Goal: Task Accomplishment & Management: Manage account settings

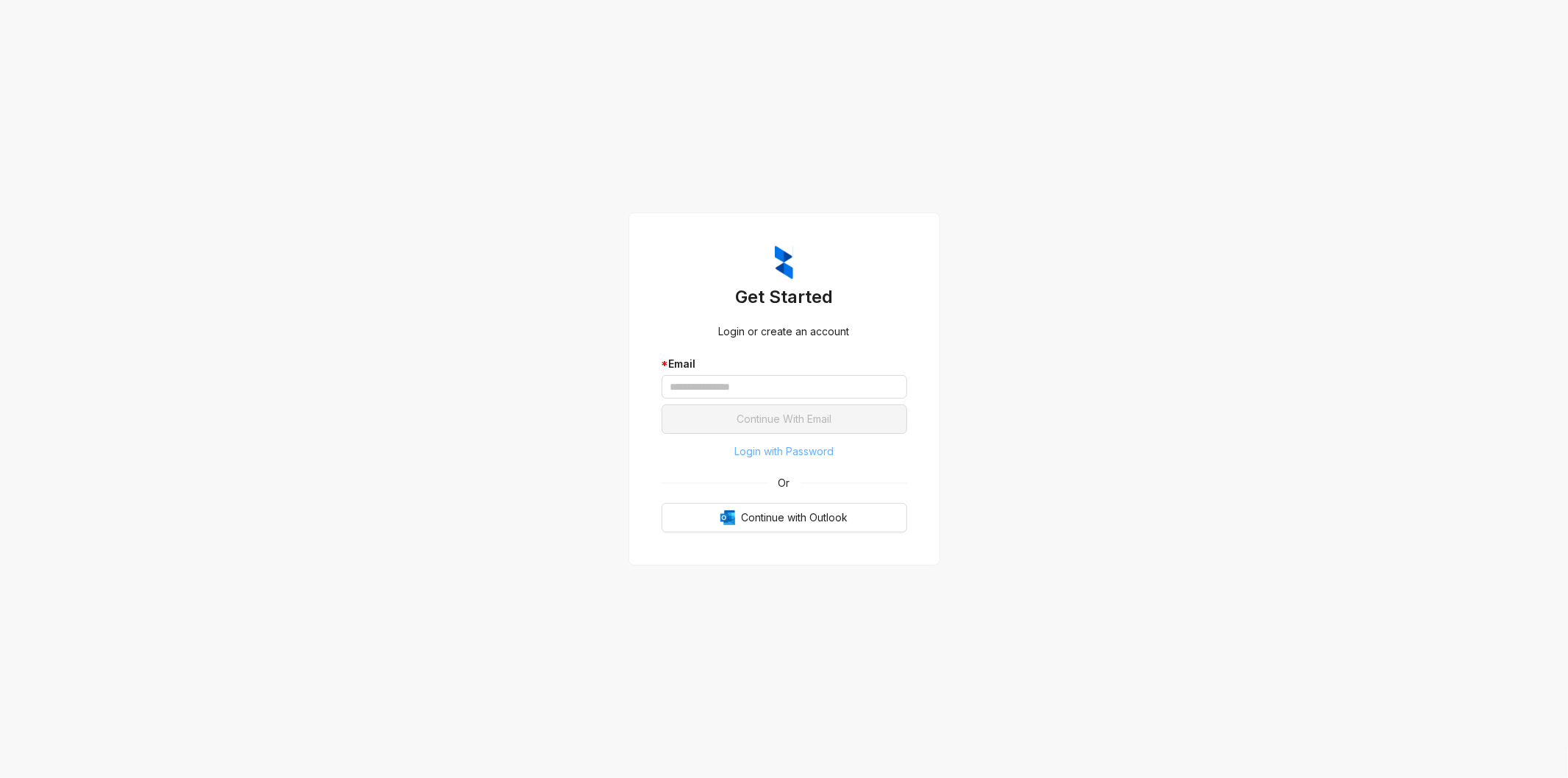
click at [812, 450] on span "Login with Password" at bounding box center [784, 451] width 99 height 17
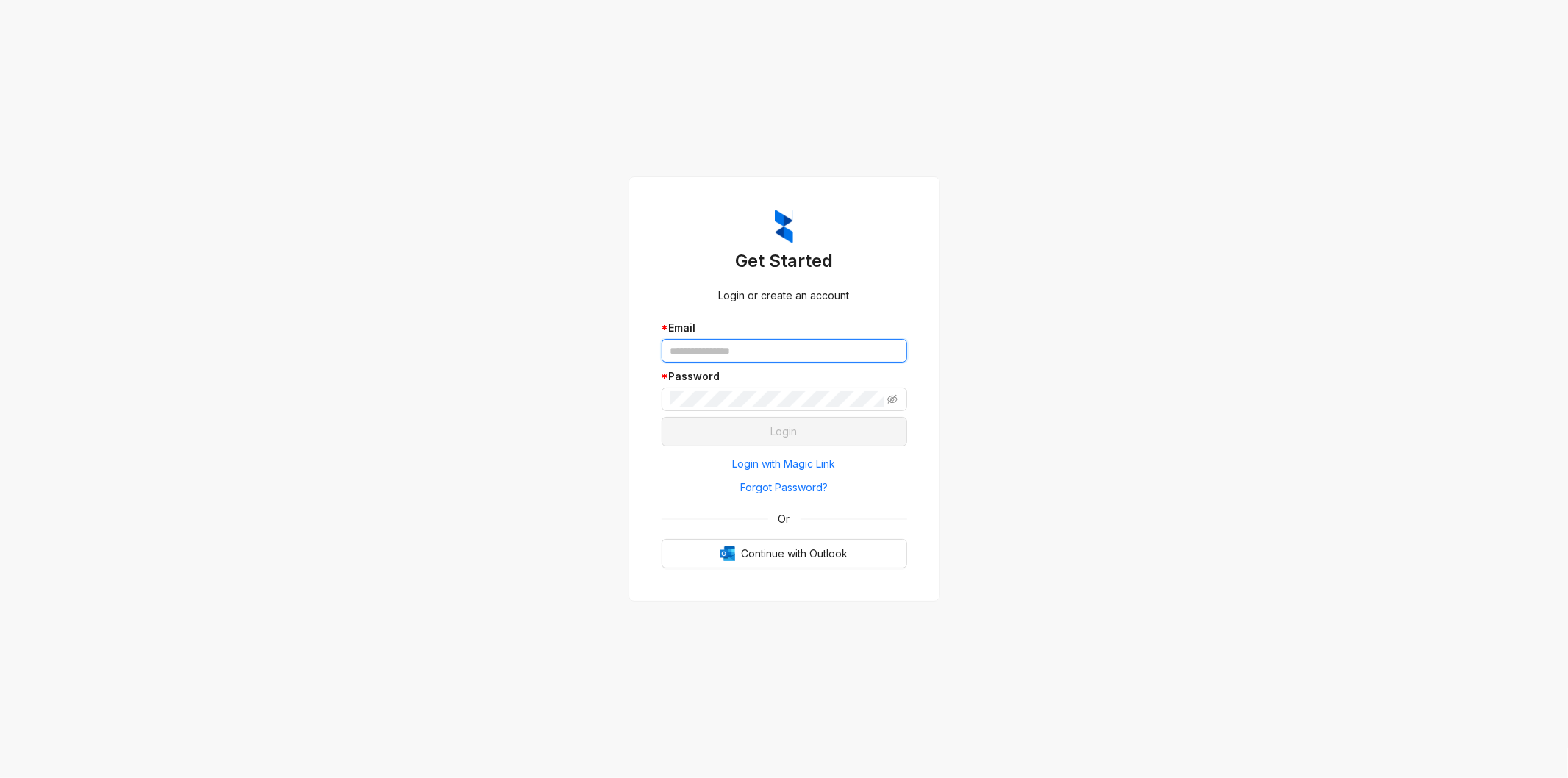
type input "**********"
click at [836, 431] on button "Login" at bounding box center [784, 431] width 246 height 30
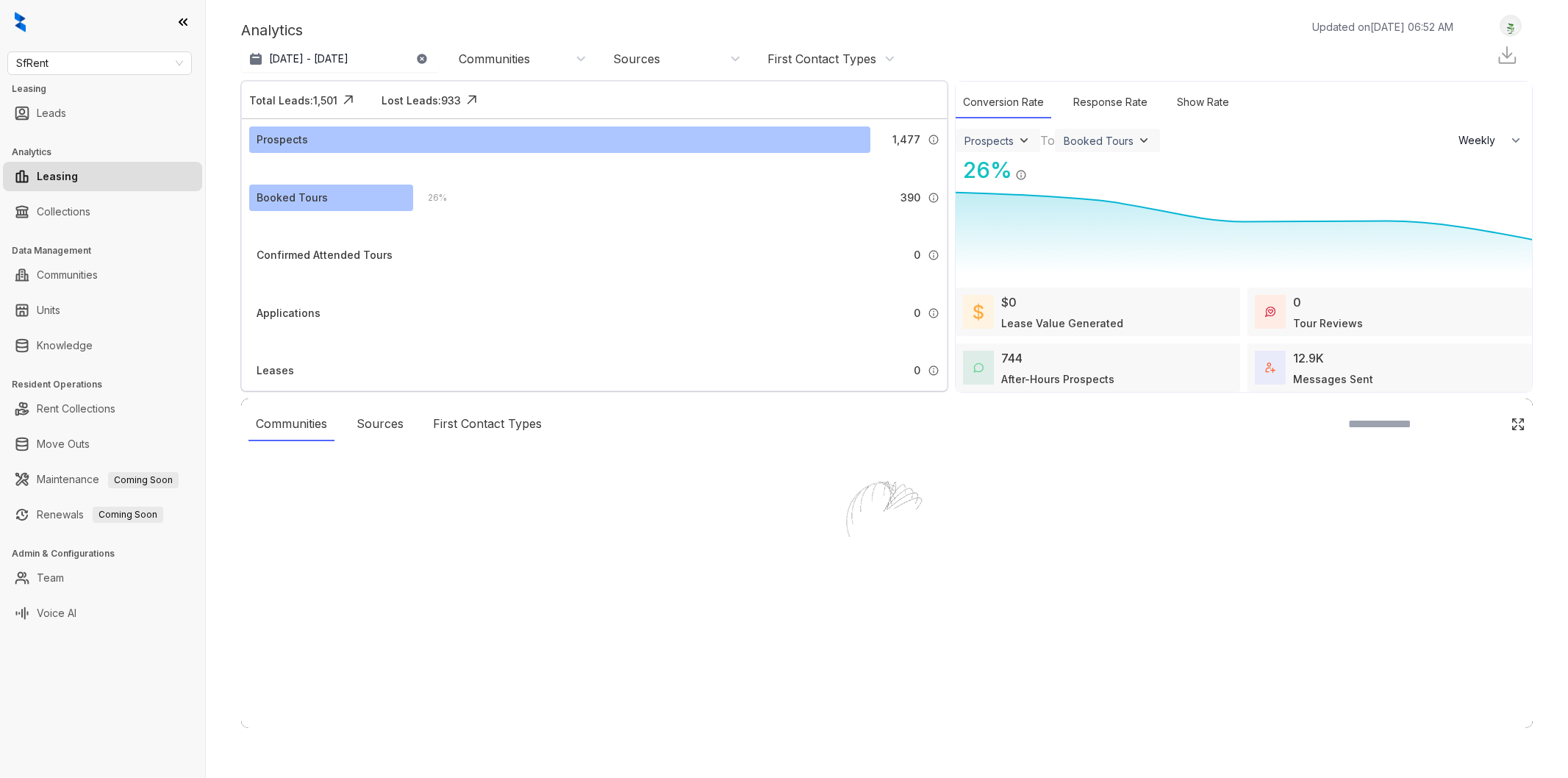
select select "******"
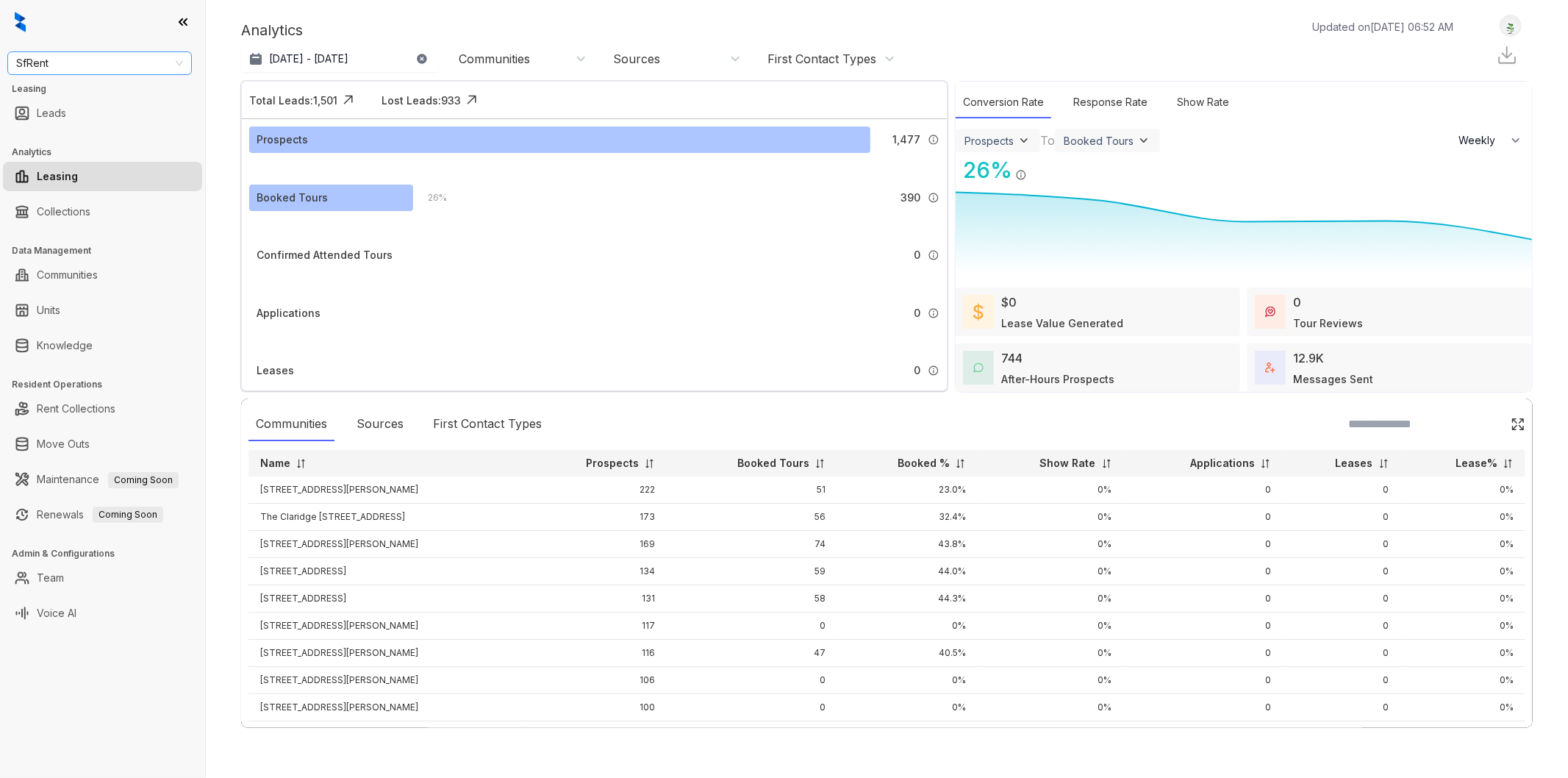
click at [115, 71] on span "SfRent" at bounding box center [100, 63] width 167 height 22
type input "***"
click at [119, 92] on div "Air Communities" at bounding box center [99, 93] width 161 height 17
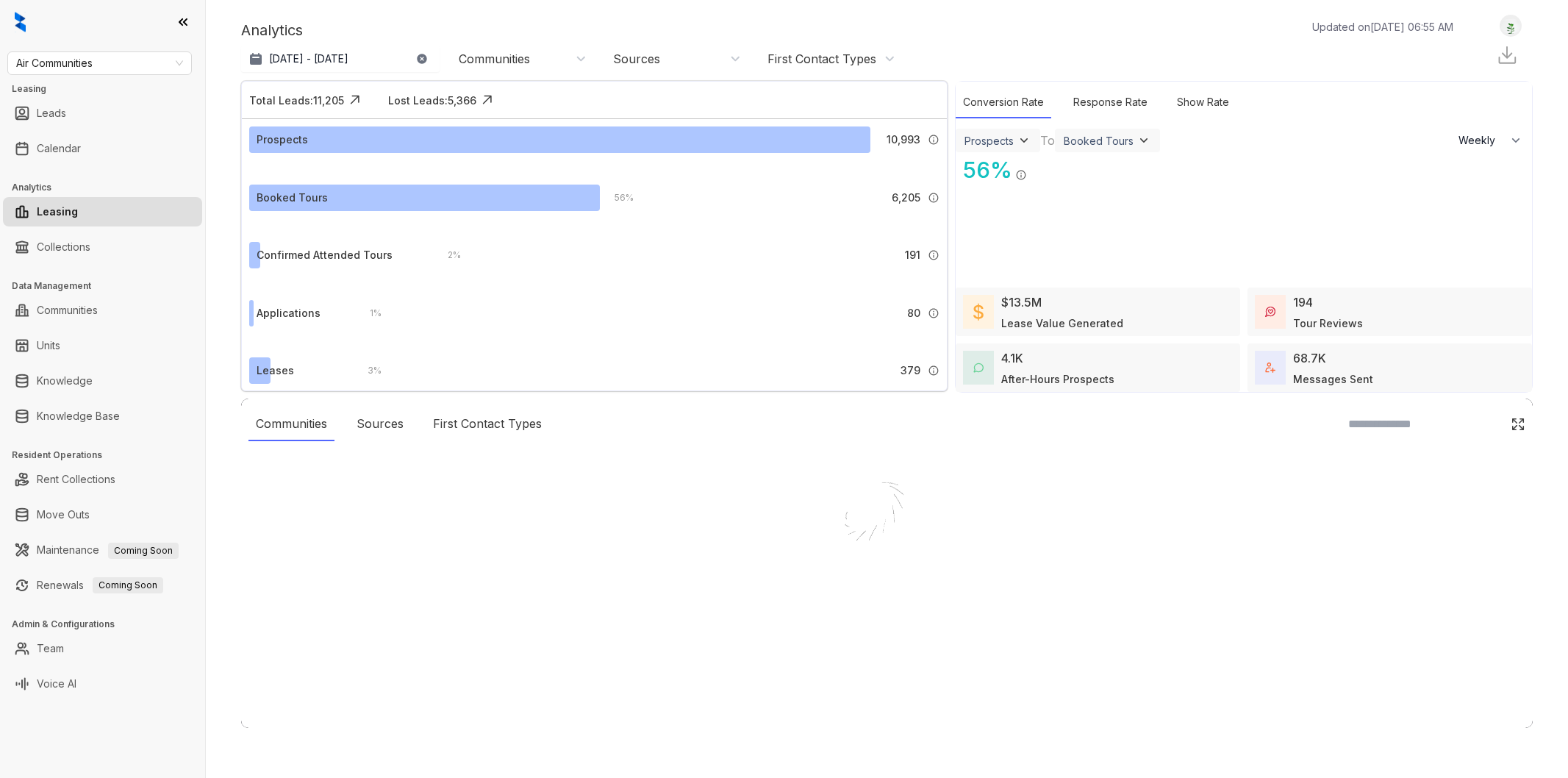
select select "******"
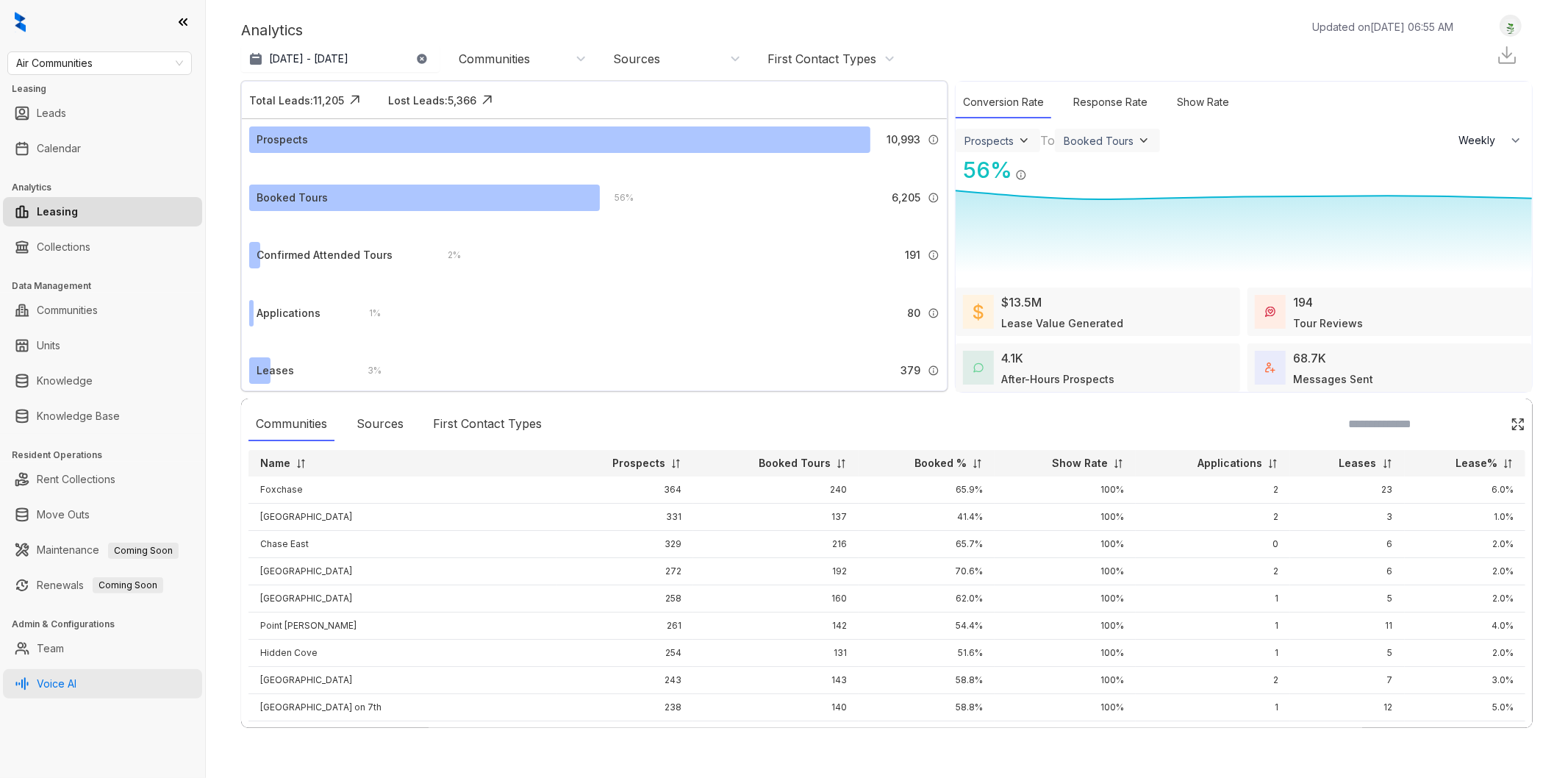
click at [77, 682] on link "Voice AI" at bounding box center [57, 684] width 40 height 30
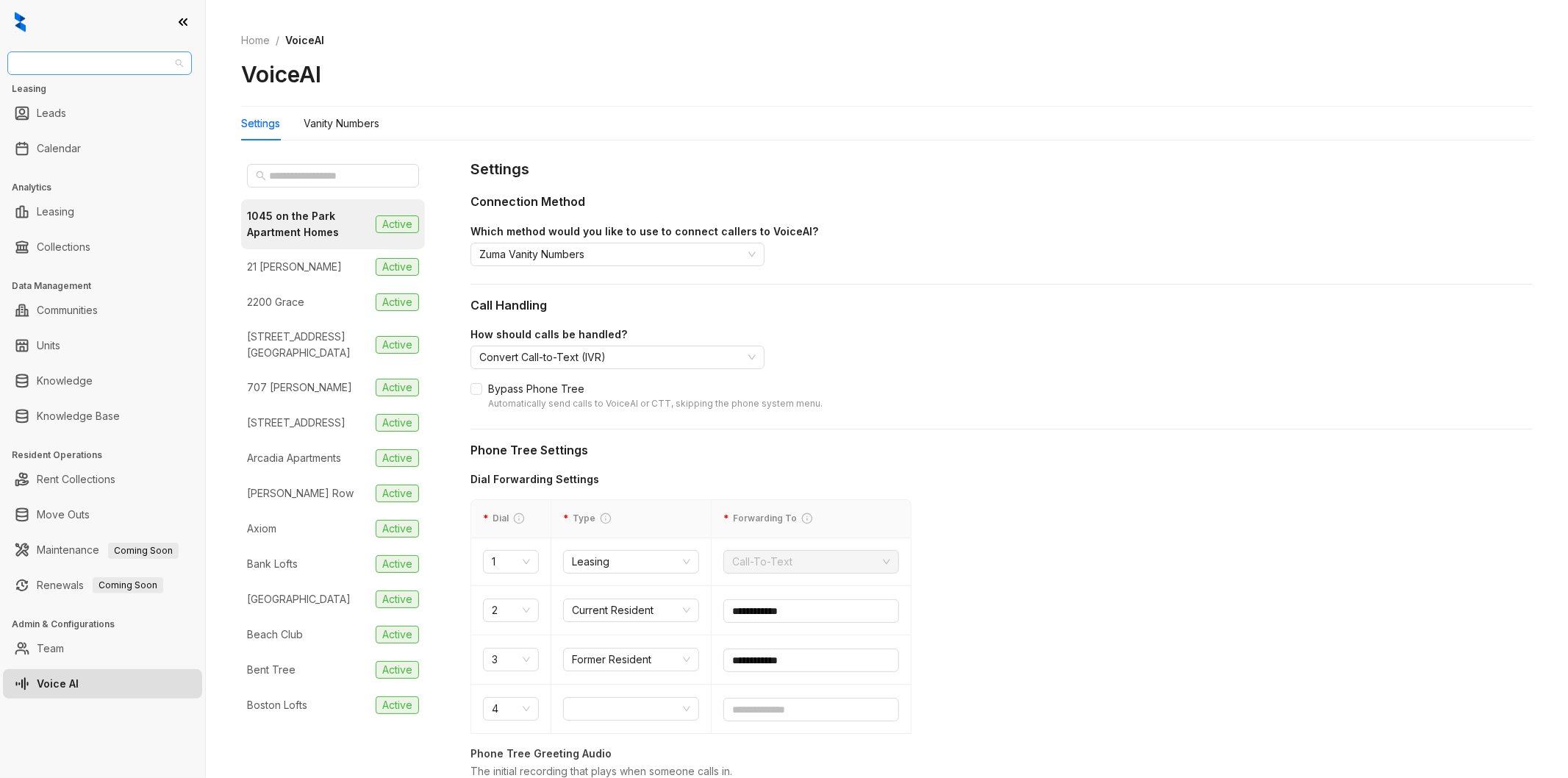
click at [116, 60] on span "Air Communities" at bounding box center [100, 63] width 167 height 22
type input "*****"
drag, startPoint x: 129, startPoint y: 100, endPoint x: 240, endPoint y: 92, distance: 111.3
click at [129, 100] on div "Raintree Partners" at bounding box center [99, 93] width 161 height 17
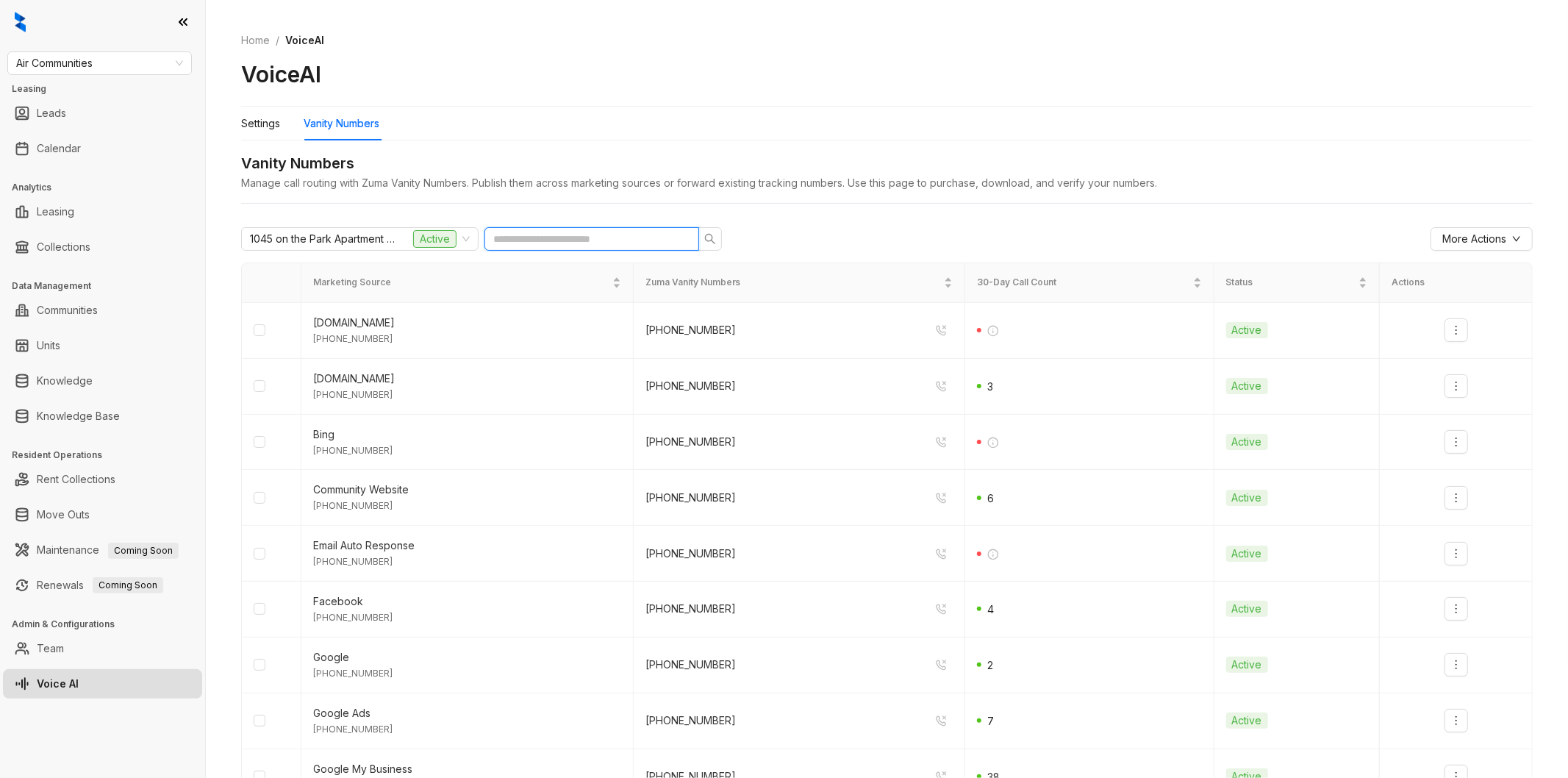
click at [544, 243] on input "text" at bounding box center [586, 239] width 186 height 17
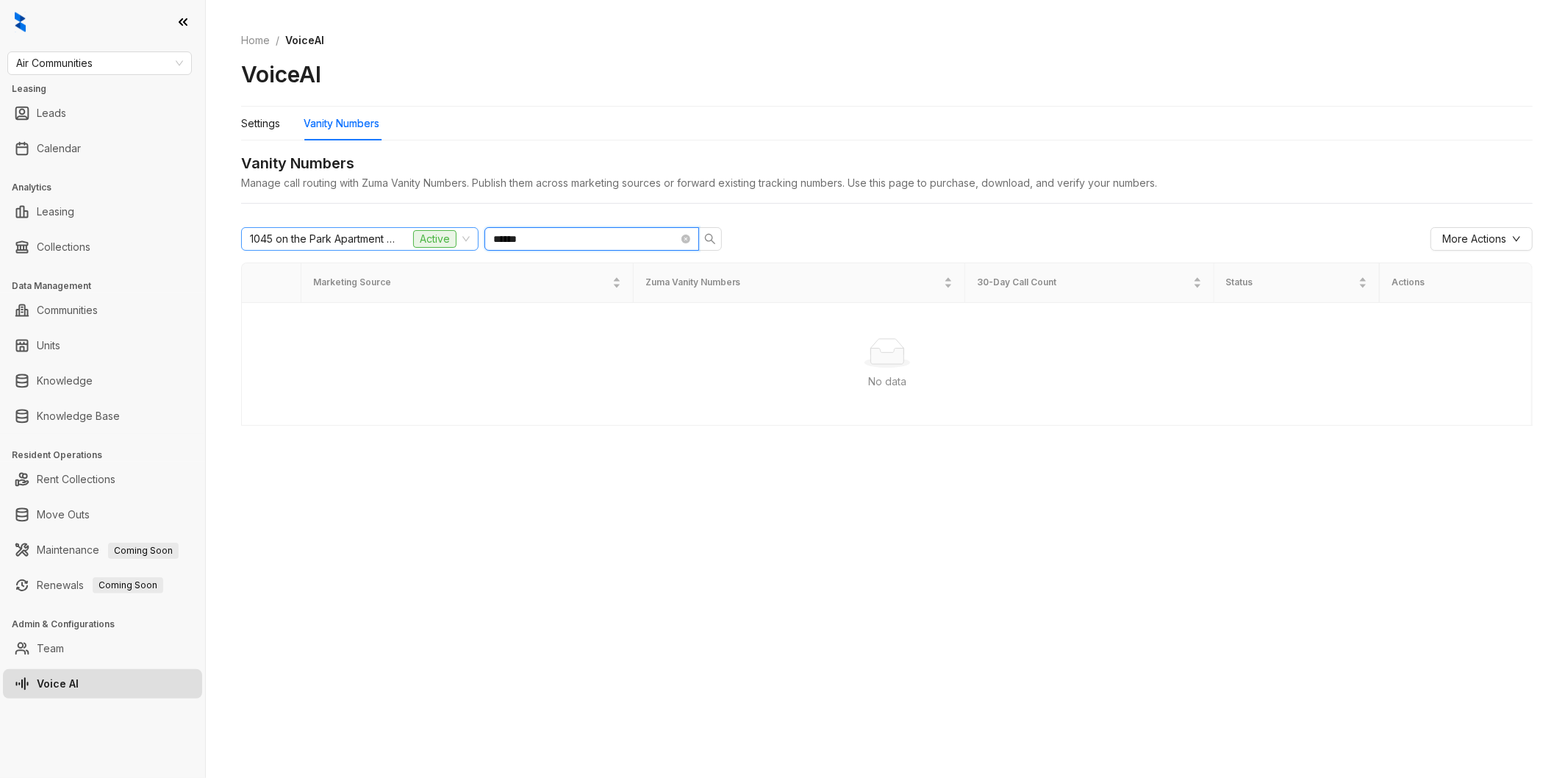
drag, startPoint x: 544, startPoint y: 243, endPoint x: 423, endPoint y: 244, distance: 121.0
click at [423, 244] on div "1045 on the Park Apartment Homes Active ******" at bounding box center [481, 238] width 481 height 24
type input "*"
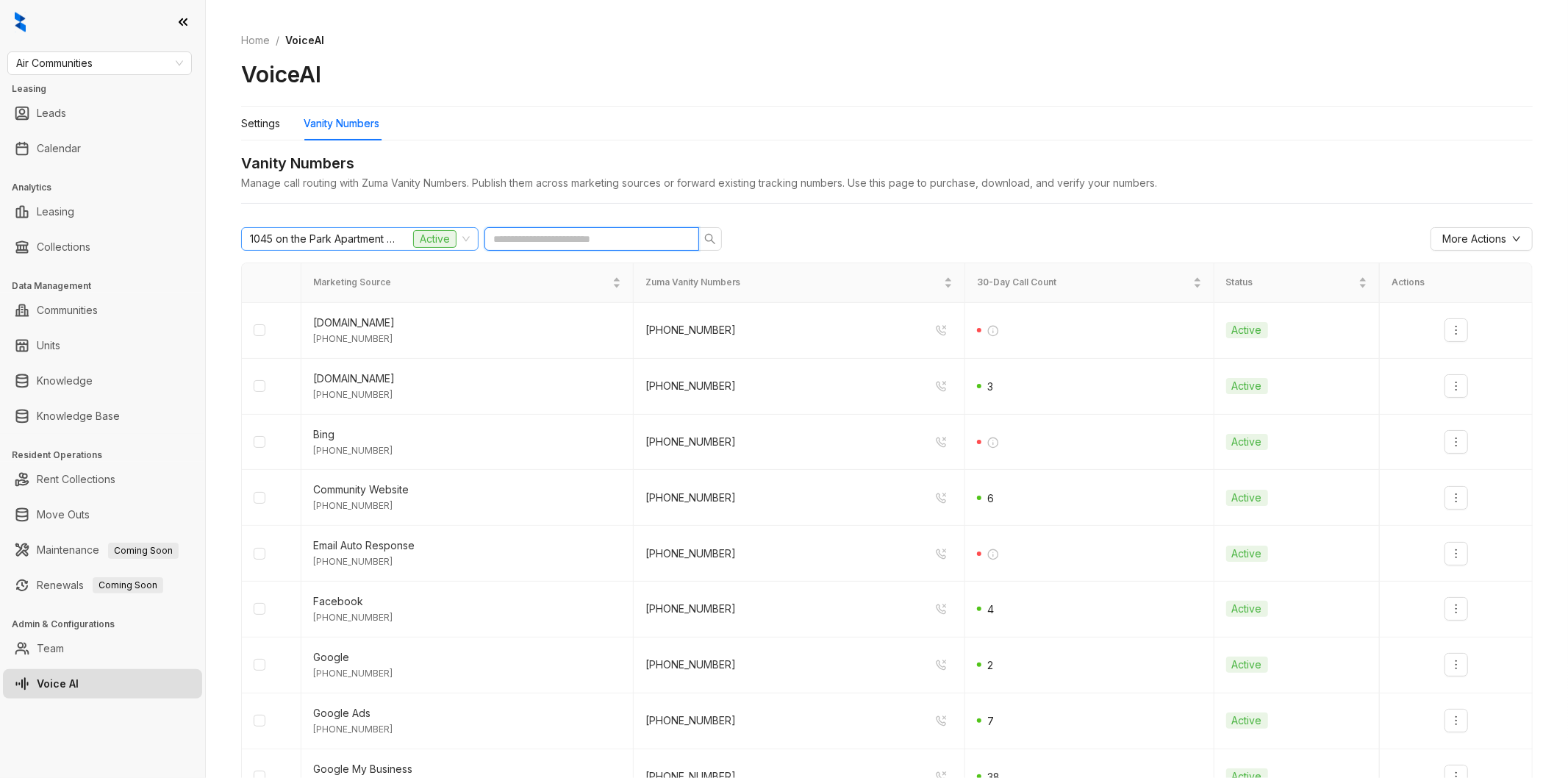
click at [422, 244] on span "Active" at bounding box center [435, 238] width 44 height 17
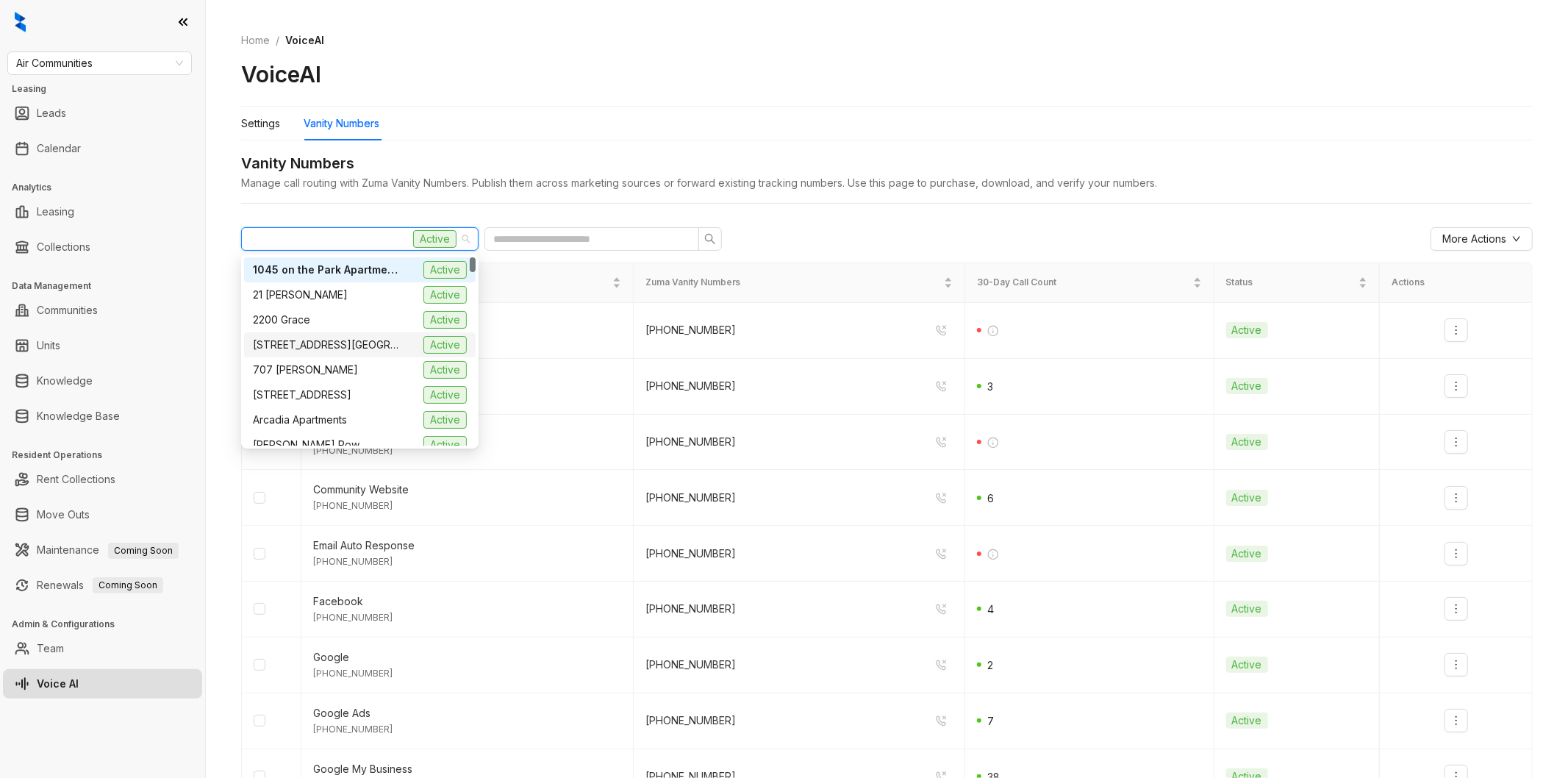
type input "*"
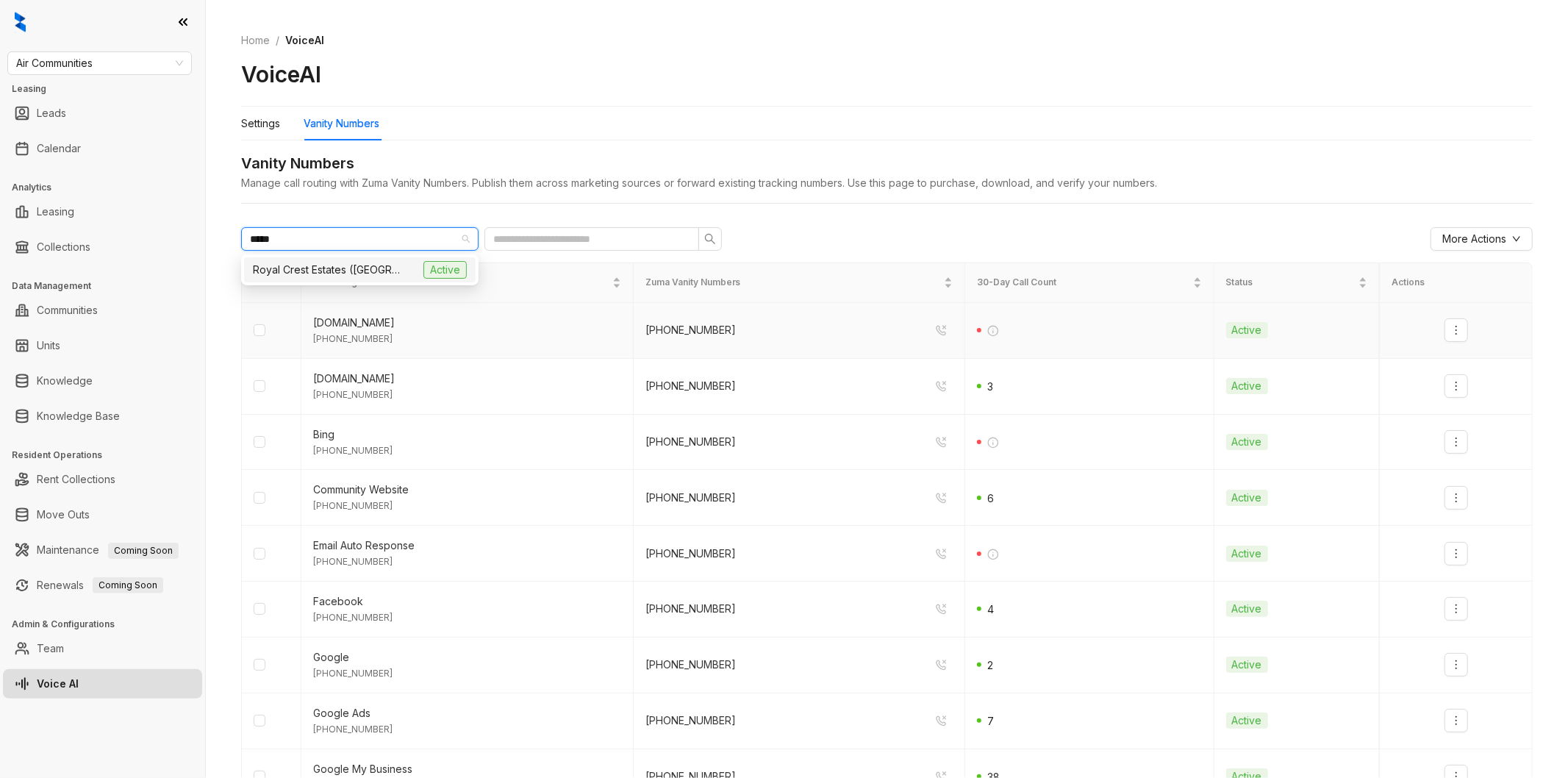
type input "******"
click at [359, 271] on span "Royal Crest Estates (Nashua)" at bounding box center [327, 270] width 147 height 17
click at [890, 224] on div "6597f271e9efa45db5956437 Royal Crest Estates (Nashua) Active More Actions Marke…" at bounding box center [887, 567] width 1292 height 704
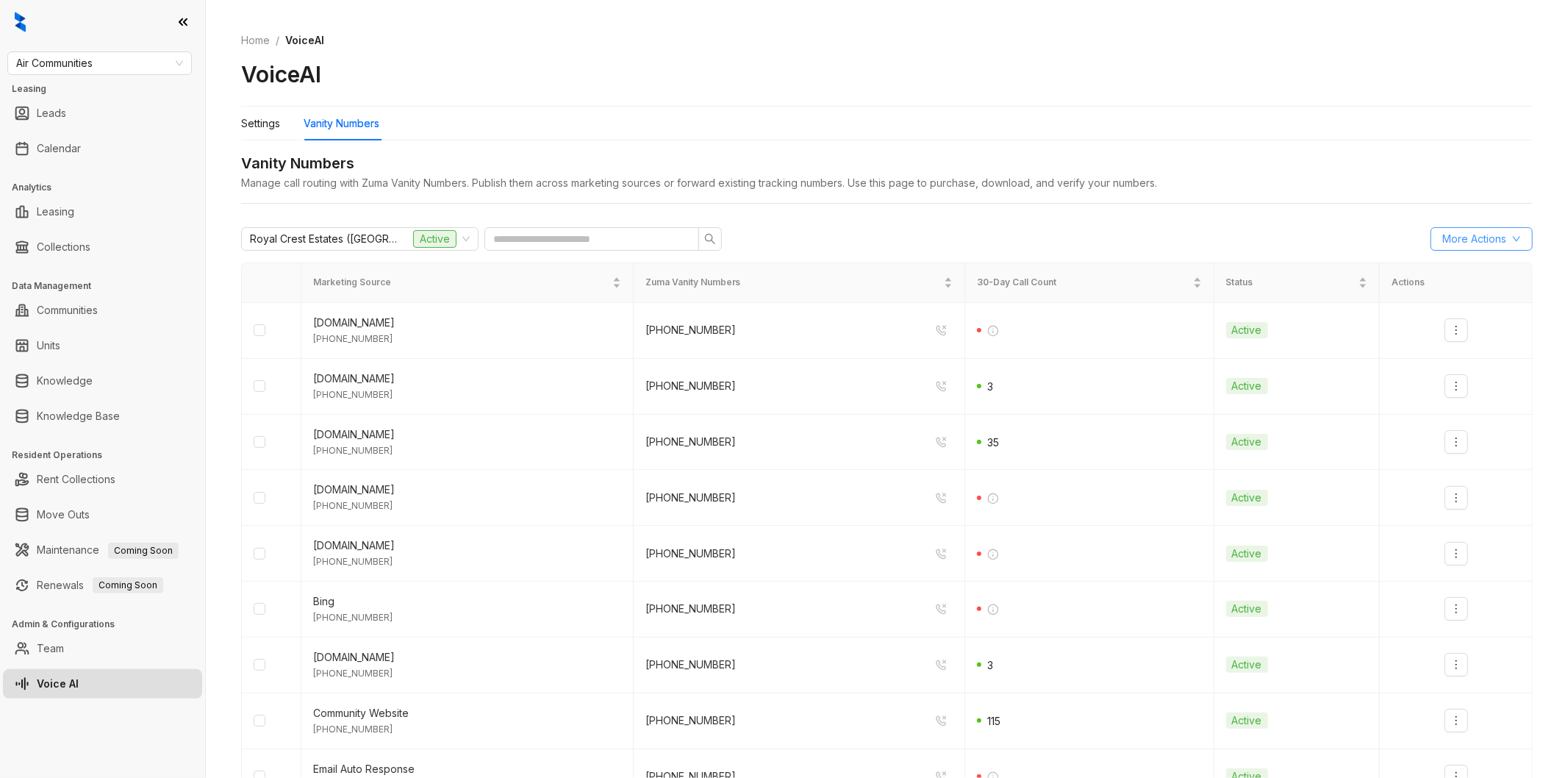
click at [1446, 246] on span "More Actions" at bounding box center [1475, 239] width 64 height 17
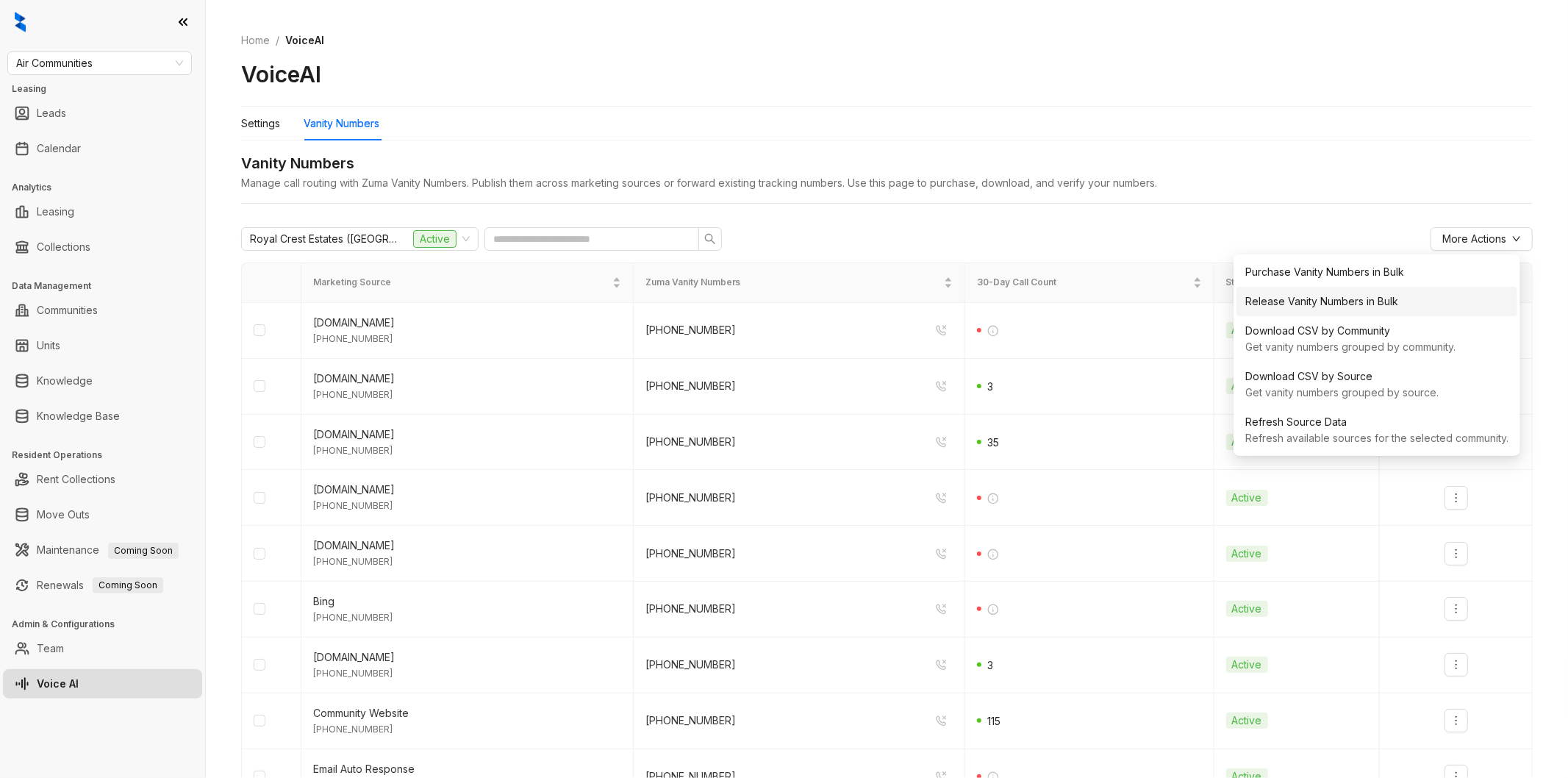
click at [1349, 304] on div "Release Vanity Numbers in Bulk" at bounding box center [1377, 302] width 263 height 17
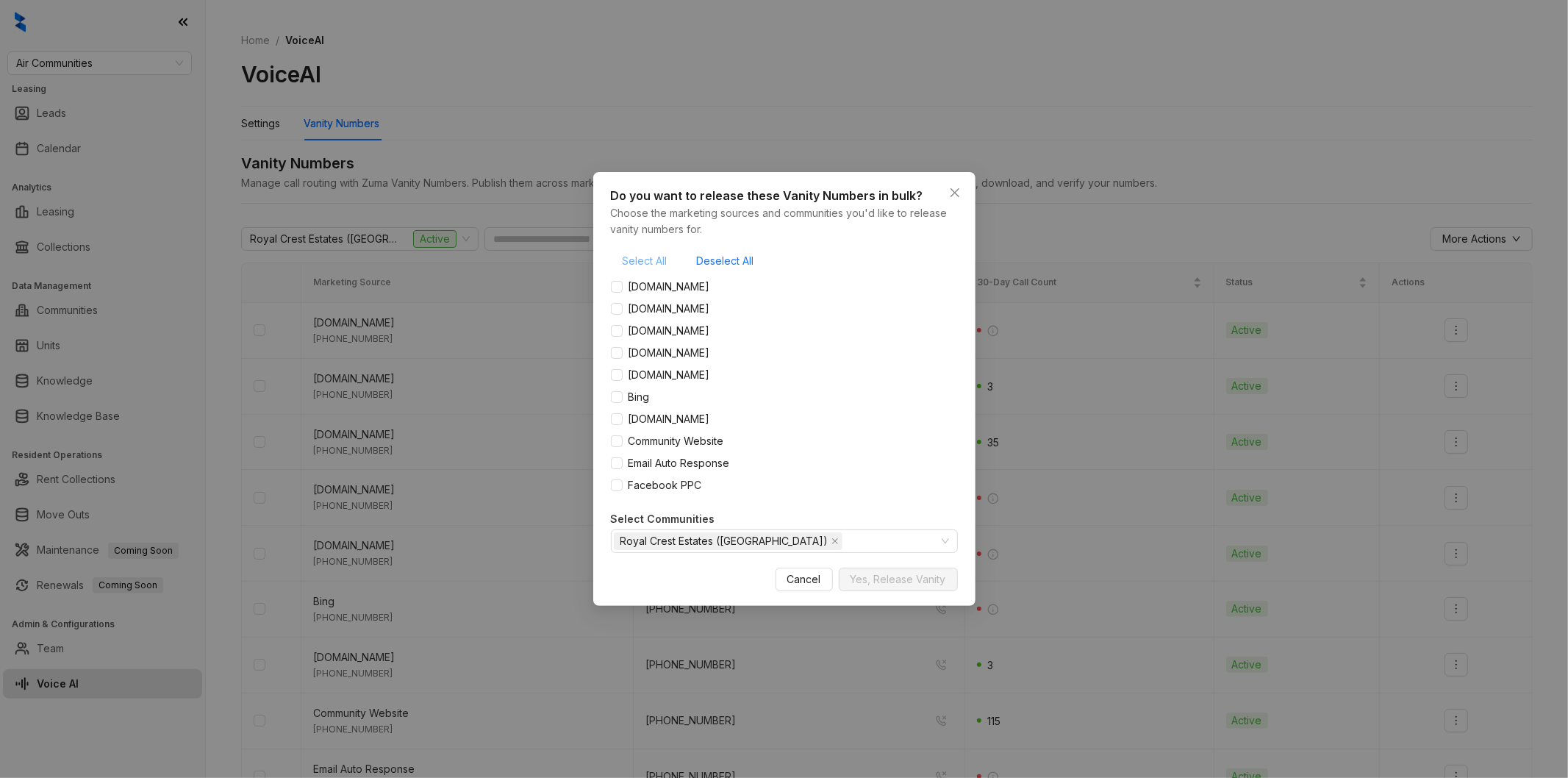
click at [629, 263] on span "Select All" at bounding box center [645, 262] width 45 height 17
click at [912, 578] on span "Yes, Release Vanity" at bounding box center [898, 580] width 96 height 17
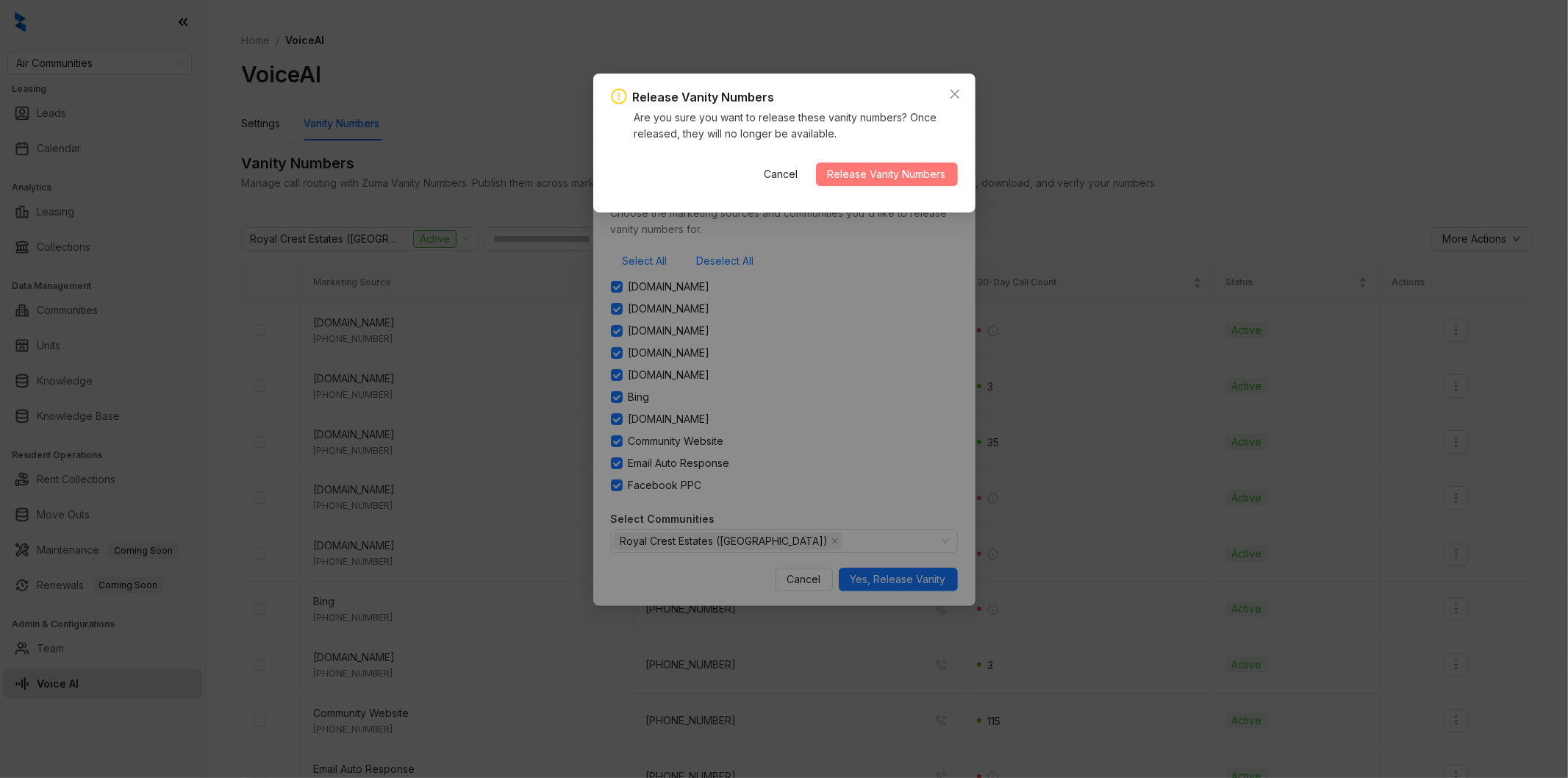
click at [883, 178] on span "Release Vanity Numbers" at bounding box center [888, 174] width 119 height 17
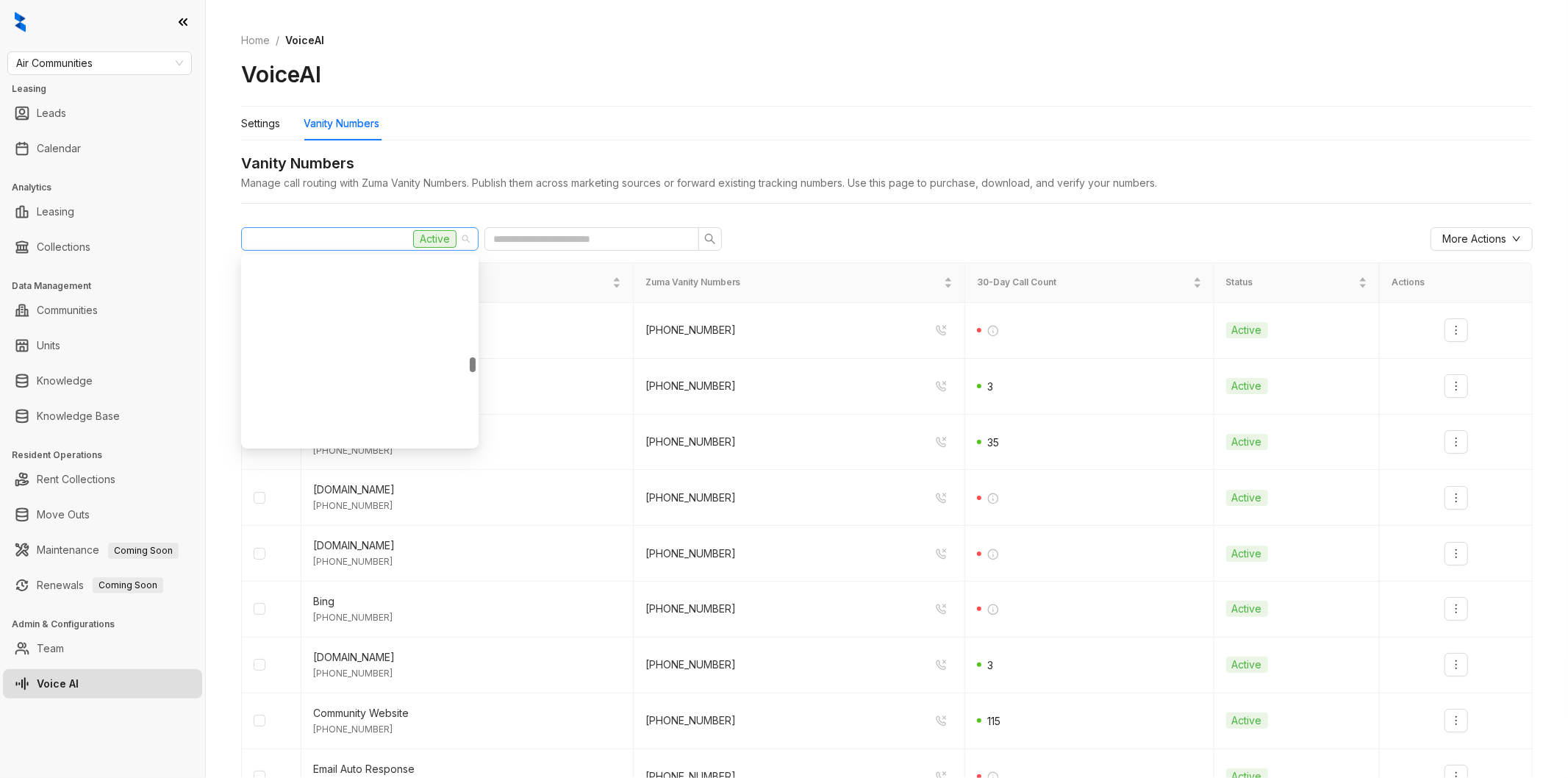
click at [393, 239] on div "Royal Crest Estates (Nashua) Active" at bounding box center [353, 238] width 206 height 22
click at [92, 386] on link "Knowledge" at bounding box center [65, 381] width 56 height 30
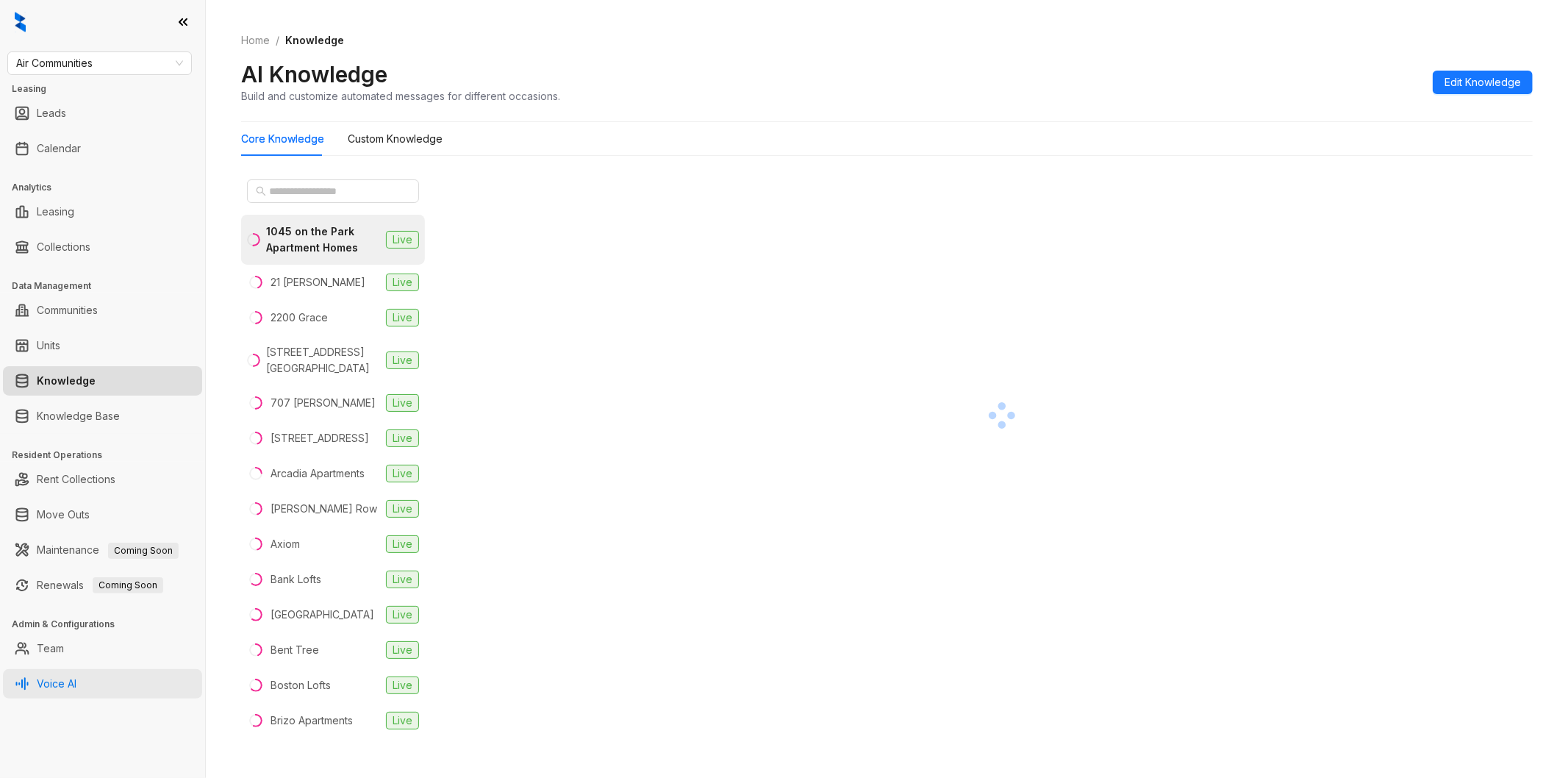
click at [68, 679] on link "Voice AI" at bounding box center [57, 684] width 40 height 30
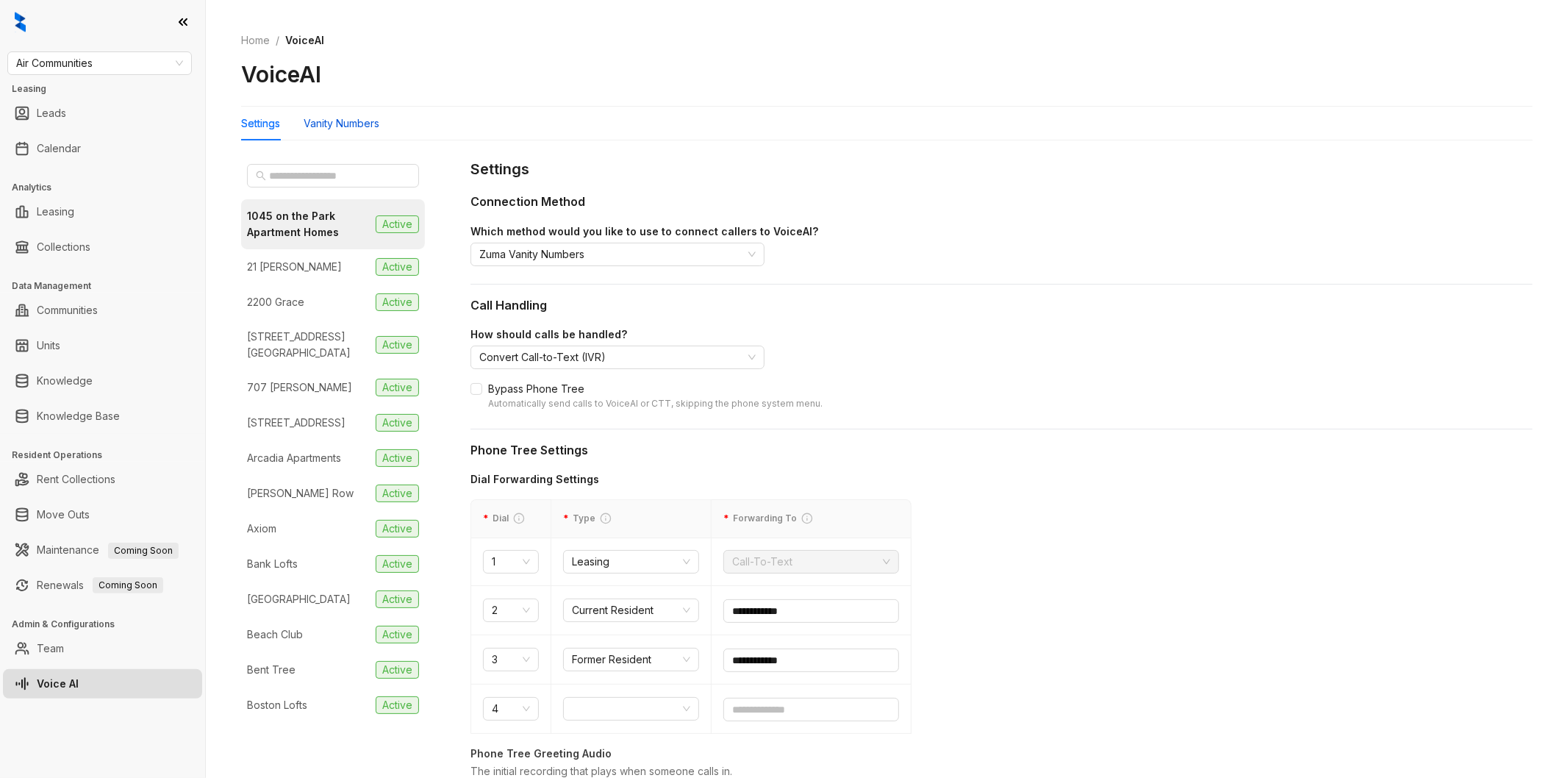
click at [344, 120] on div "Vanity Numbers" at bounding box center [341, 124] width 76 height 17
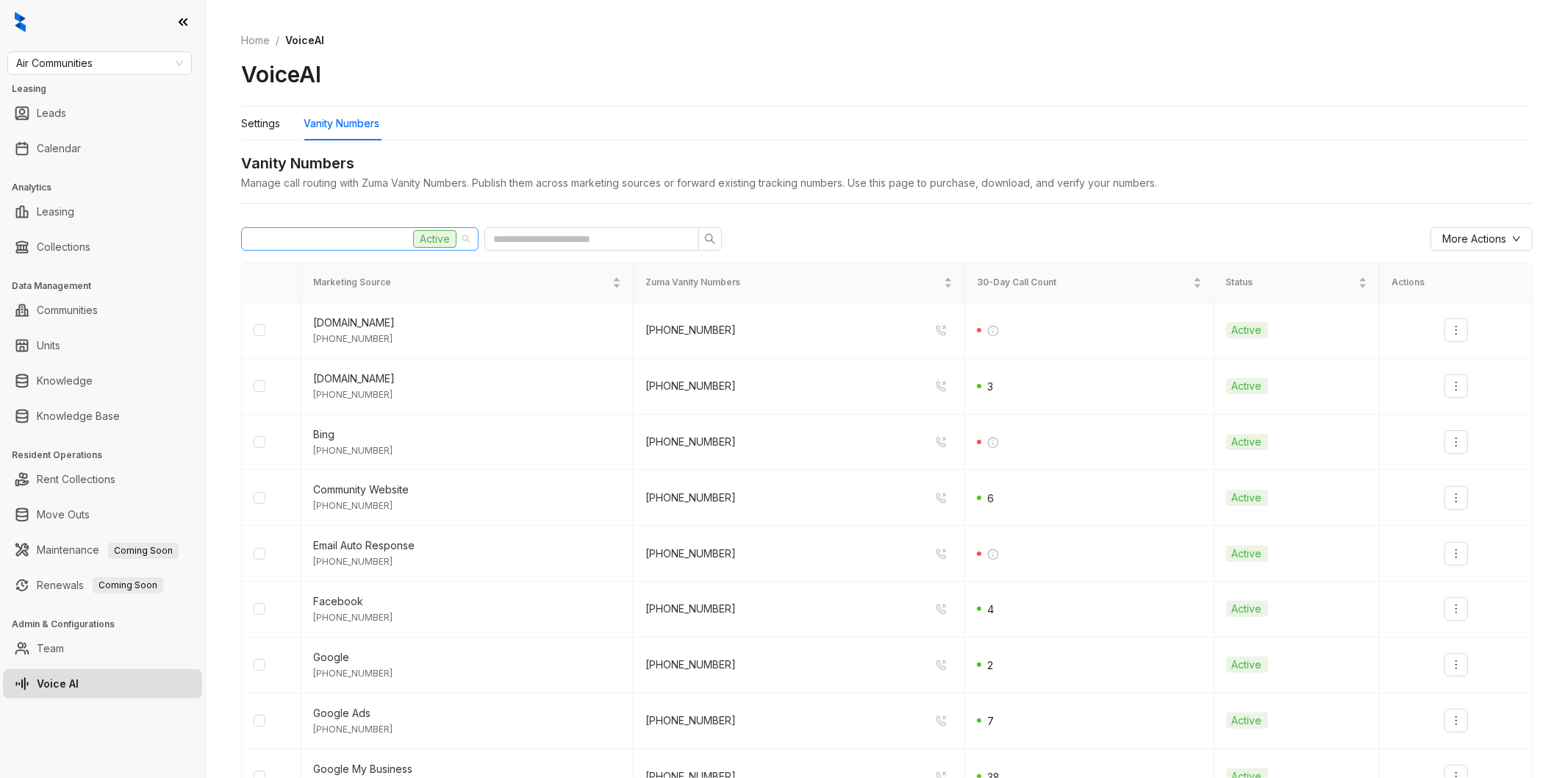
click at [375, 233] on span "1045 on the Park Apartment Homes" at bounding box center [323, 238] width 147 height 22
type input "****"
click at [341, 281] on div "Royal Crest Estates (Nashua) Active" at bounding box center [360, 270] width 232 height 25
click at [815, 125] on div "Settings Vanity Numbers" at bounding box center [887, 123] width 1292 height 34
click at [1443, 222] on div "Royal Crest Estates (Nashua) Active More Actions Marketing Source Zuma Vanity N…" at bounding box center [887, 567] width 1292 height 704
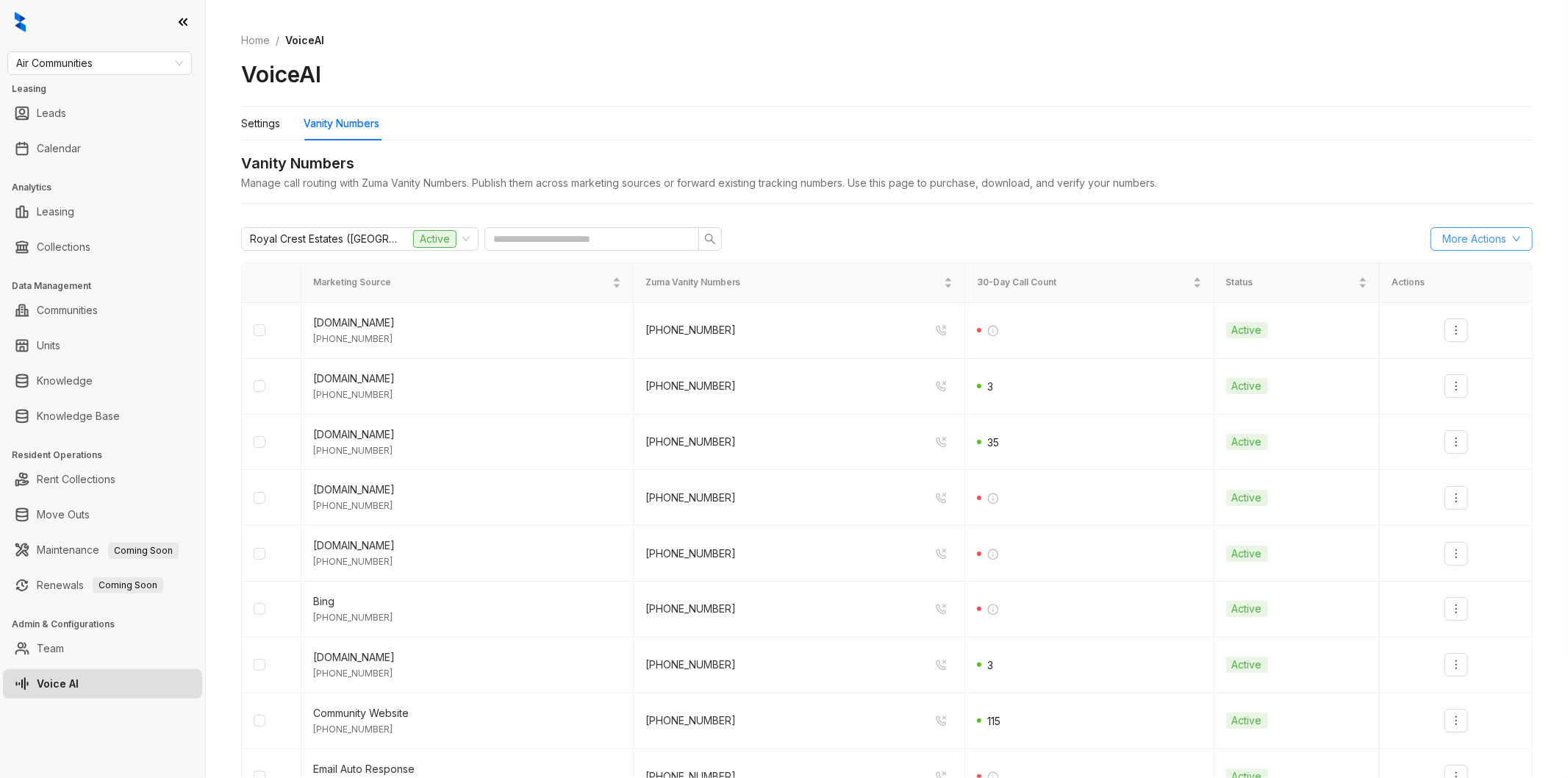
click at [1449, 237] on span "More Actions" at bounding box center [1475, 239] width 64 height 17
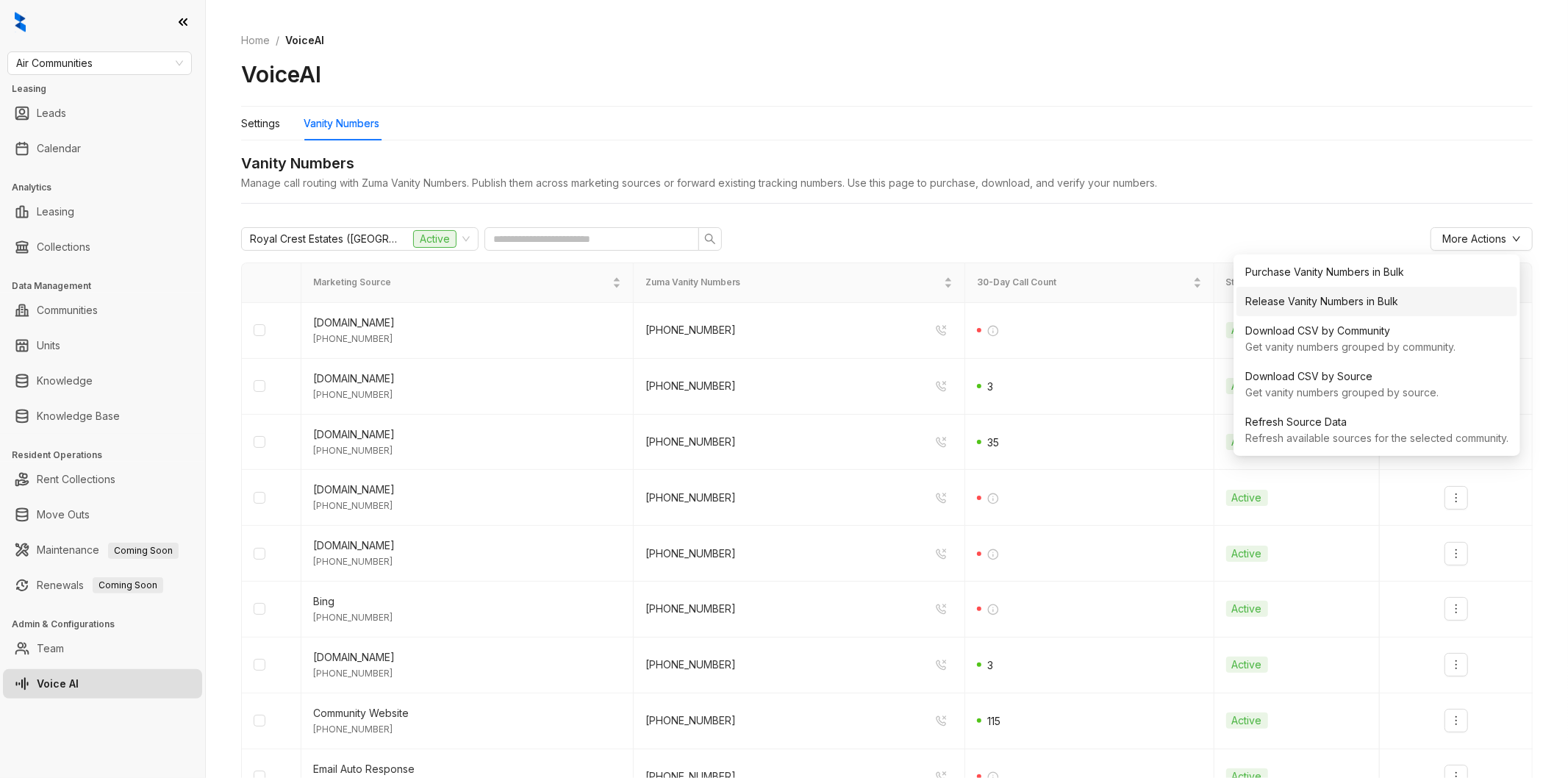
click at [1381, 298] on div "Release Vanity Numbers in Bulk" at bounding box center [1377, 302] width 263 height 17
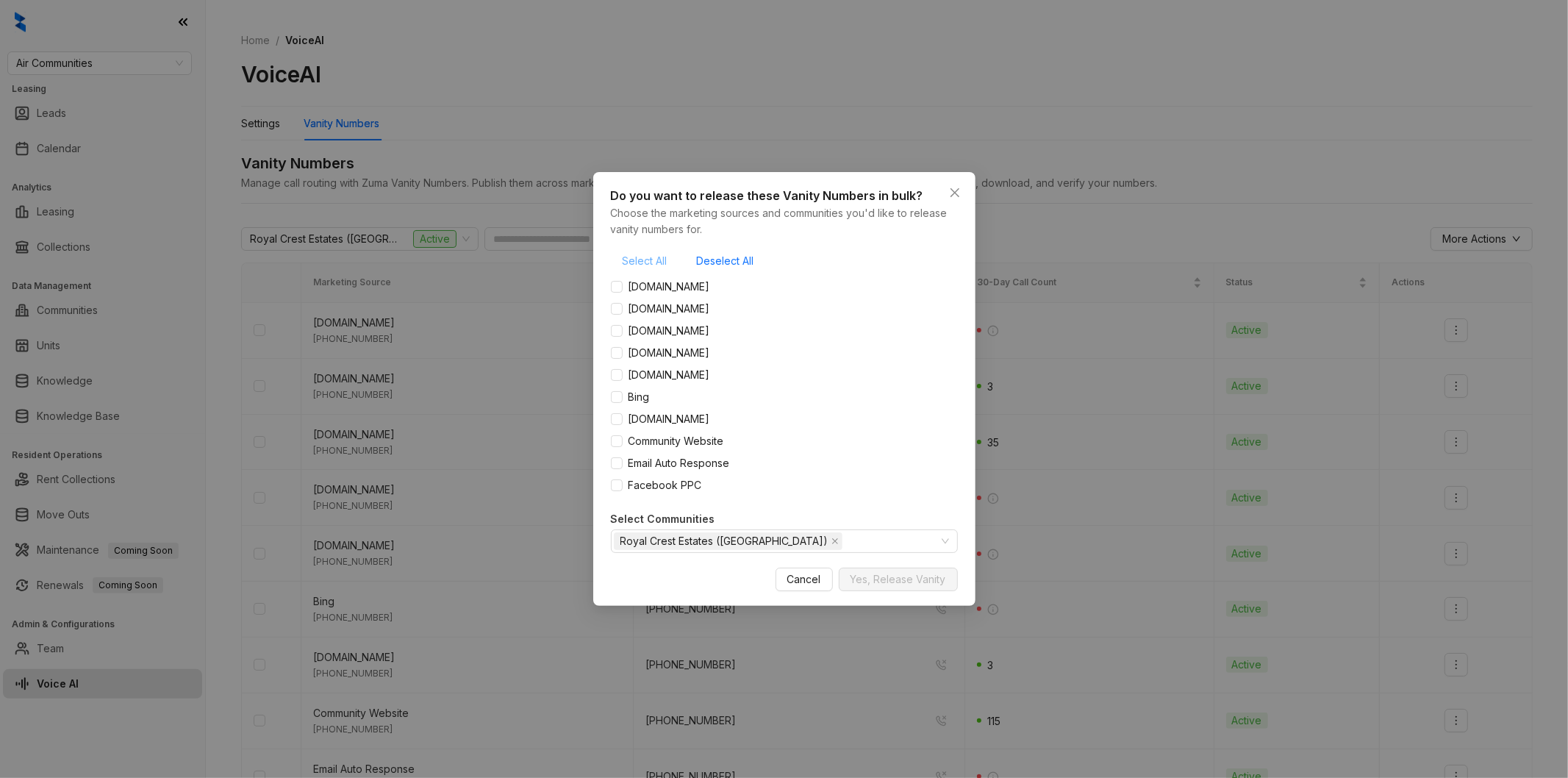
click at [633, 262] on span "Select All" at bounding box center [645, 262] width 45 height 17
click at [875, 574] on span "Yes, Release Vanity" at bounding box center [898, 580] width 96 height 17
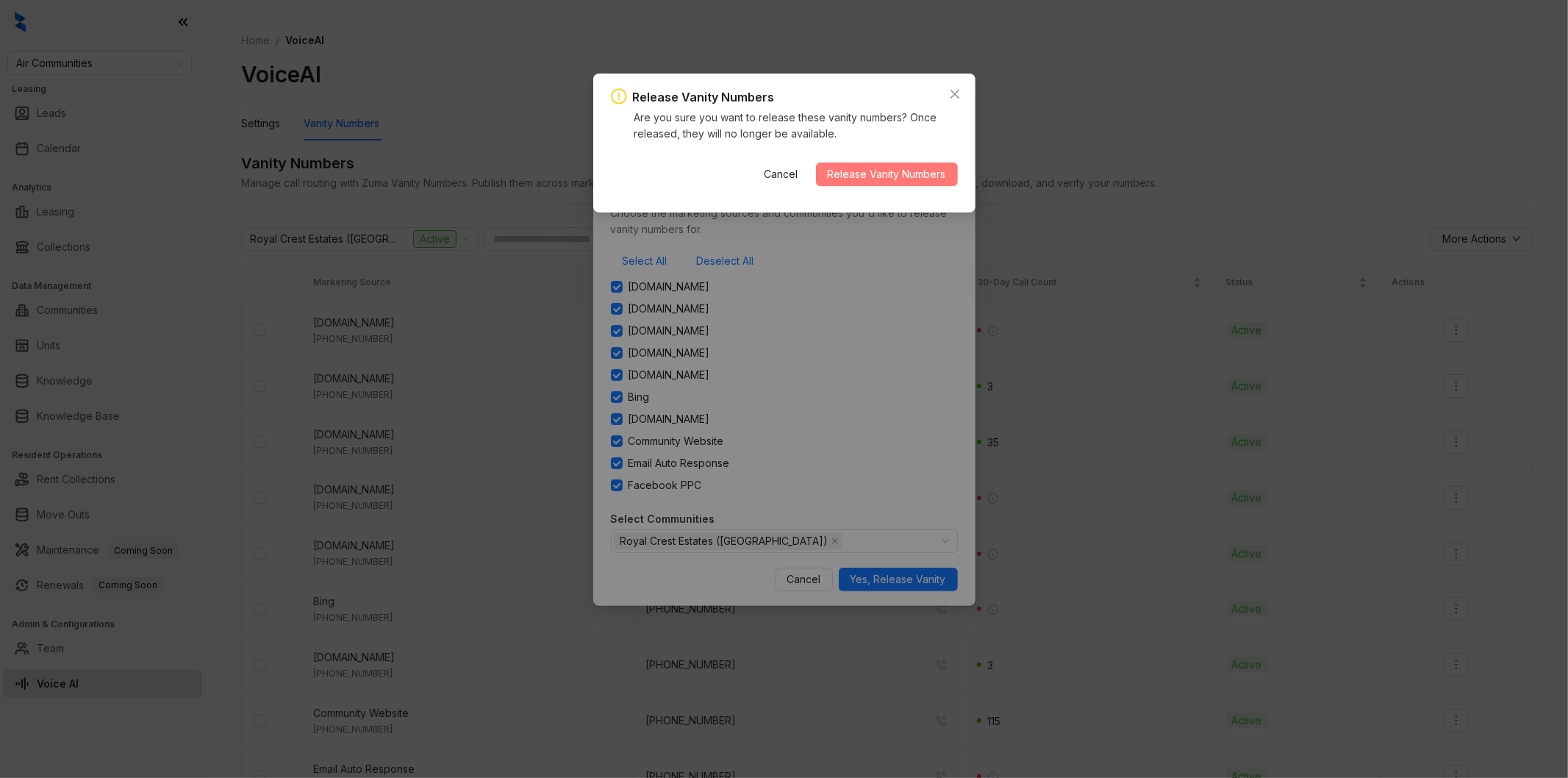
click at [884, 178] on span "Release Vanity Numbers" at bounding box center [888, 174] width 119 height 17
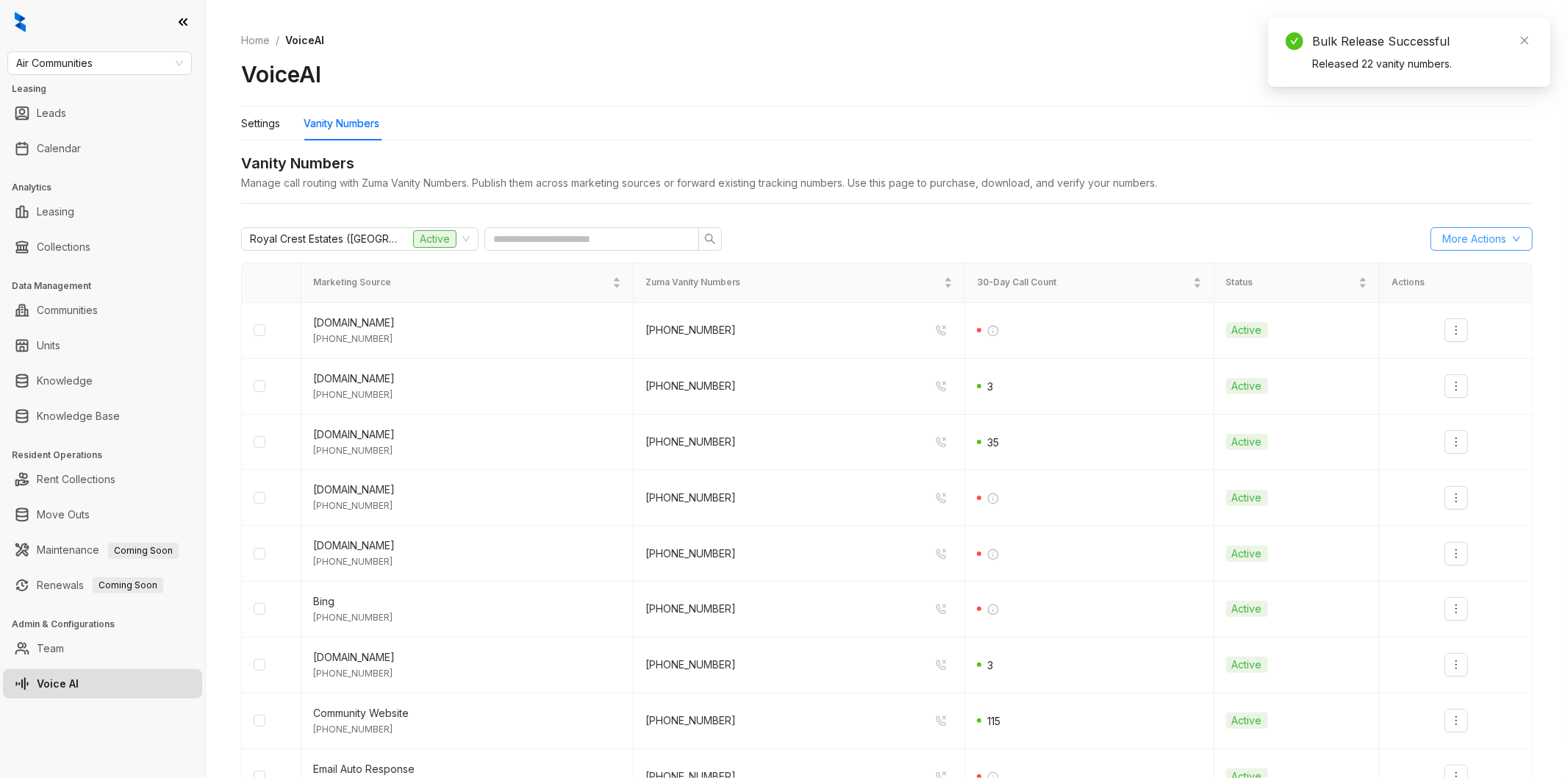
click at [1463, 243] on span "More Actions" at bounding box center [1475, 239] width 64 height 17
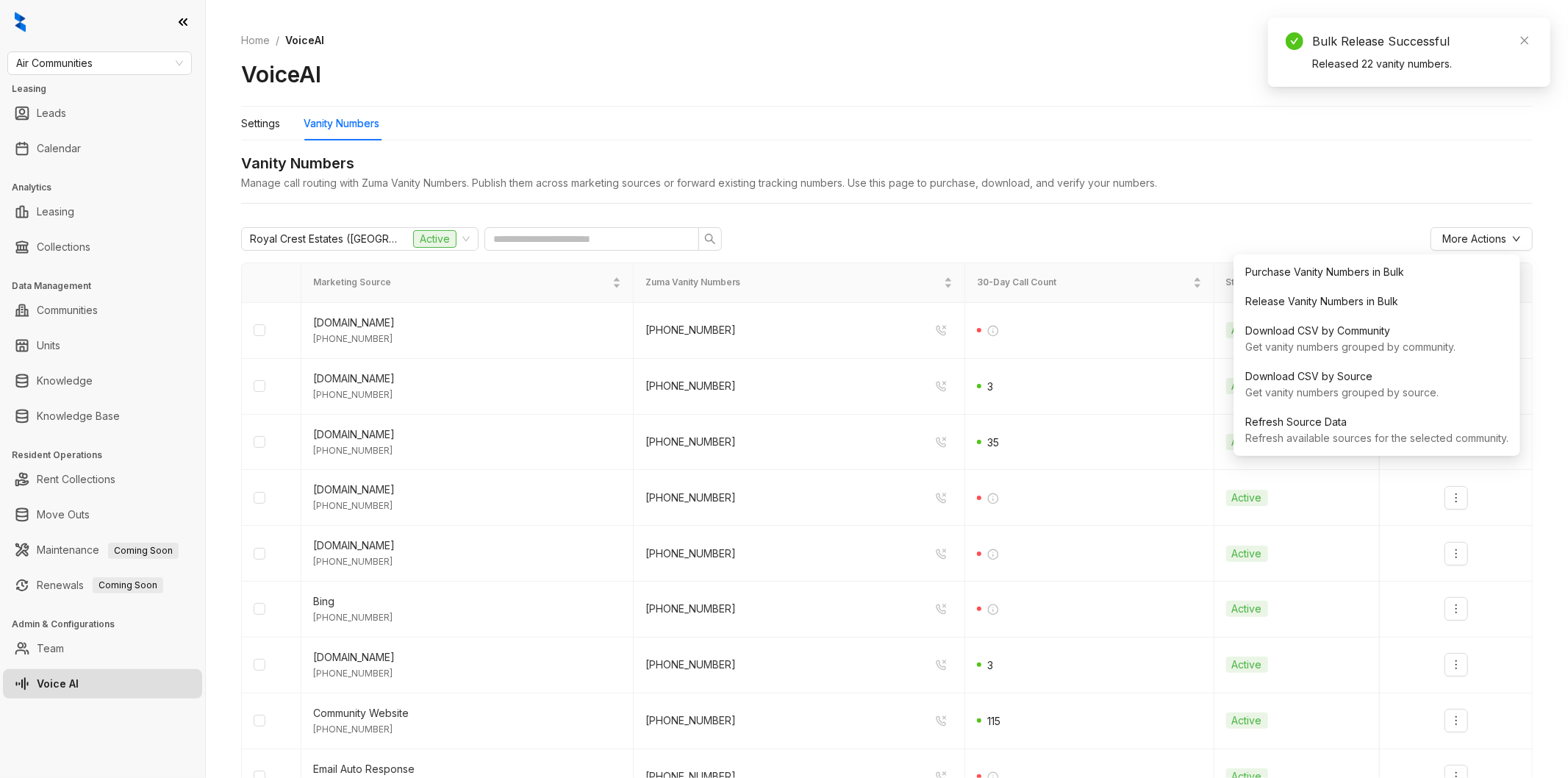
click at [1321, 206] on div "Royal Crest Estates (Nashua) Active More Actions Marketing Source Zuma Vanity N…" at bounding box center [887, 561] width 1292 height 715
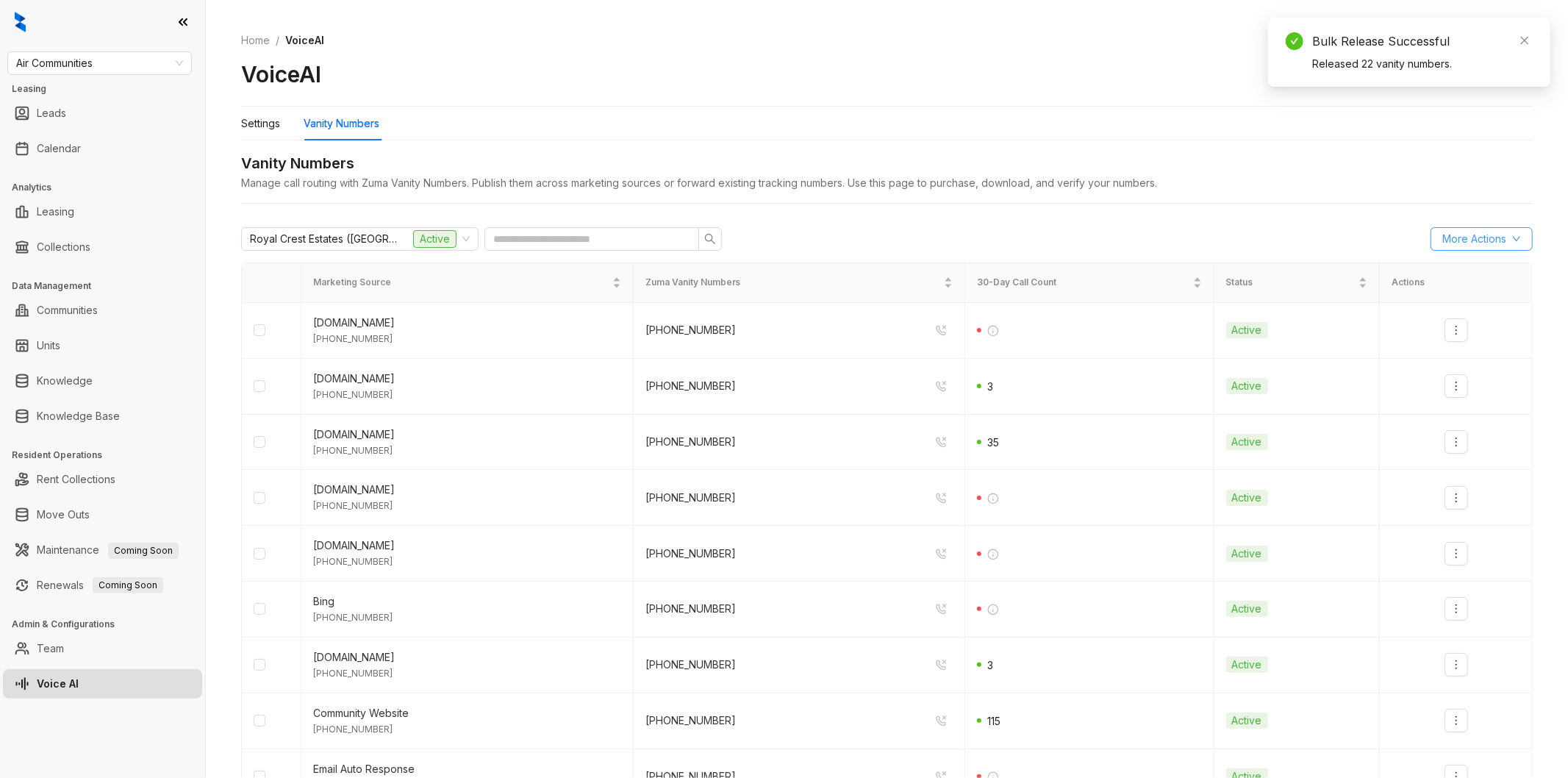
click at [1475, 238] on span "More Actions" at bounding box center [1475, 239] width 64 height 17
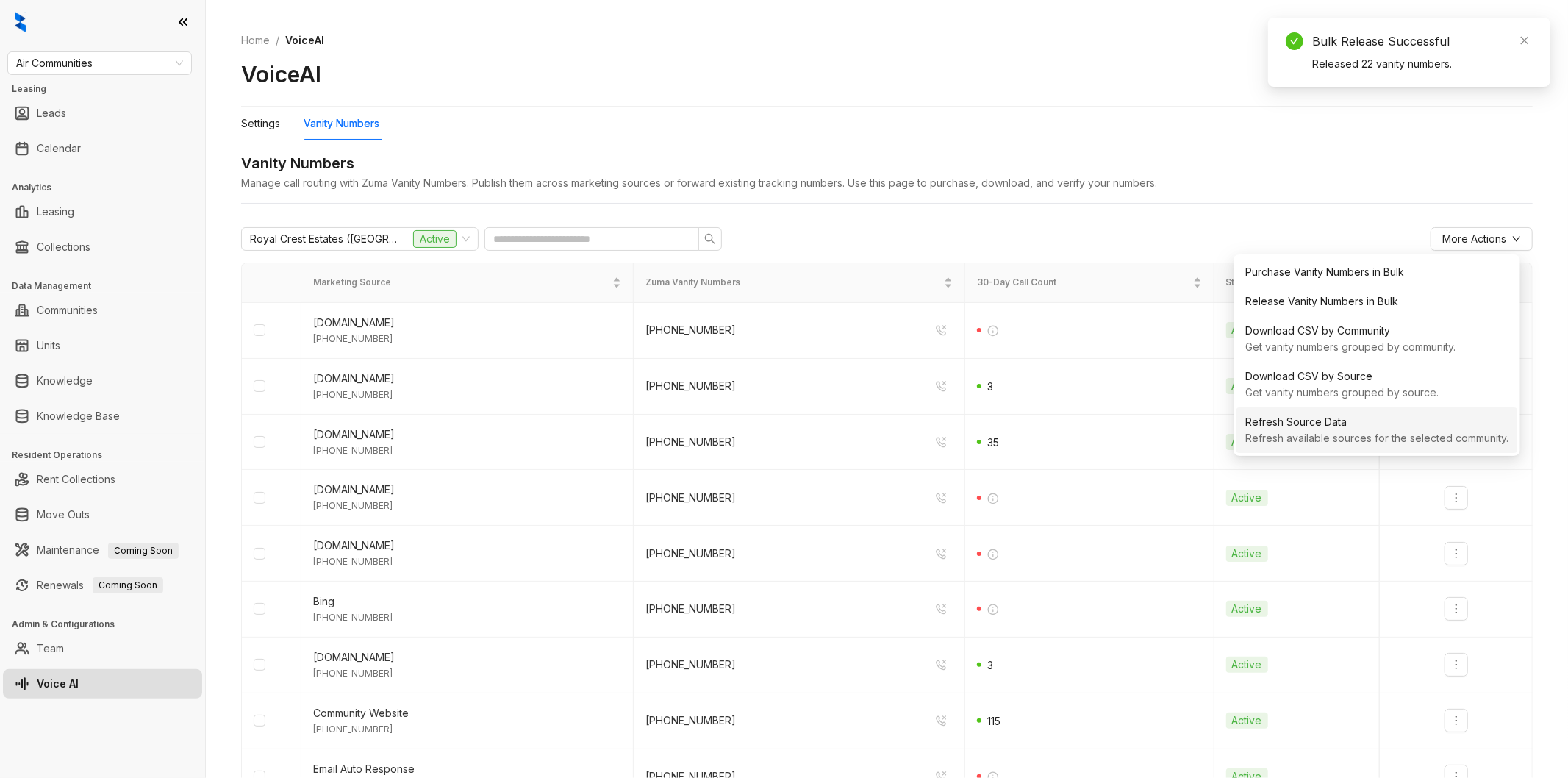
click at [1377, 423] on div "Refresh Source Data" at bounding box center [1377, 422] width 263 height 17
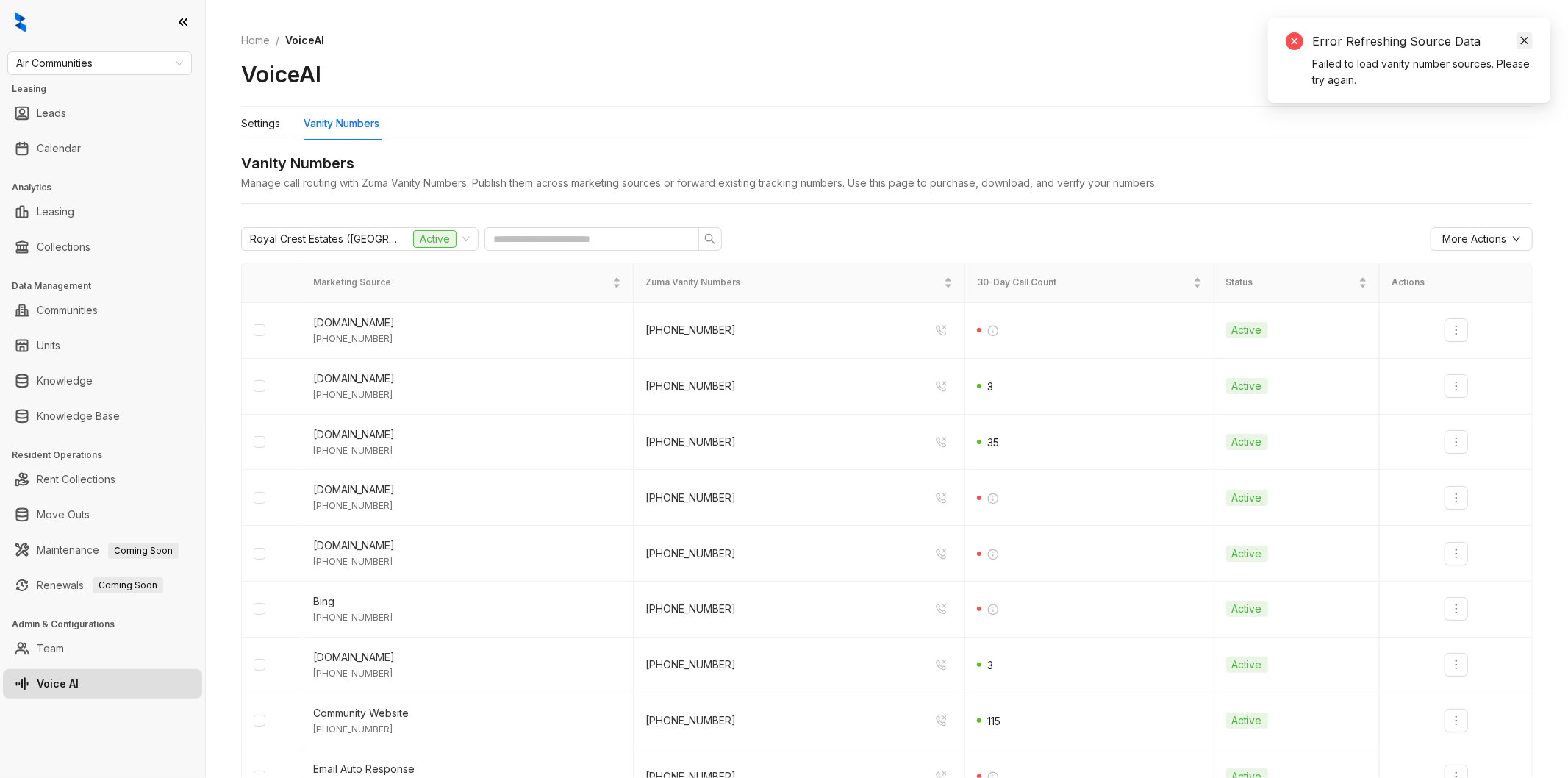
click at [1526, 35] on icon "close" at bounding box center [1524, 40] width 10 height 10
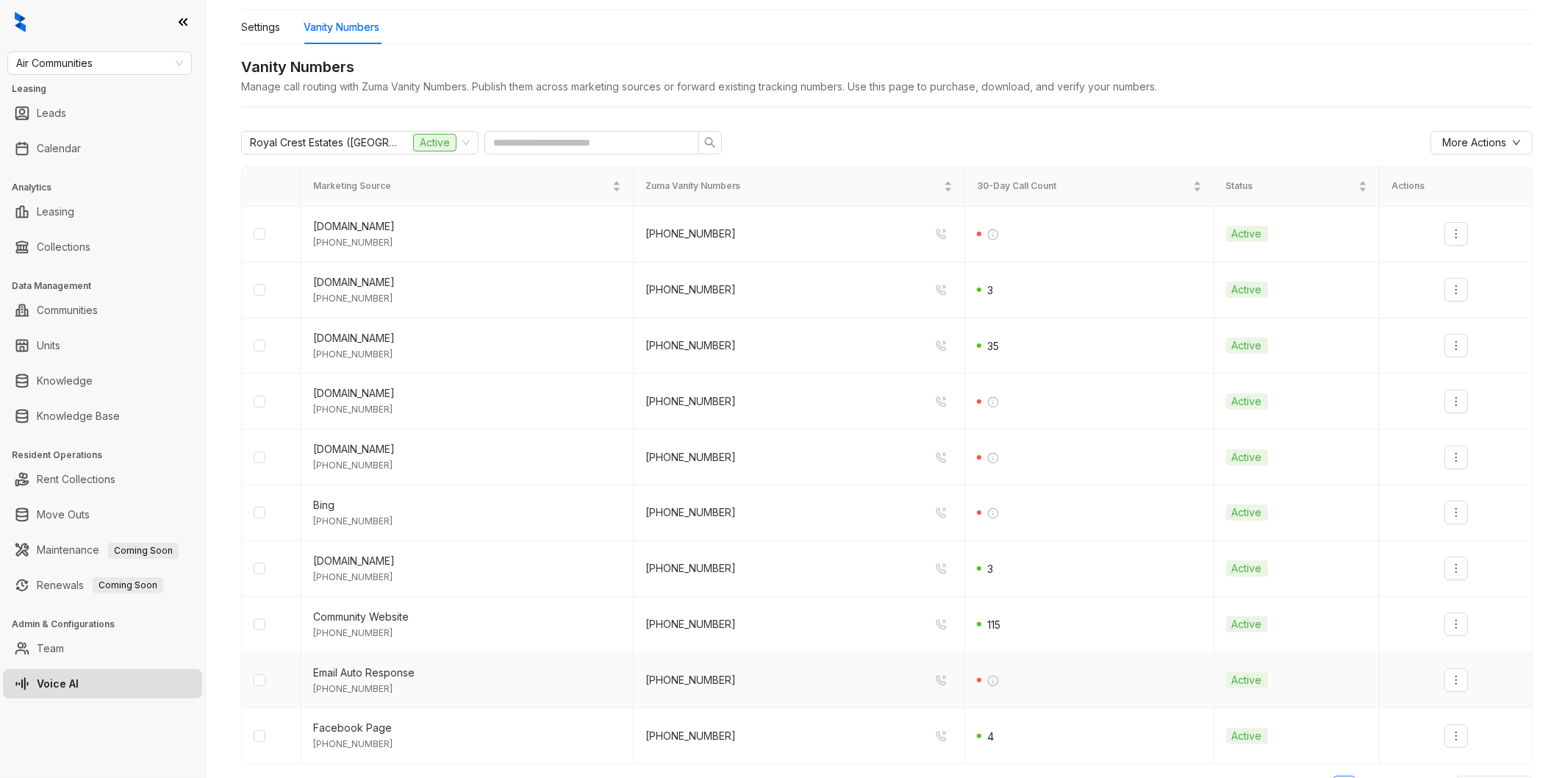
scroll to position [156, 0]
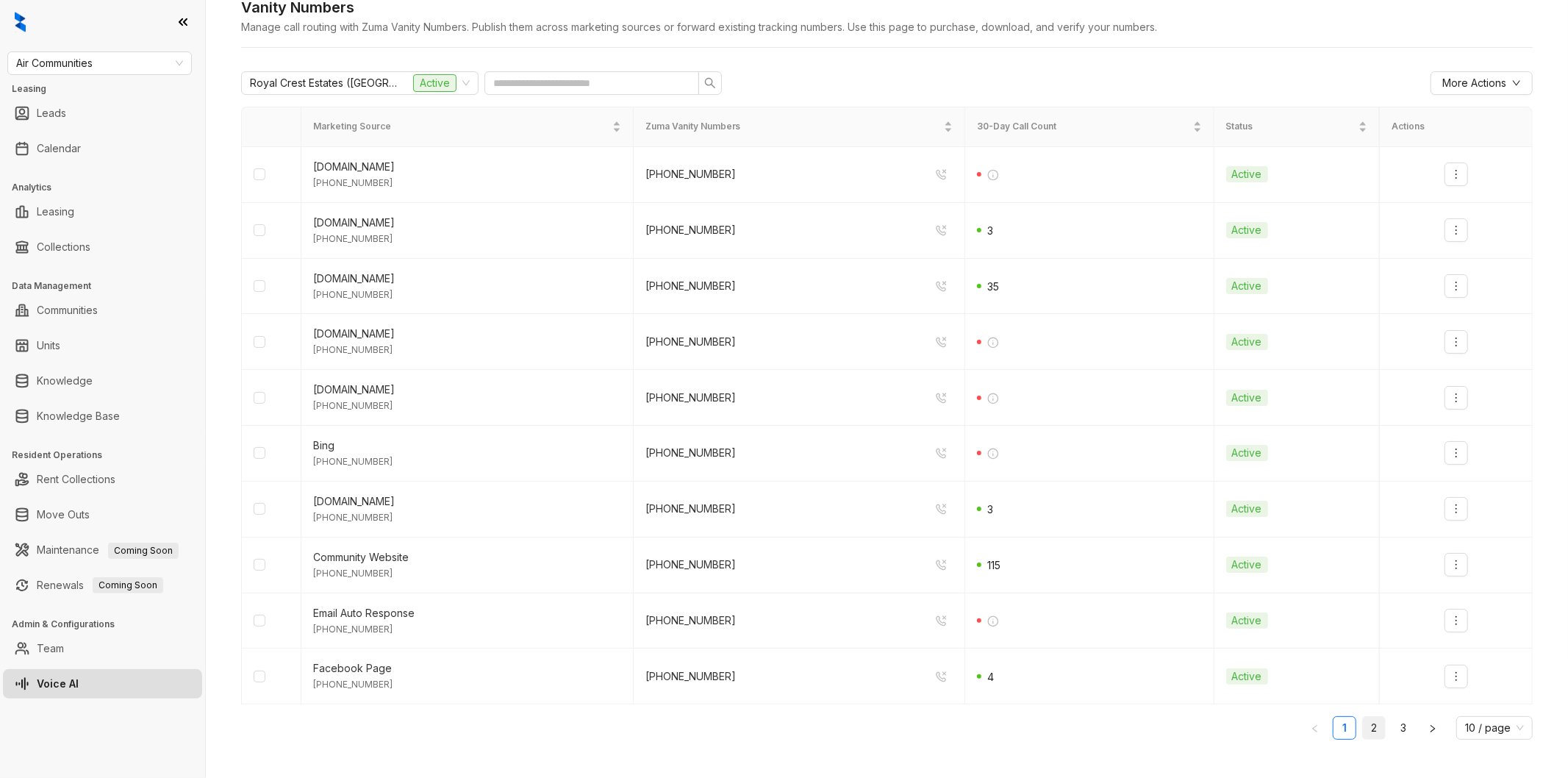
click at [1370, 728] on link "2" at bounding box center [1374, 728] width 22 height 22
click at [1406, 731] on ul "1 2 3 10 / page" at bounding box center [887, 728] width 1292 height 24
click at [1344, 728] on li "1" at bounding box center [1344, 728] width 24 height 24
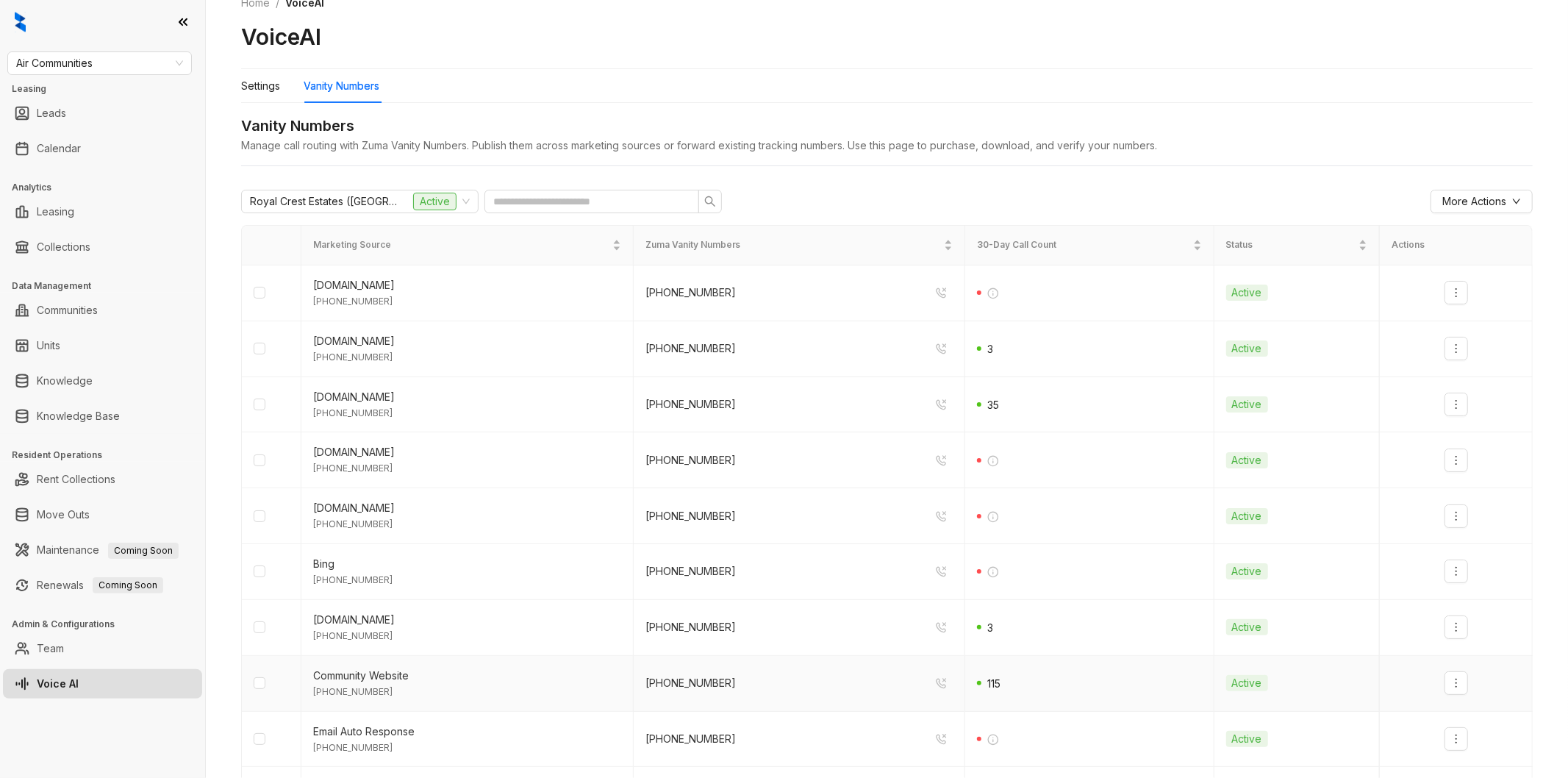
scroll to position [0, 0]
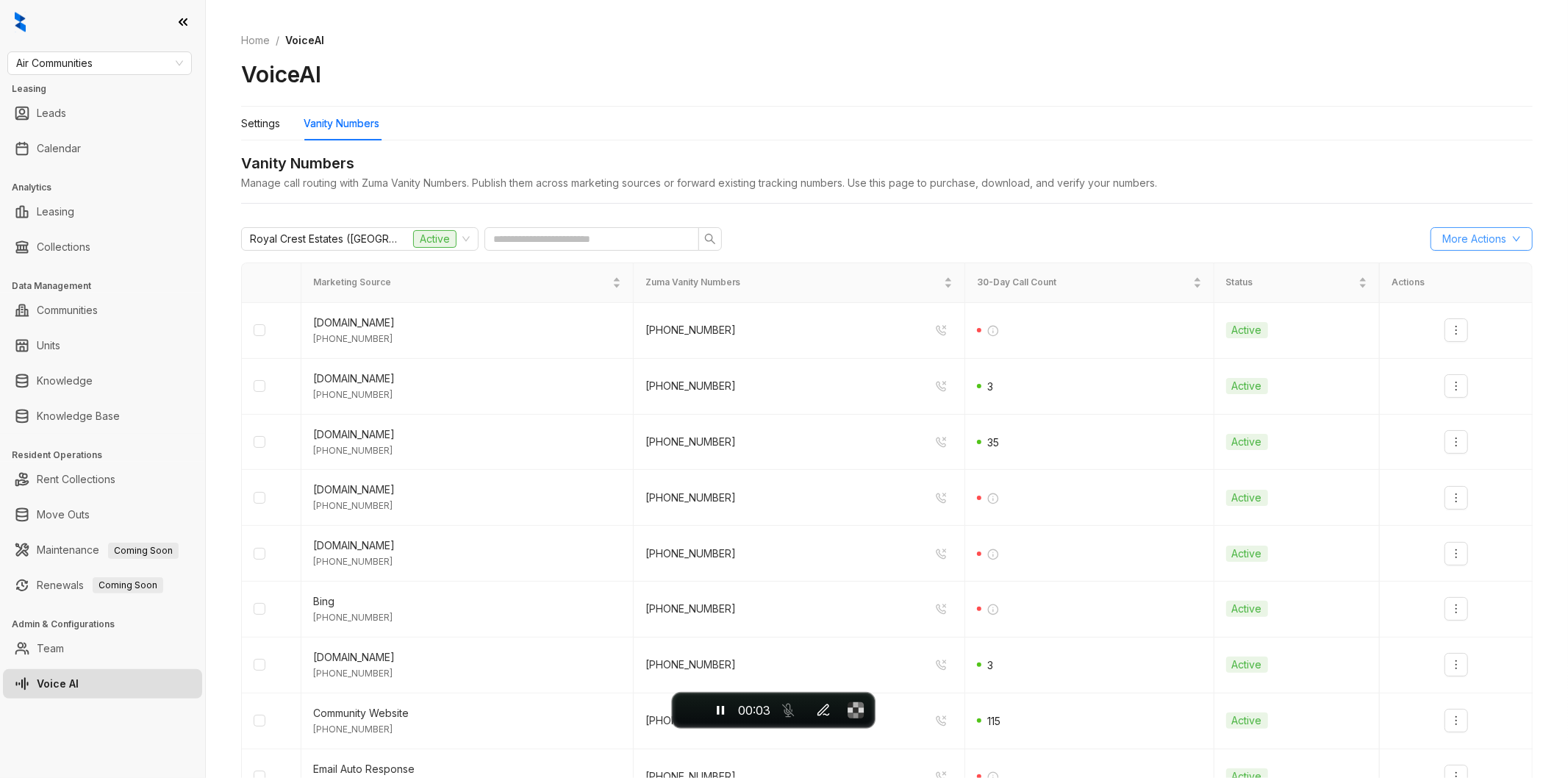
click at [1491, 241] on span "More Actions" at bounding box center [1475, 239] width 64 height 17
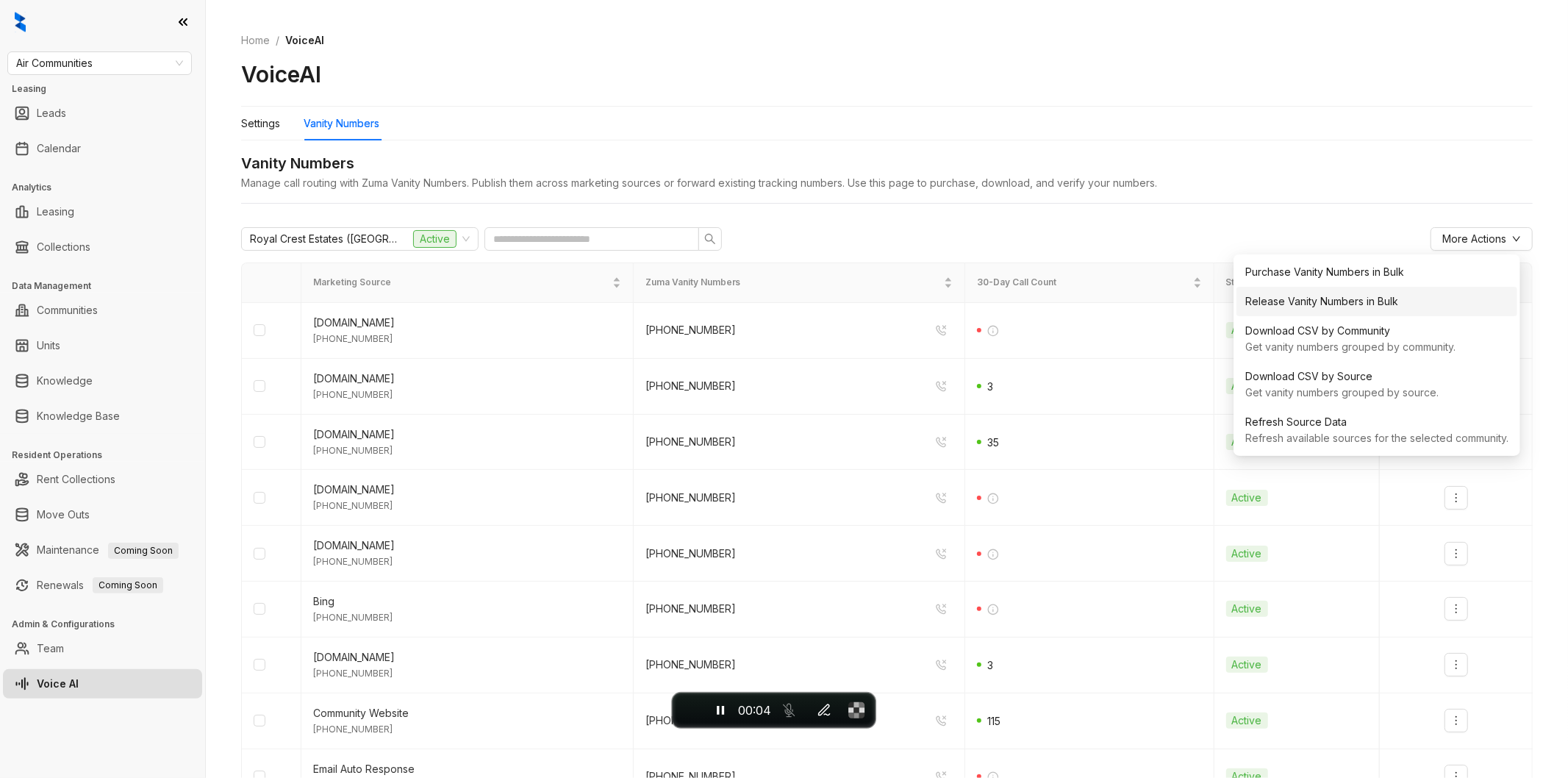
click at [1345, 308] on div "Release Vanity Numbers in Bulk" at bounding box center [1377, 302] width 263 height 17
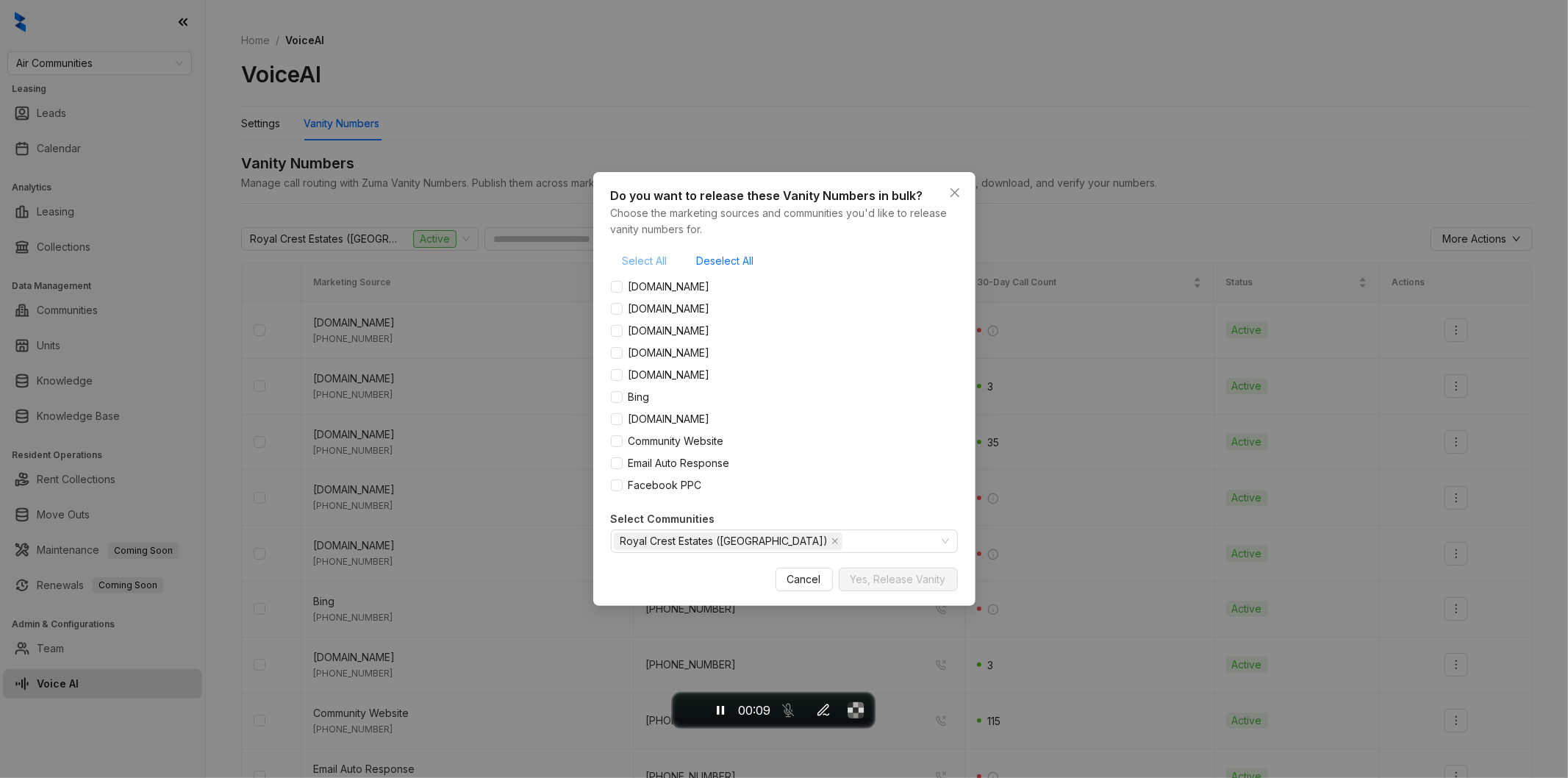
click at [629, 259] on span "Select All" at bounding box center [645, 262] width 45 height 17
click at [883, 575] on span "Yes, Release Vanity" at bounding box center [898, 580] width 96 height 17
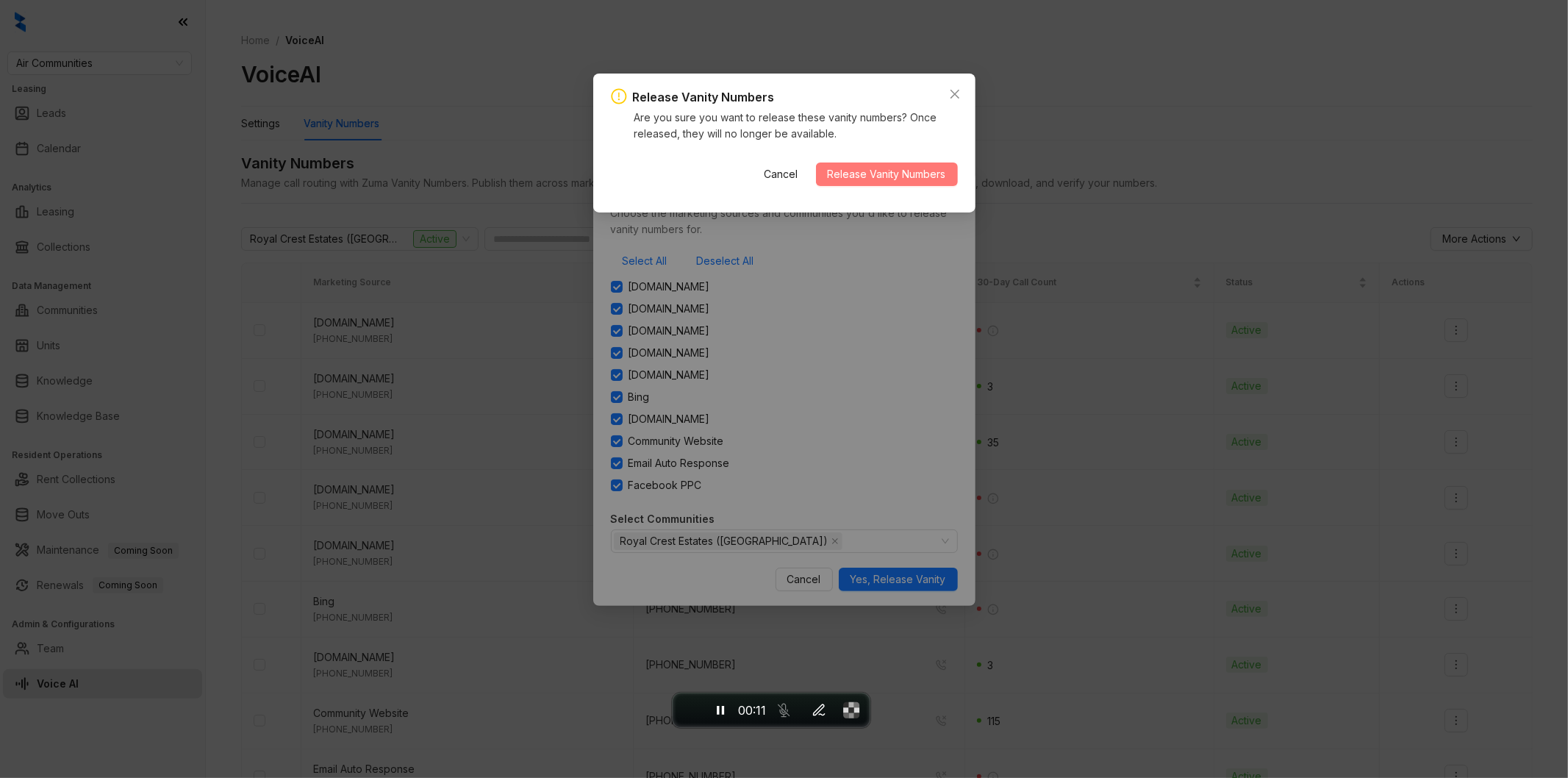
click at [936, 177] on span "Release Vanity Numbers" at bounding box center [888, 174] width 119 height 17
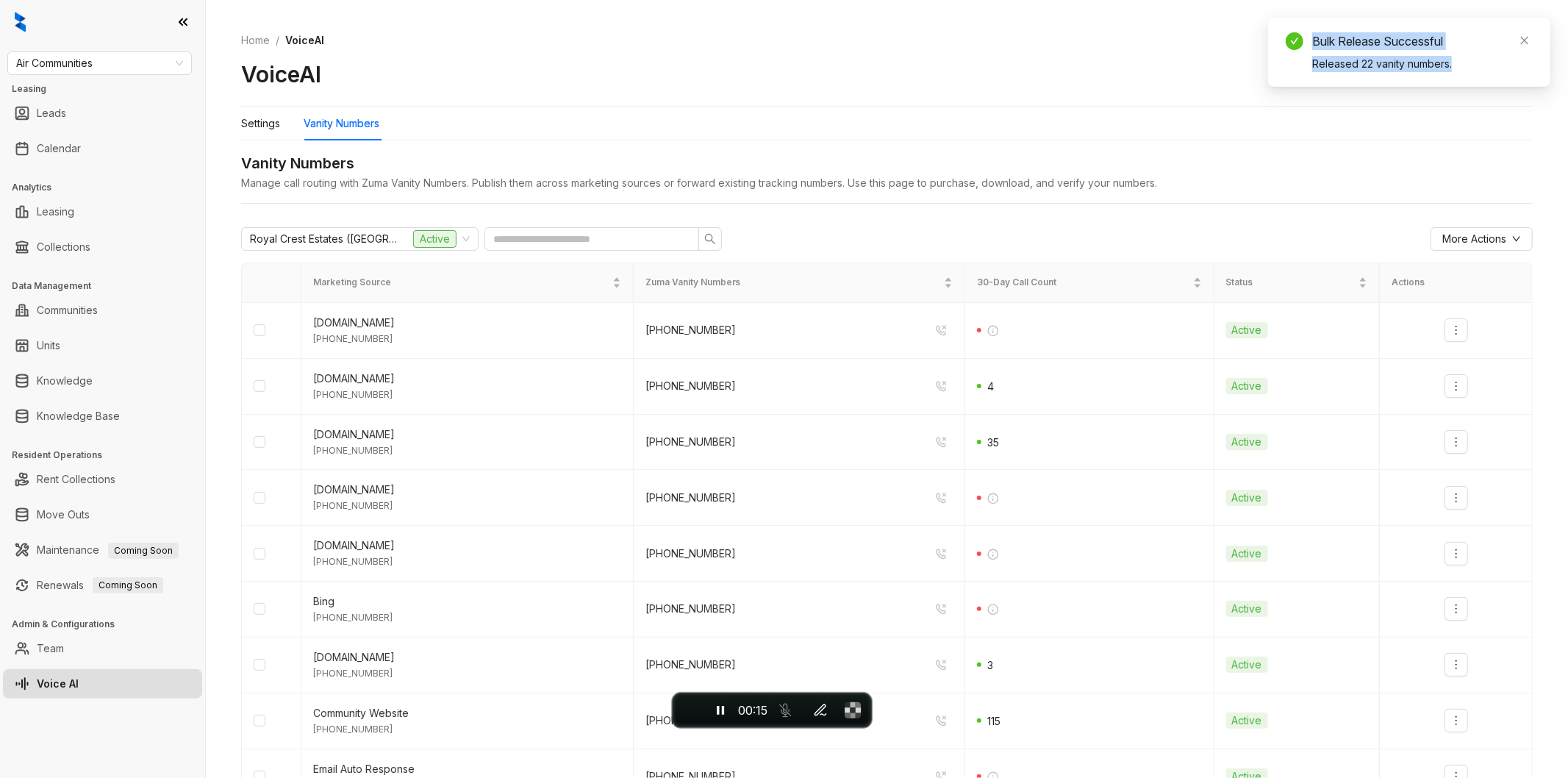
drag, startPoint x: 1458, startPoint y: 66, endPoint x: 1282, endPoint y: 52, distance: 176.6
click at [1297, 45] on div "Bulk Release Successful Released 22 vanity numbers." at bounding box center [1409, 52] width 247 height 40
click at [1247, 159] on div "Vanity Numbers" at bounding box center [887, 164] width 1292 height 23
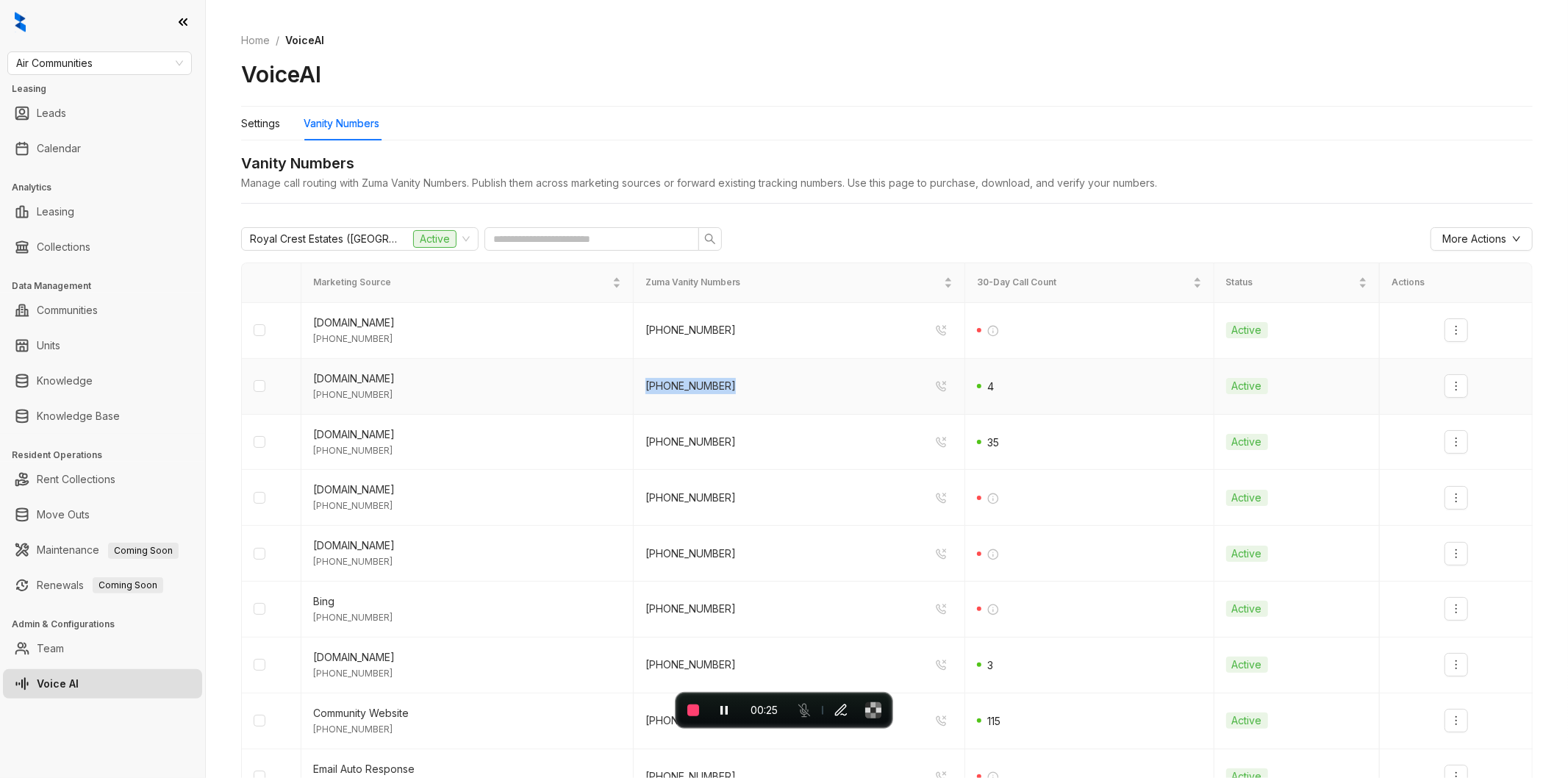
drag, startPoint x: 761, startPoint y: 391, endPoint x: 633, endPoint y: 396, distance: 128.1
click at [633, 396] on td "[PHONE_NUMBER]" at bounding box center [799, 387] width 332 height 56
drag, startPoint x: 741, startPoint y: 335, endPoint x: 637, endPoint y: 336, distance: 104.0
click at [637, 336] on td "[PHONE_NUMBER]" at bounding box center [799, 331] width 332 height 56
click at [770, 335] on div "[PHONE_NUMBER]" at bounding box center [799, 330] width 308 height 24
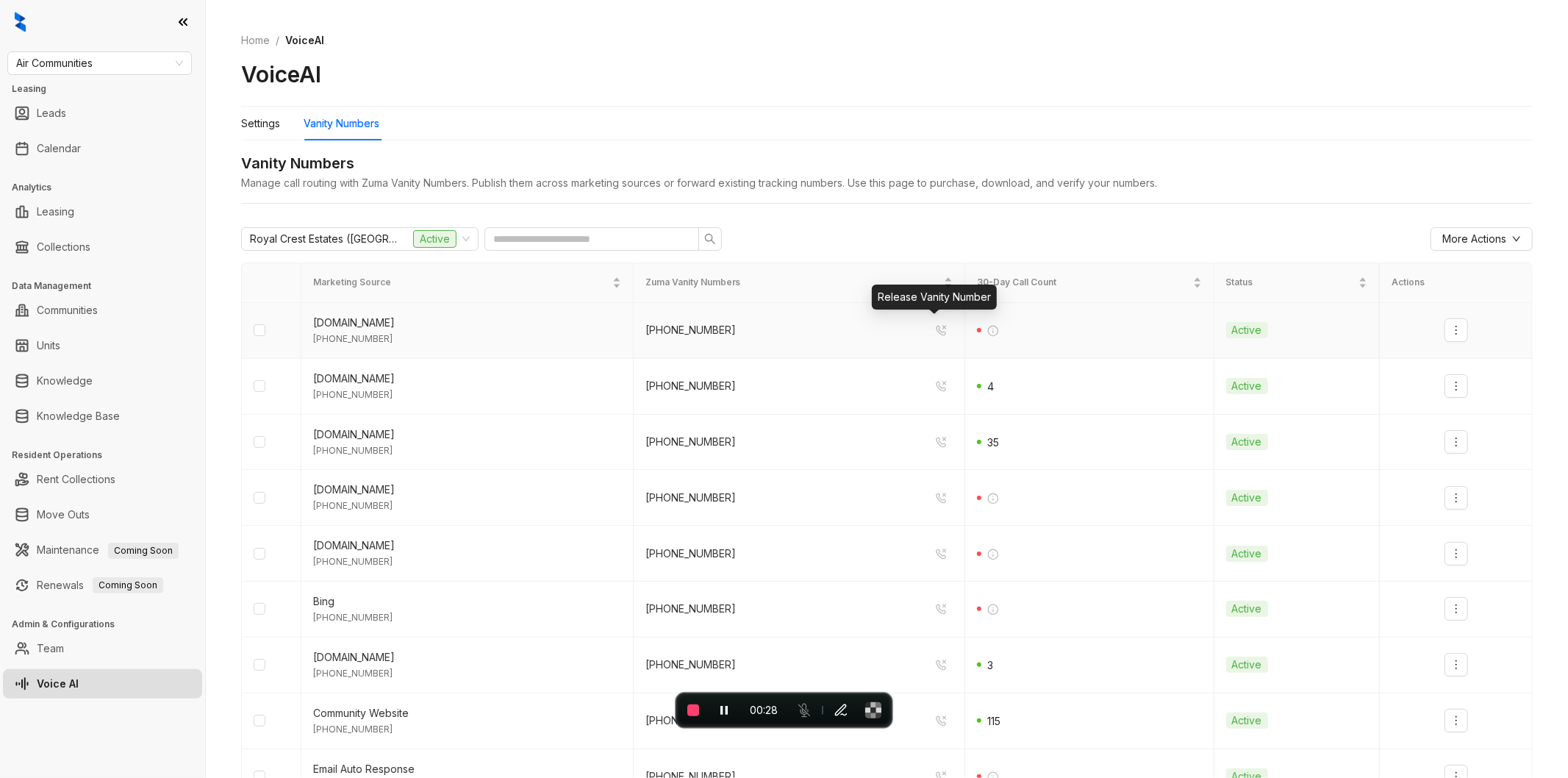
click at [935, 326] on icon "button" at bounding box center [941, 330] width 12 height 12
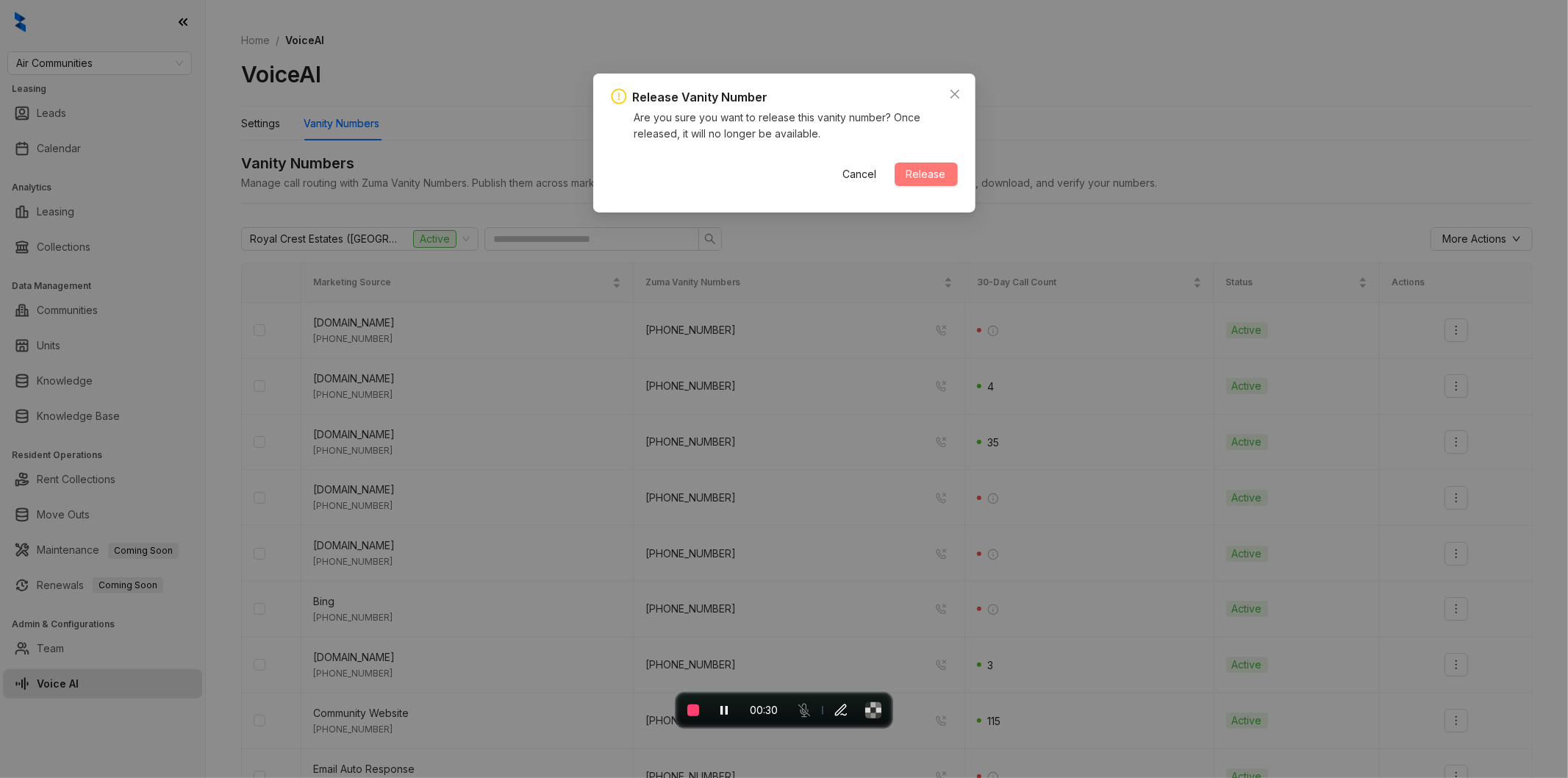
click at [931, 174] on span "Release" at bounding box center [926, 174] width 40 height 17
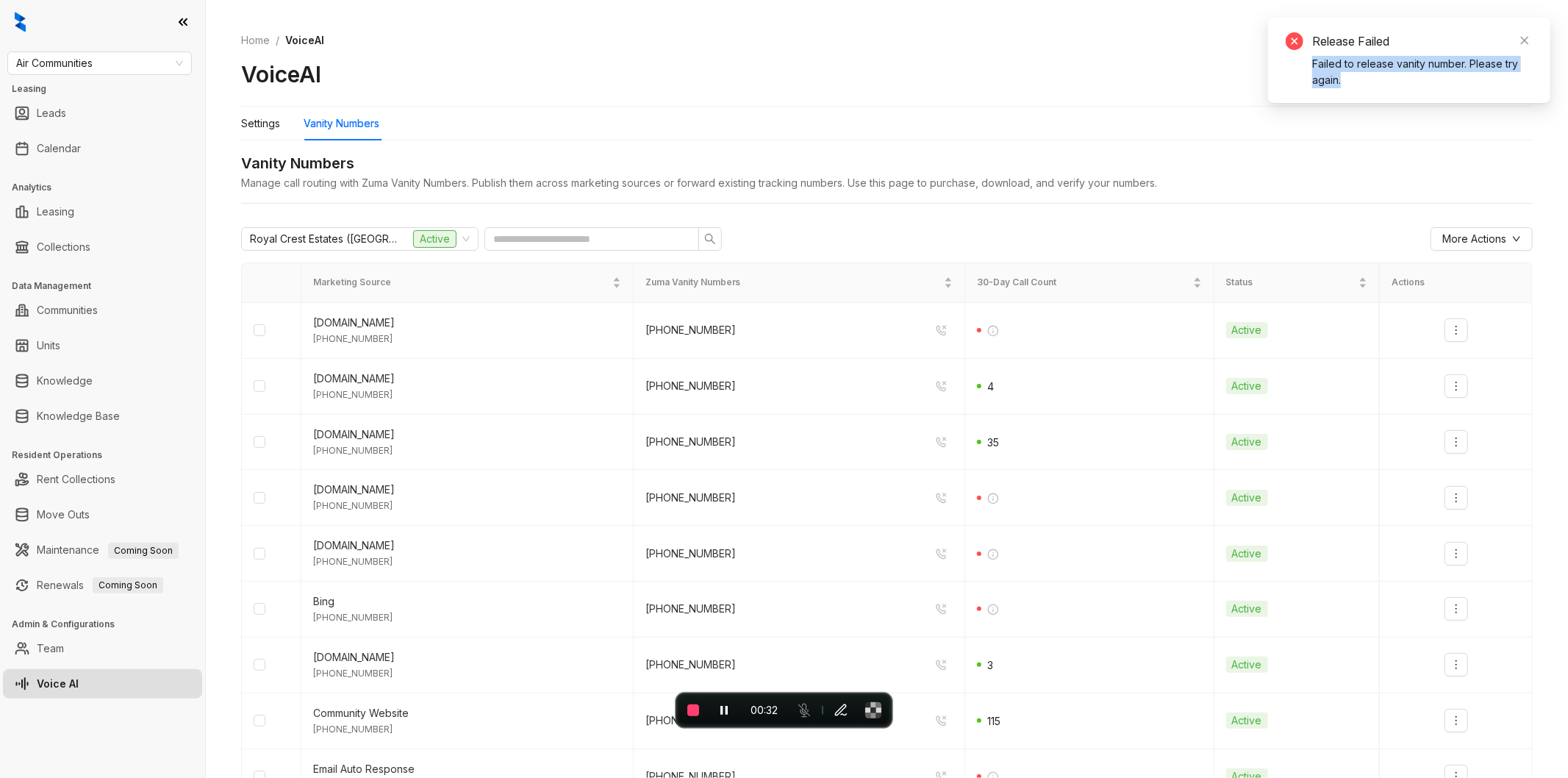
drag, startPoint x: 1354, startPoint y: 85, endPoint x: 1284, endPoint y: 69, distance: 71.8
click at [1284, 69] on div "Release Failed Failed to release vanity number. Please try again." at bounding box center [1410, 59] width 282 height 85
click at [1010, 92] on div "Home / VoiceAI VoiceAI" at bounding box center [887, 60] width 1292 height 92
click at [935, 390] on icon "button" at bounding box center [941, 386] width 12 height 12
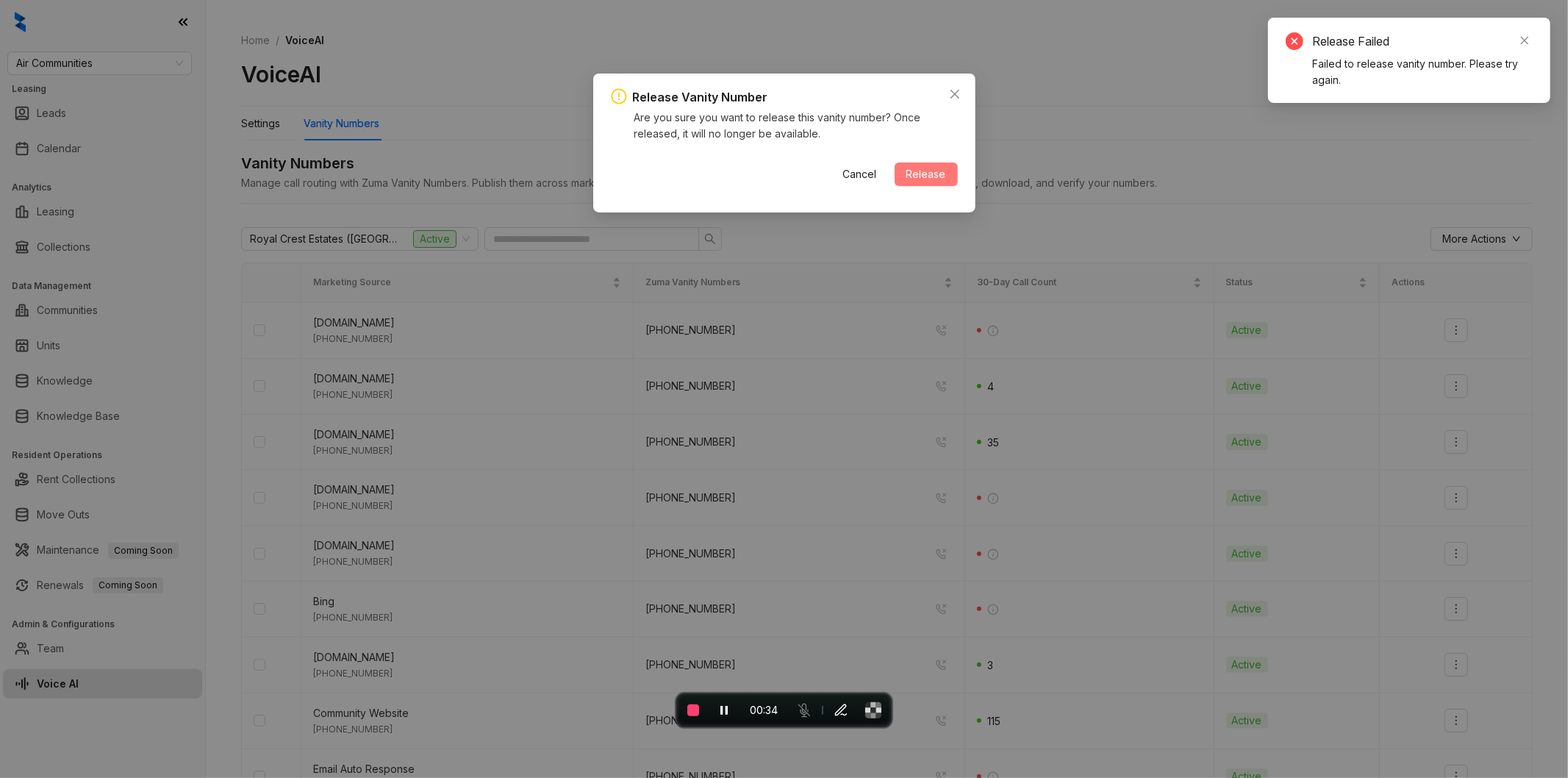
click at [951, 172] on button "Release" at bounding box center [926, 174] width 64 height 24
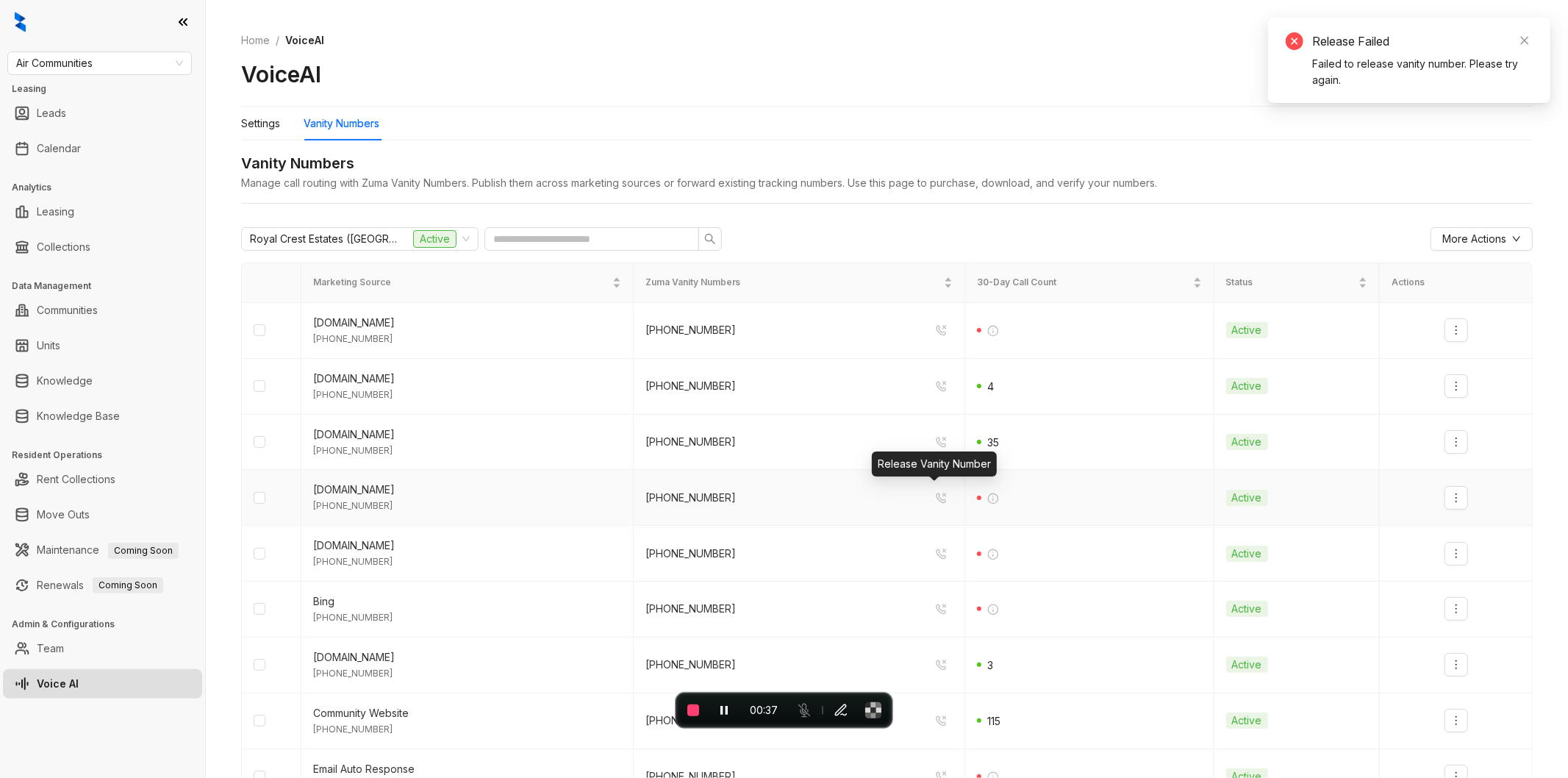
click at [935, 498] on icon "button" at bounding box center [941, 497] width 12 height 12
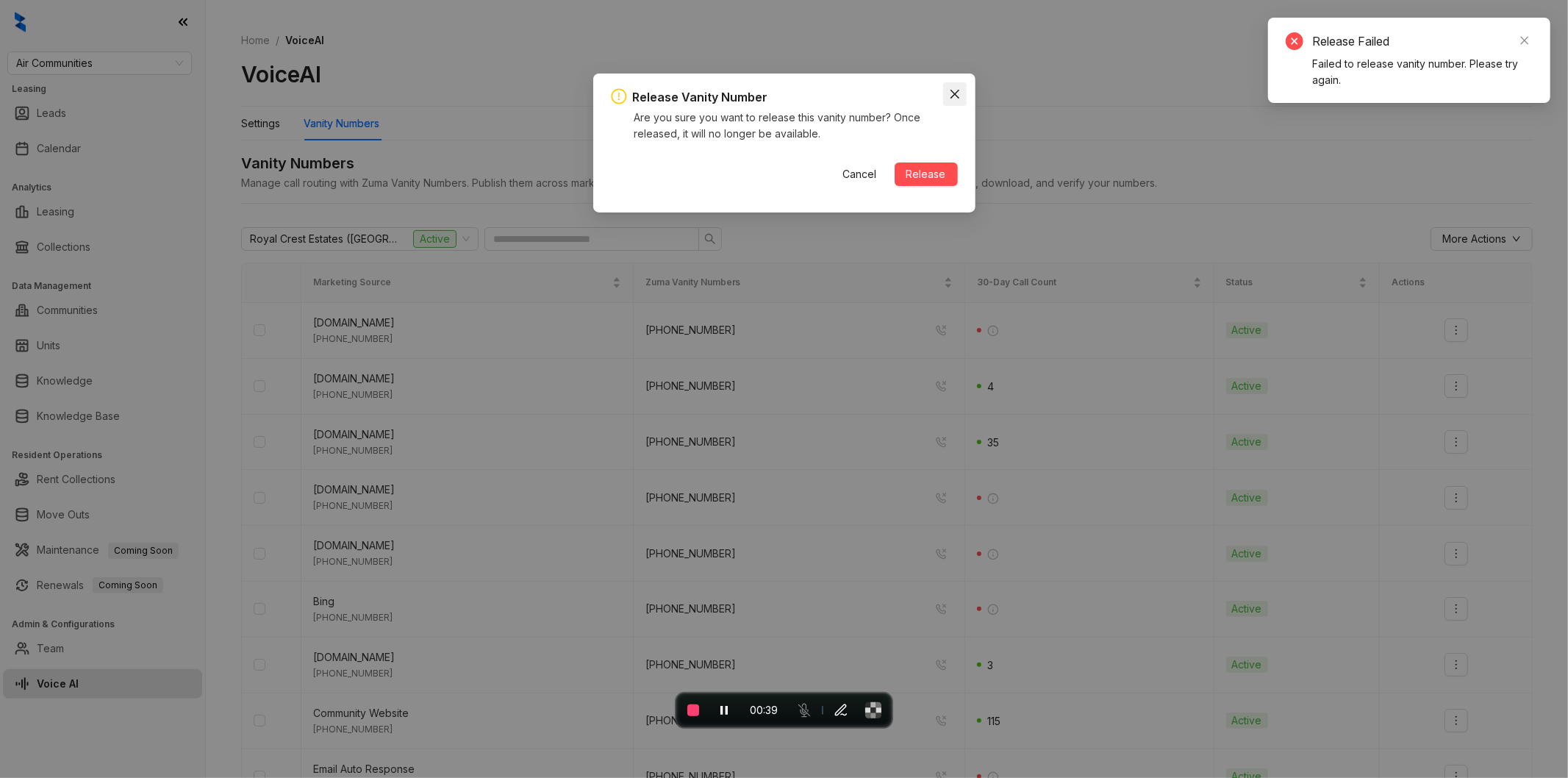
click at [956, 94] on icon "close" at bounding box center [954, 94] width 9 height 9
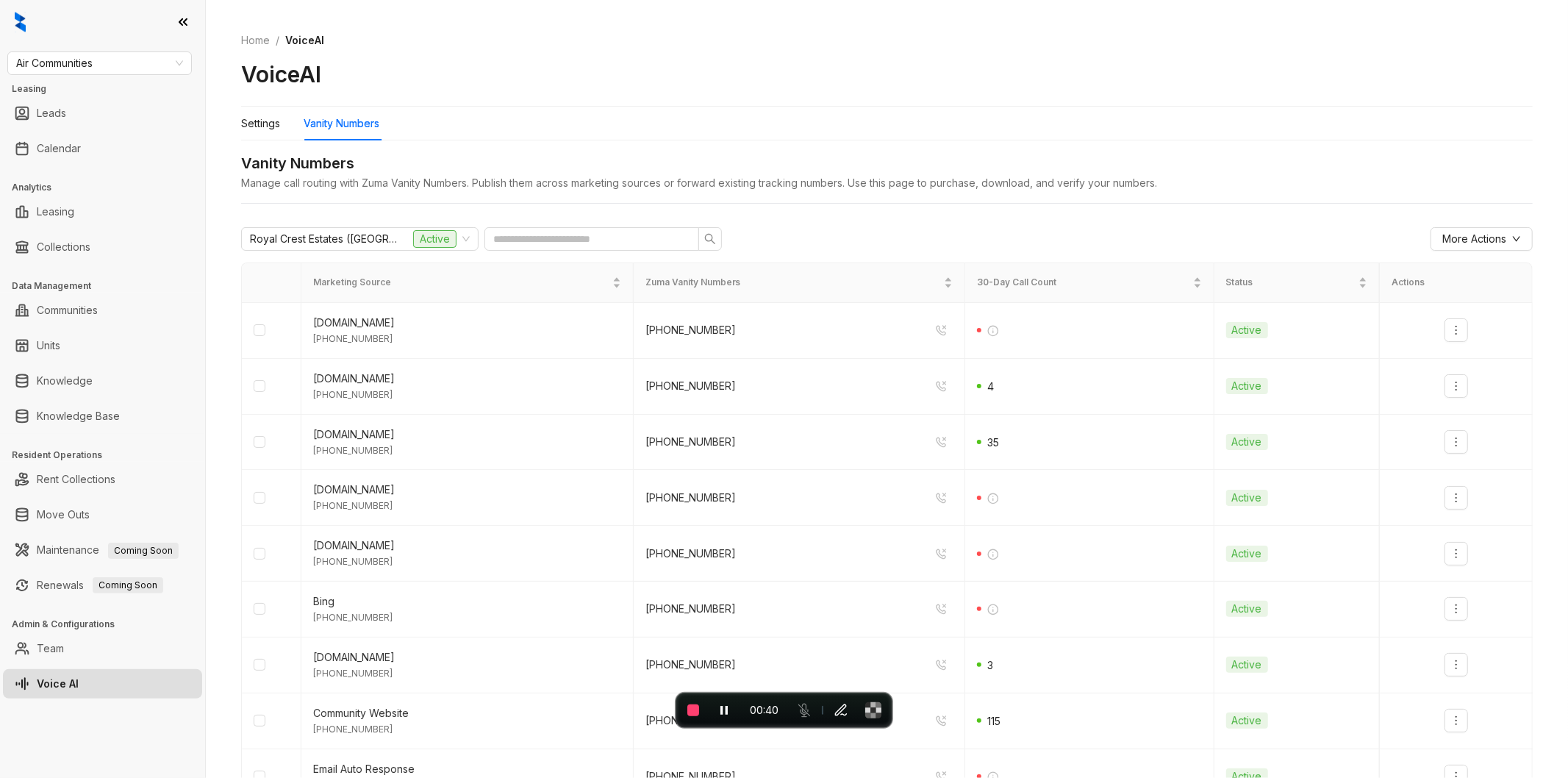
click at [697, 716] on body "Air Communities Leasing Leads Calendar Analytics Leasing Collections Data Manag…" at bounding box center [784, 444] width 1568 height 889
click at [696, 714] on span "End recording" at bounding box center [694, 713] width 12 height 12
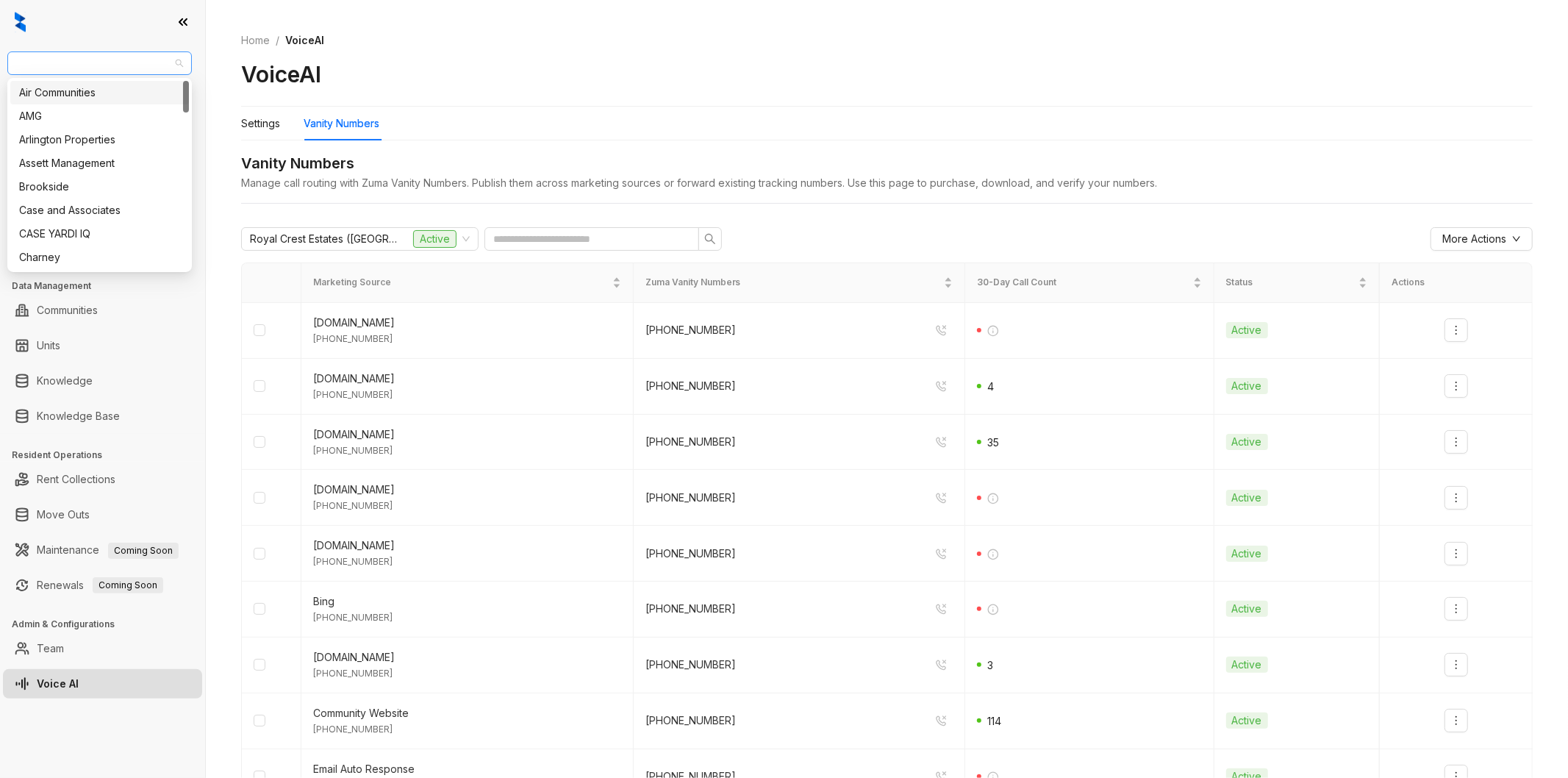
click at [85, 52] on span "Air Communities" at bounding box center [100, 63] width 167 height 22
type input "***"
click at [101, 87] on div "Raintree Partners" at bounding box center [99, 93] width 161 height 17
click at [92, 392] on link "Knowledge" at bounding box center [65, 381] width 56 height 30
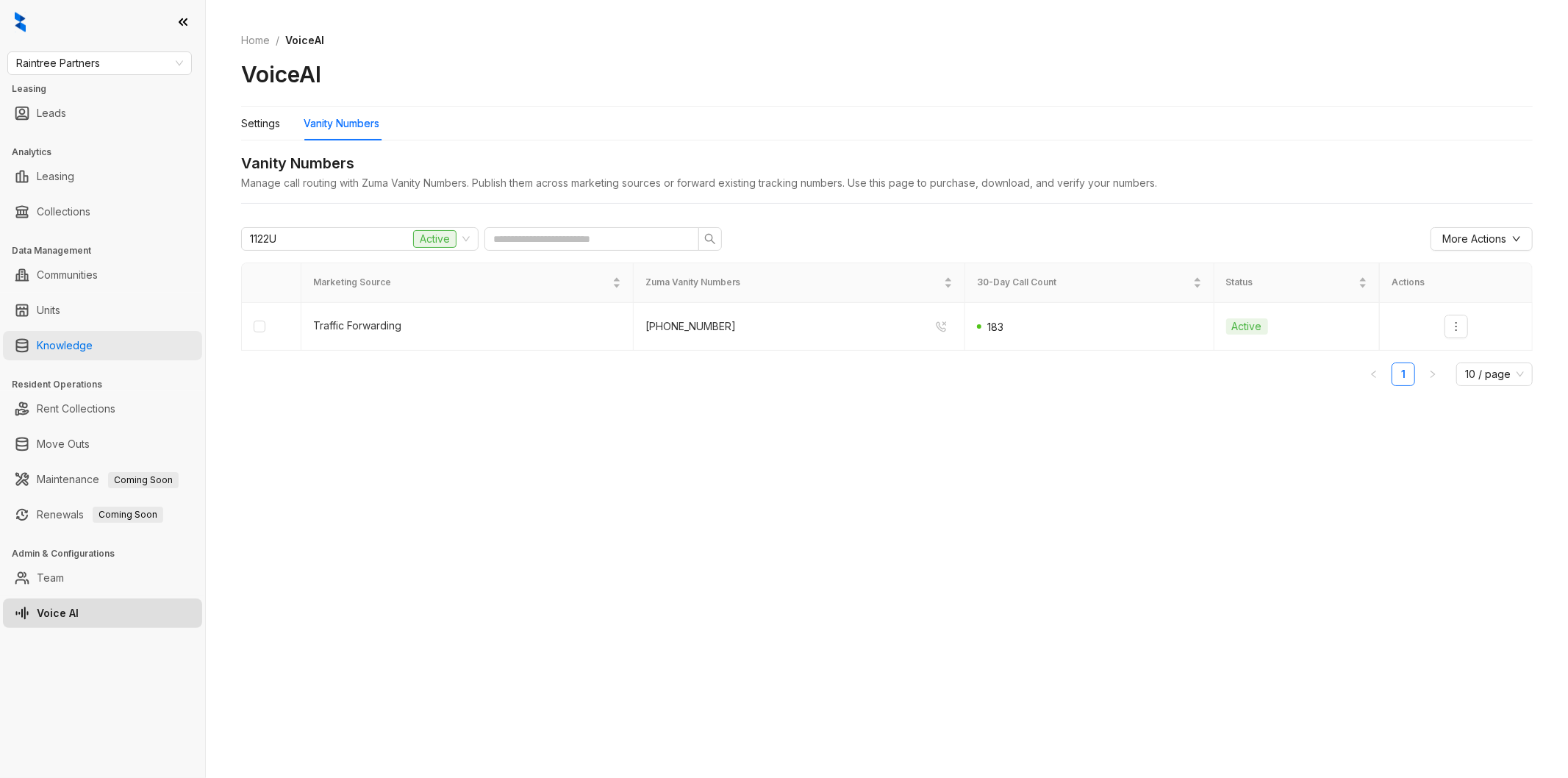
click at [92, 351] on link "Knowledge" at bounding box center [65, 346] width 56 height 30
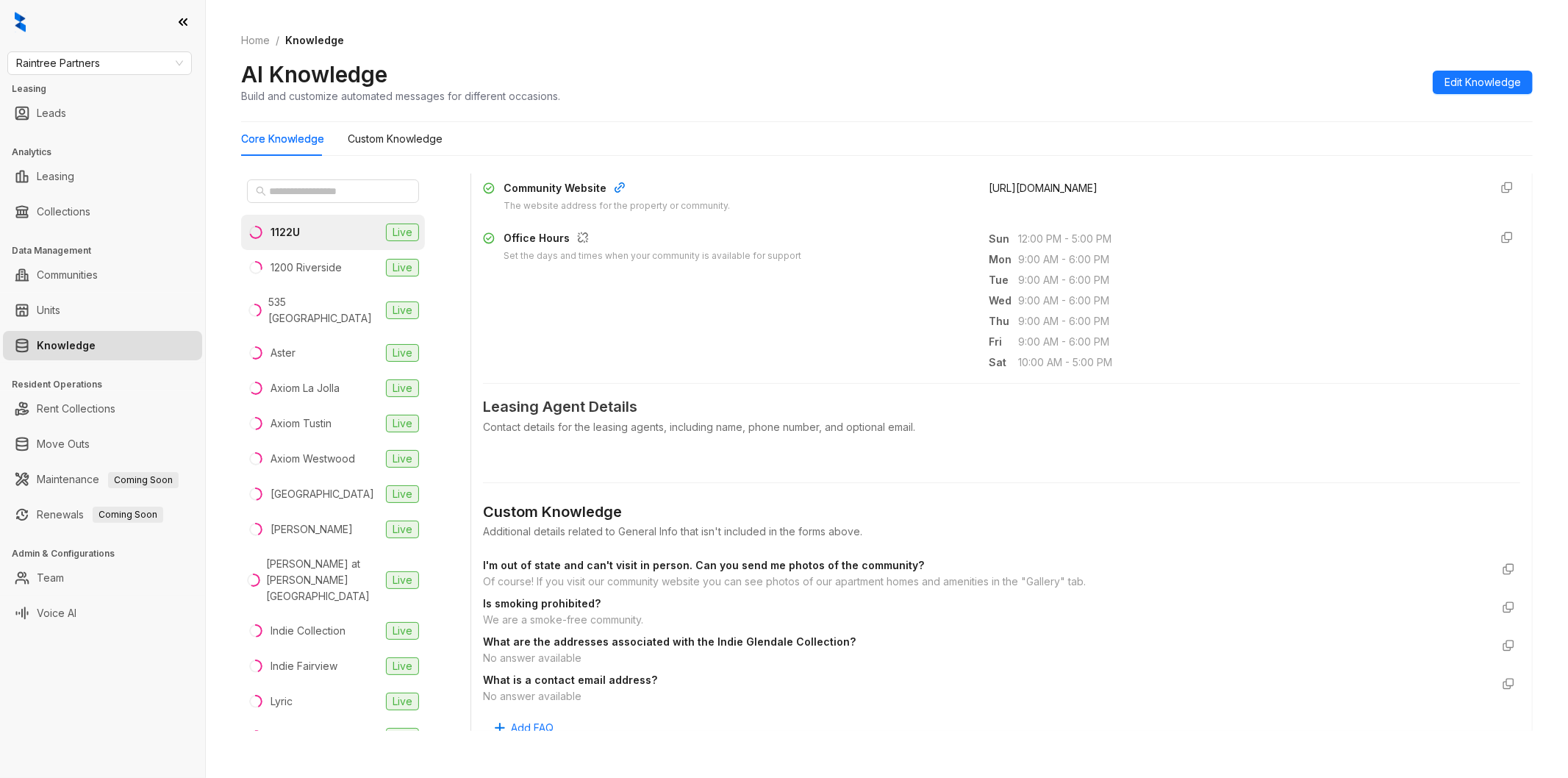
scroll to position [735, 0]
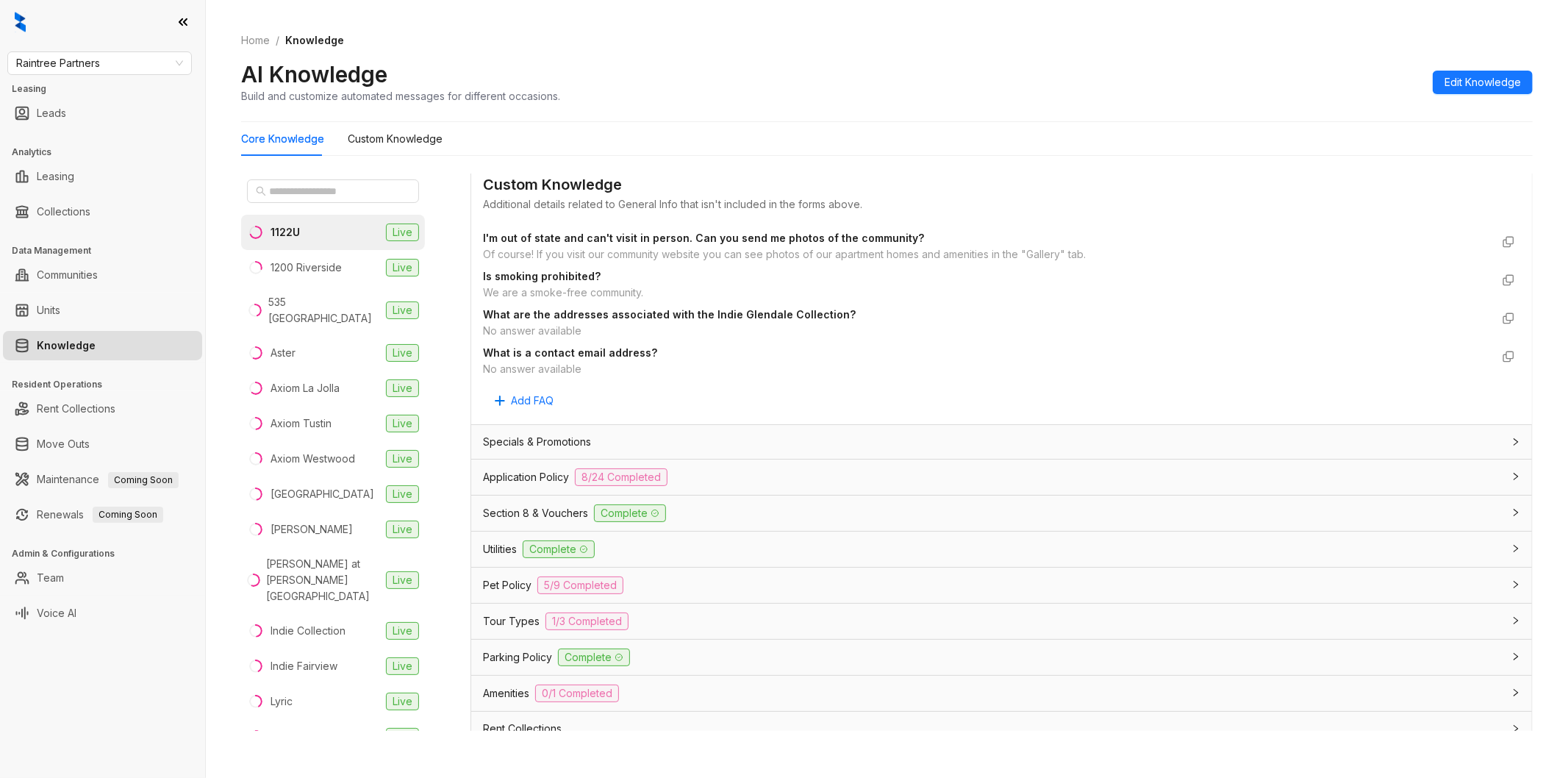
click at [758, 450] on div "Specials & Promotions" at bounding box center [993, 442] width 1019 height 17
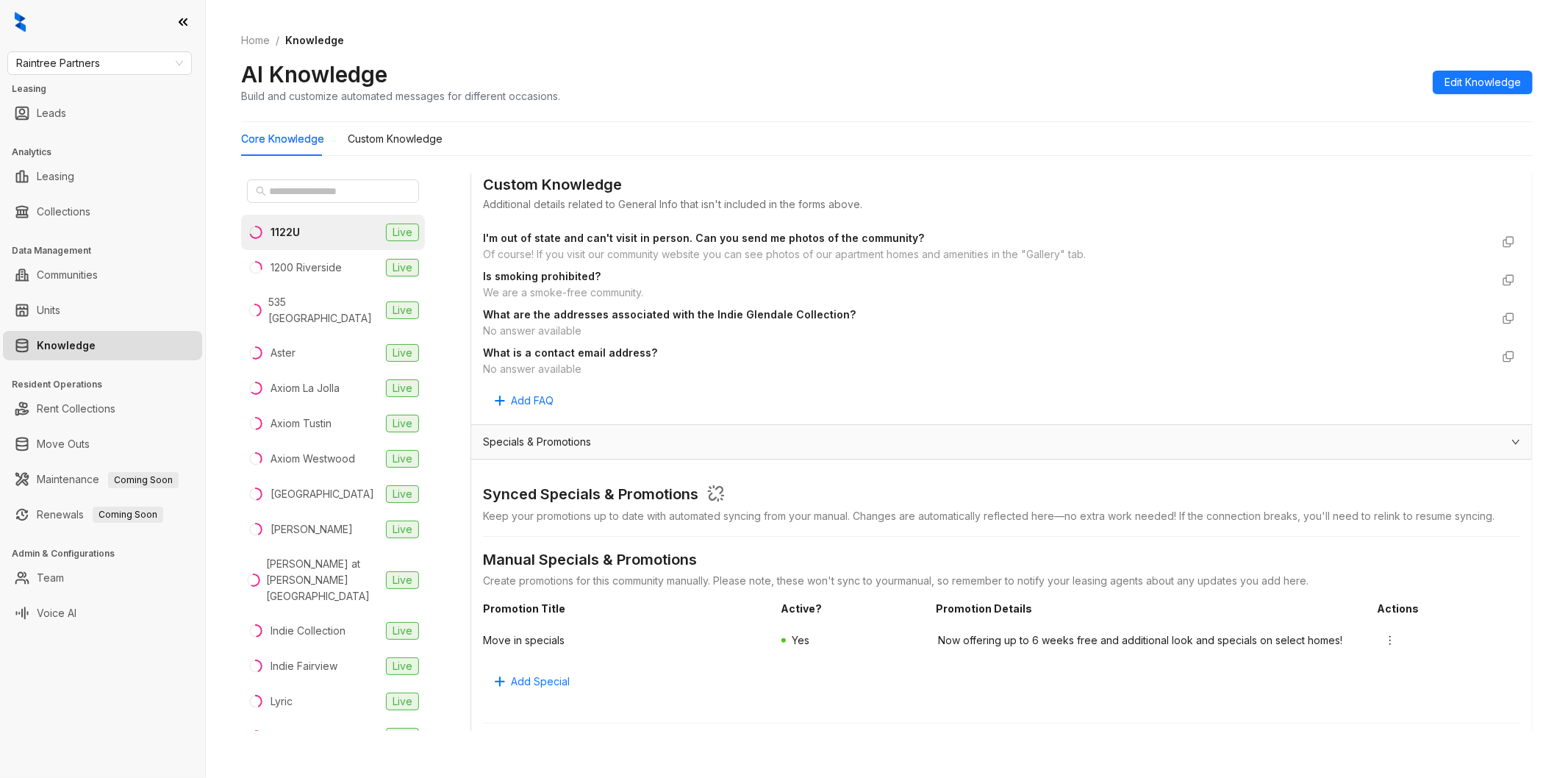
scroll to position [1143, 0]
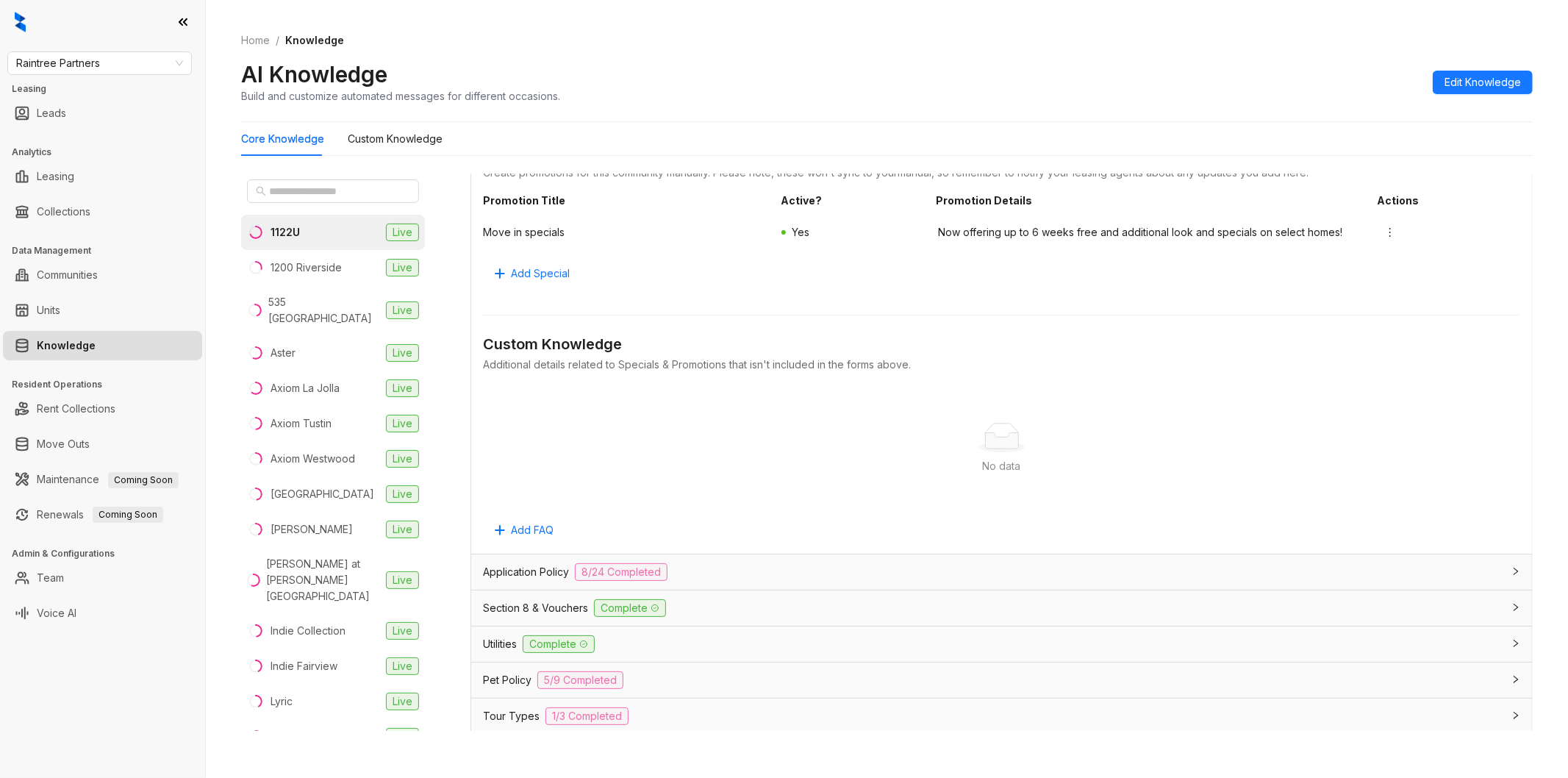
click at [775, 574] on div "Application Policy 8/24 Completed" at bounding box center [993, 572] width 1019 height 17
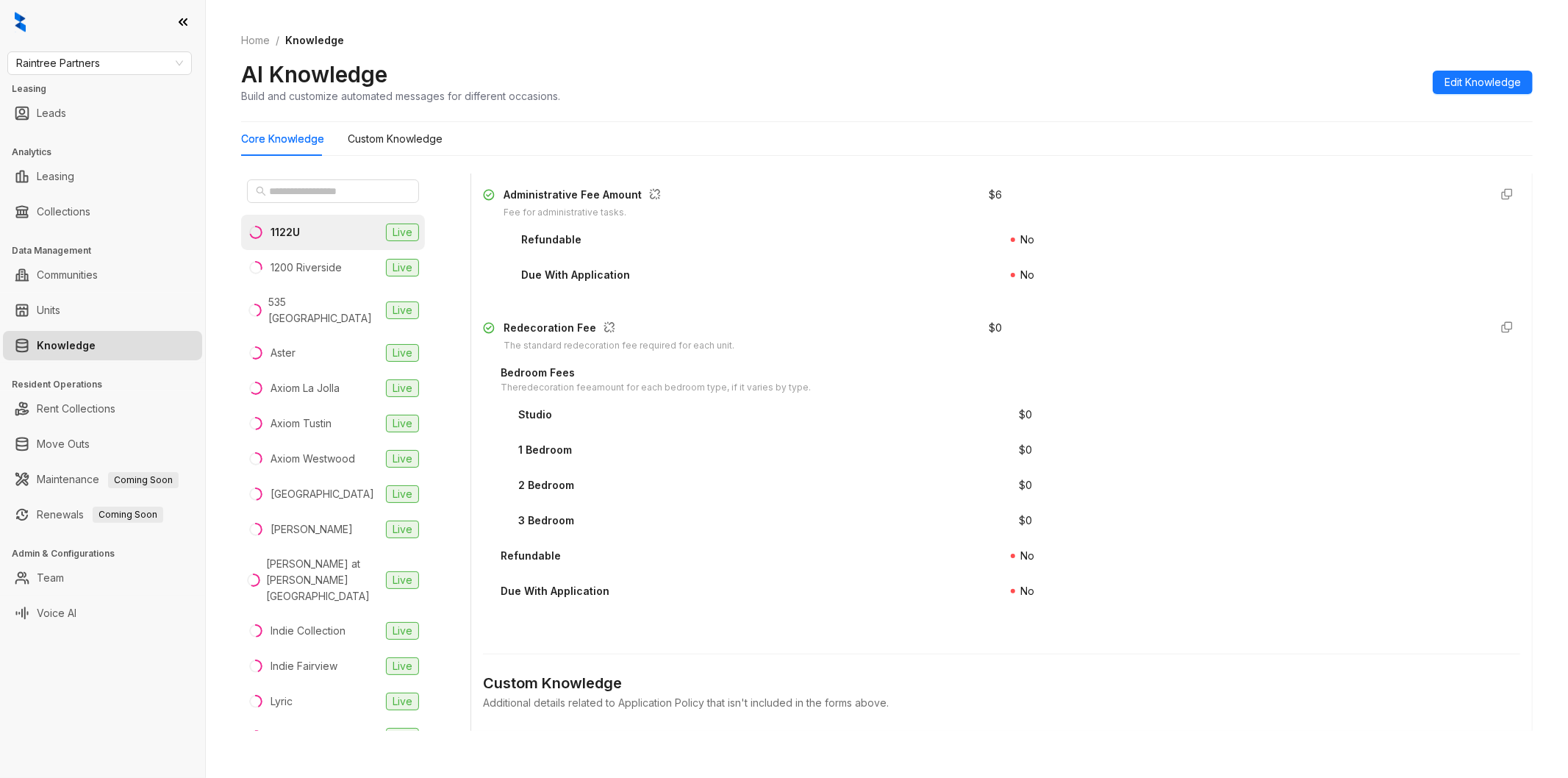
scroll to position [3129, 0]
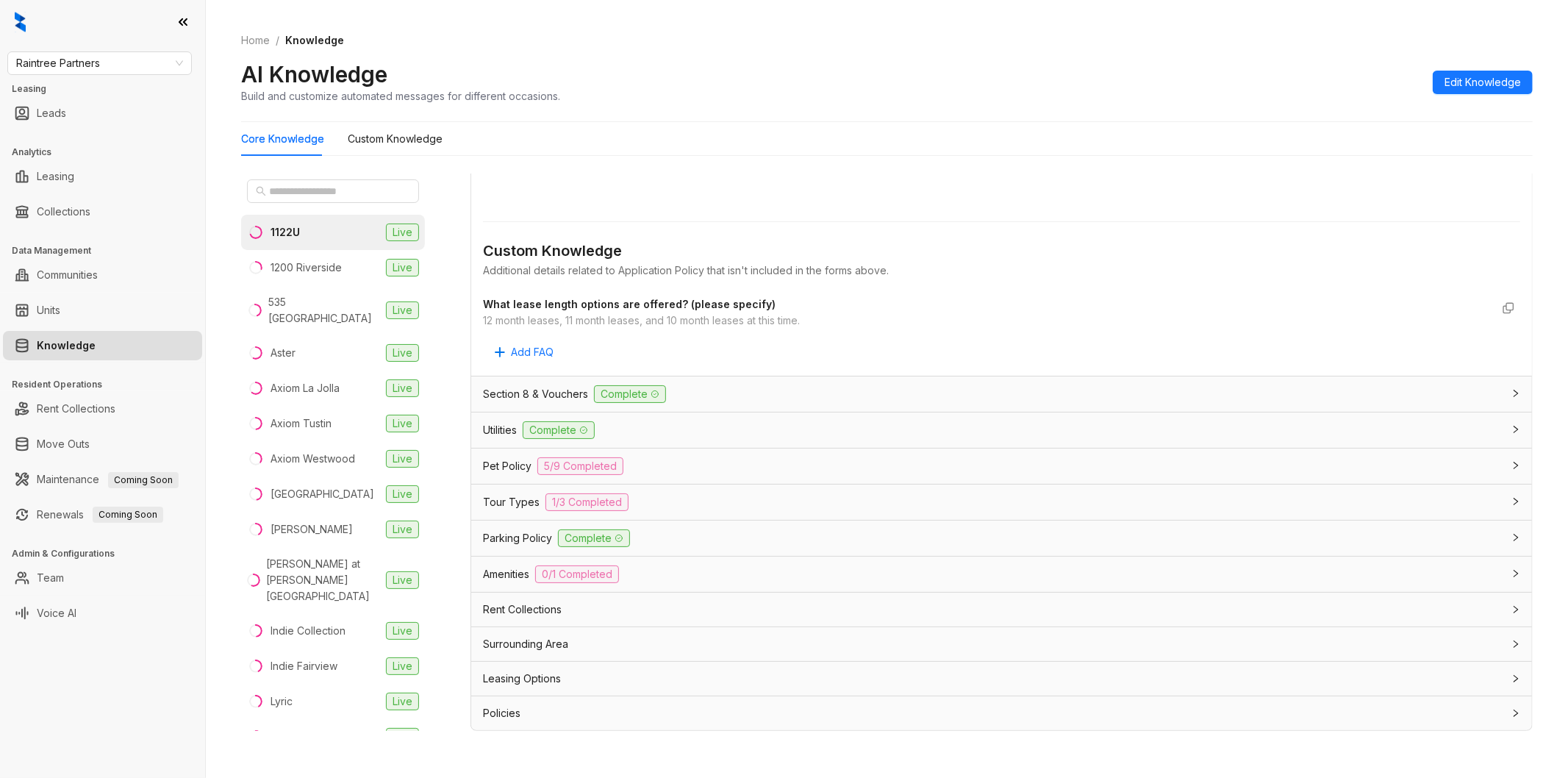
click at [753, 403] on div "Section 8 & Vouchers Complete" at bounding box center [1001, 394] width 1061 height 35
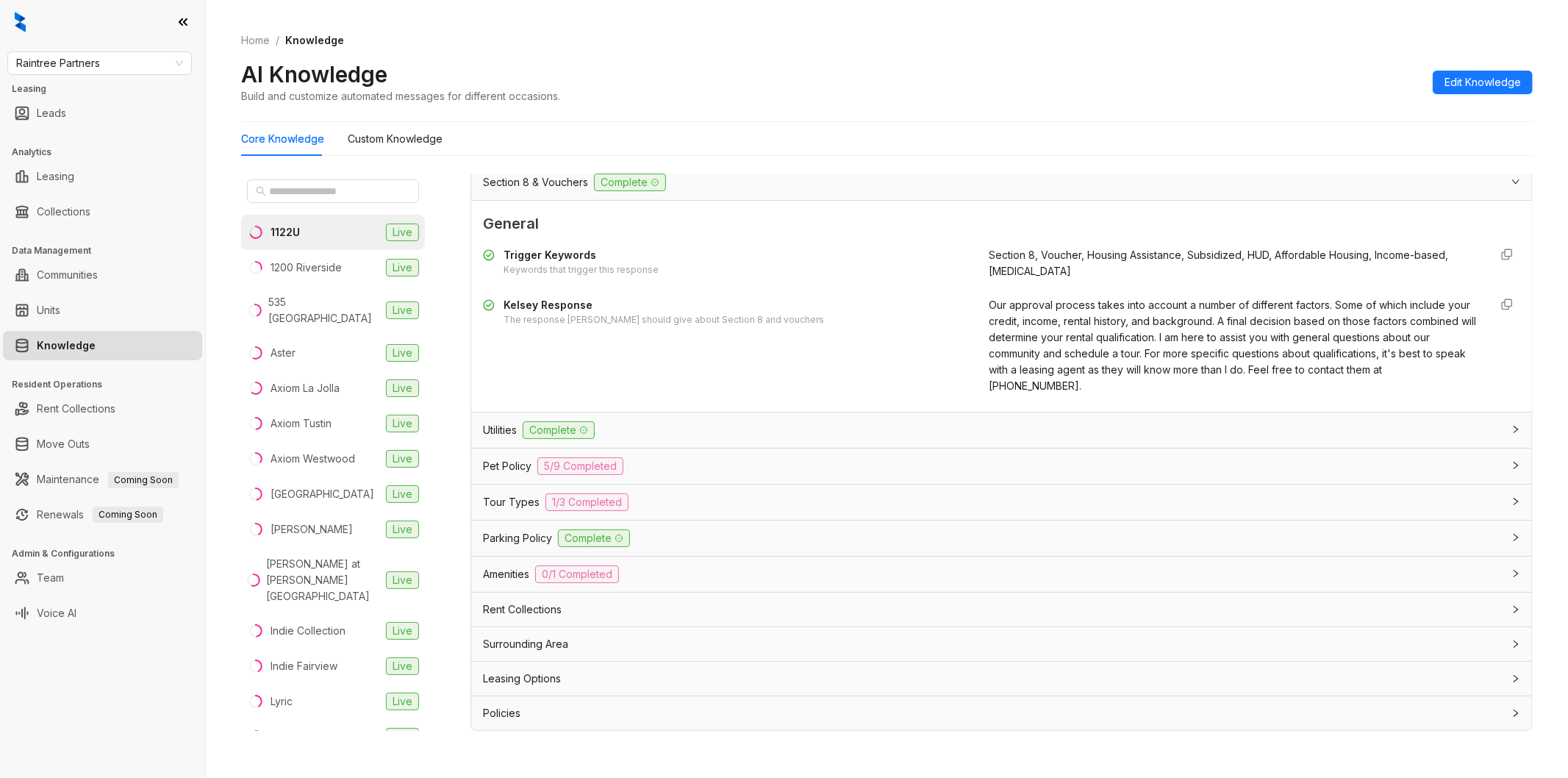
scroll to position [3341, 0]
click at [754, 435] on div "Utilities Complete" at bounding box center [993, 430] width 1019 height 17
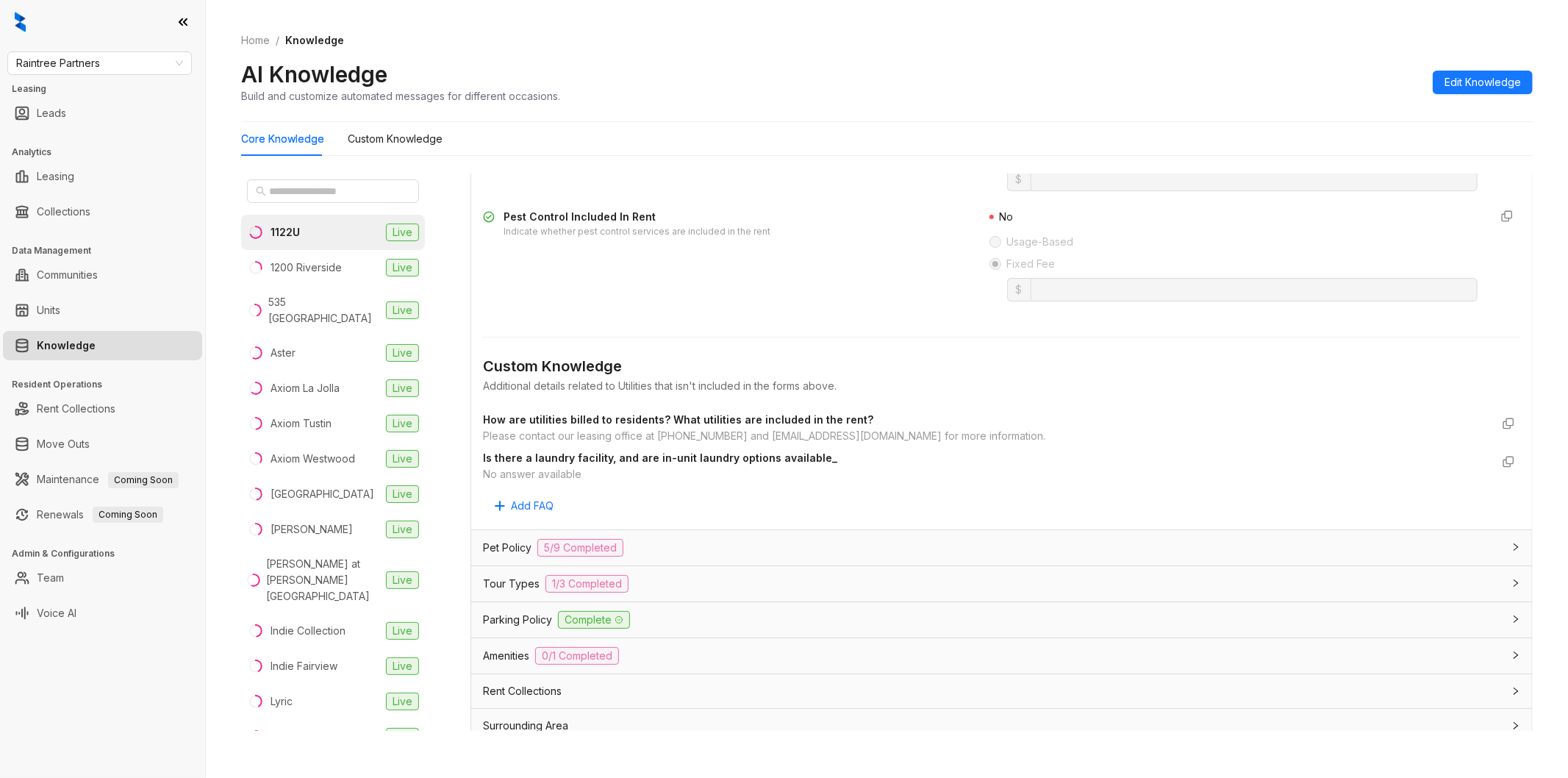
scroll to position [4062, 0]
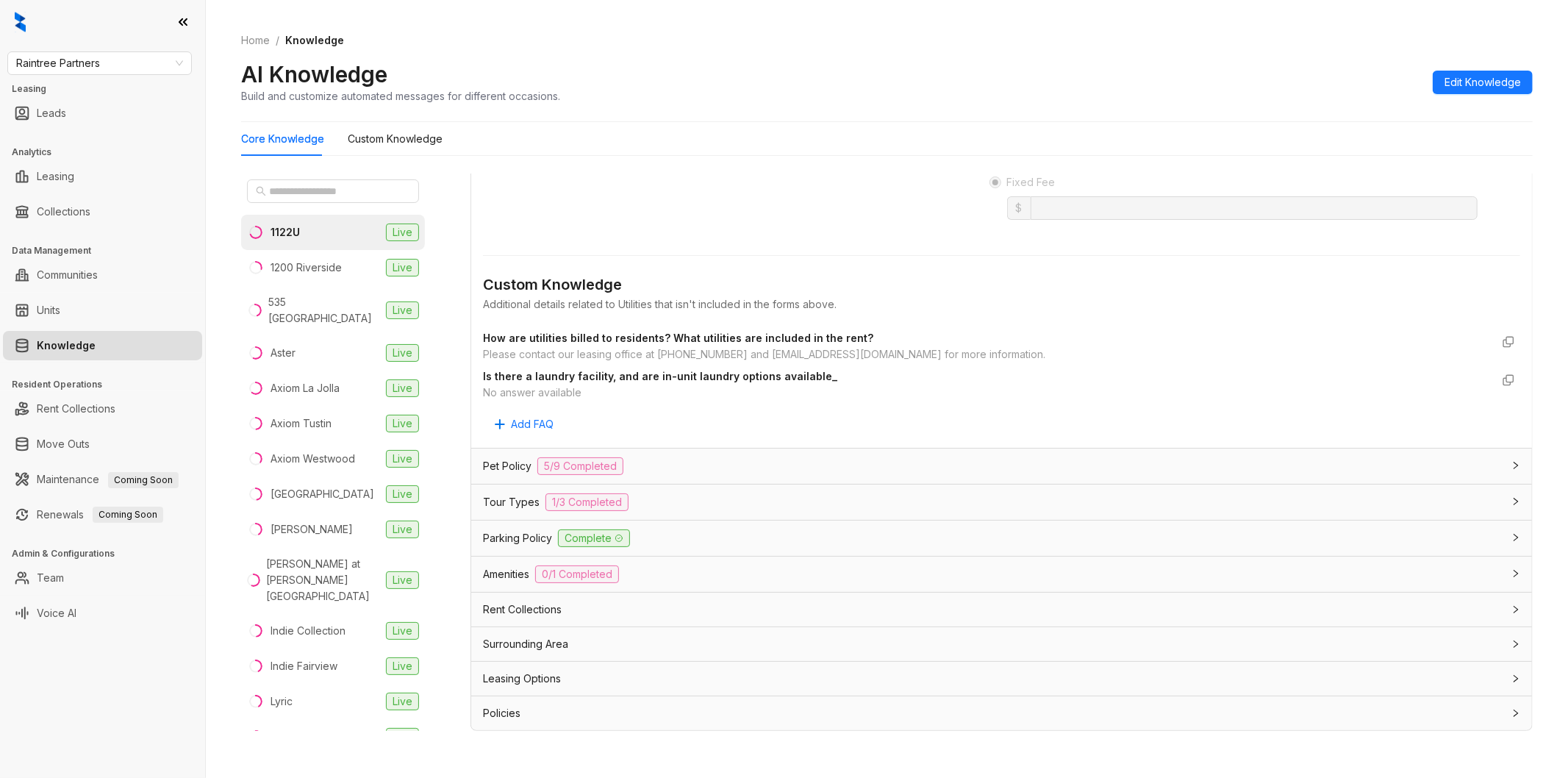
click at [765, 474] on div "Pet Policy 5/9 Completed" at bounding box center [1001, 466] width 1061 height 35
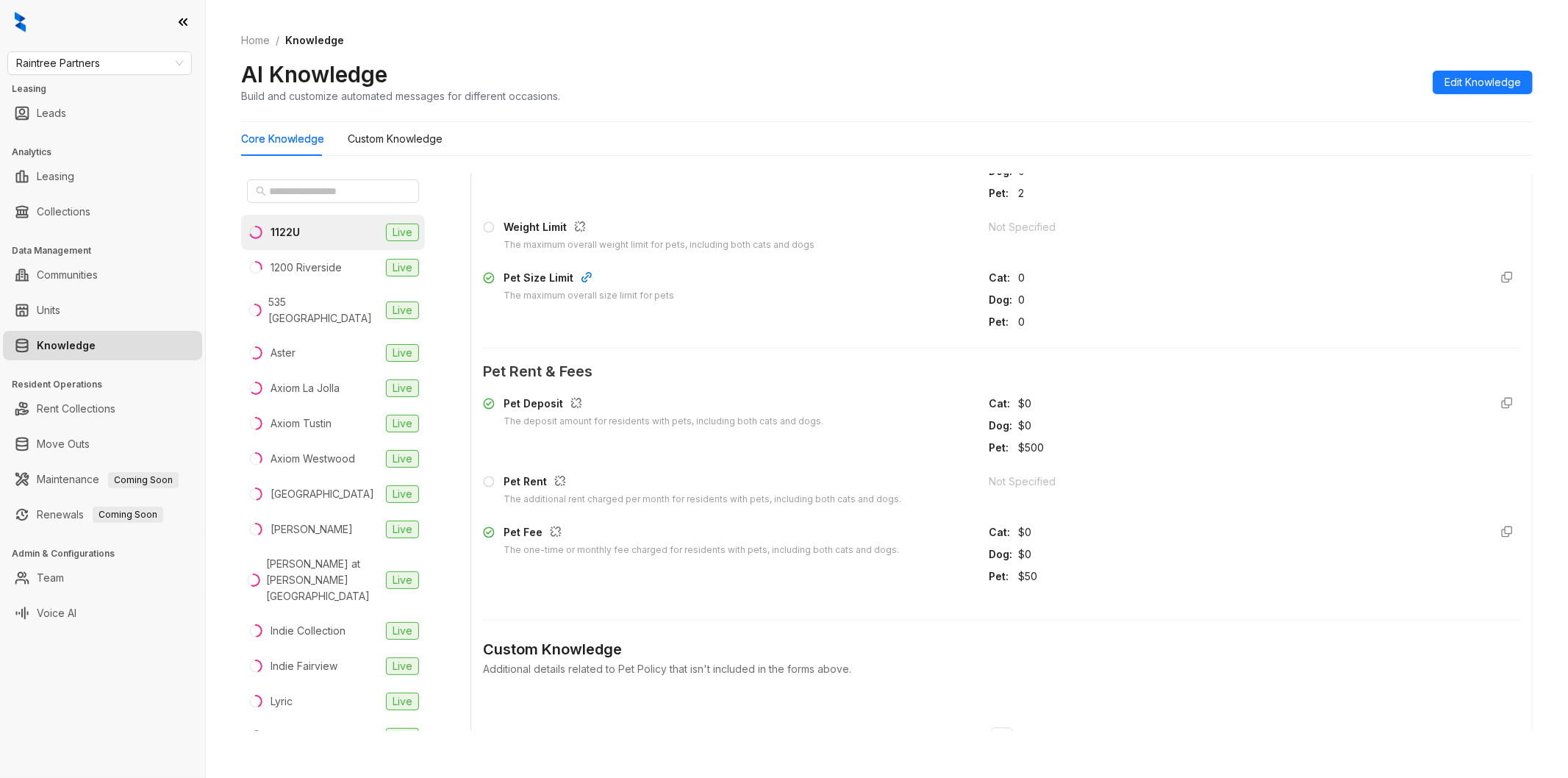
scroll to position [4927, 0]
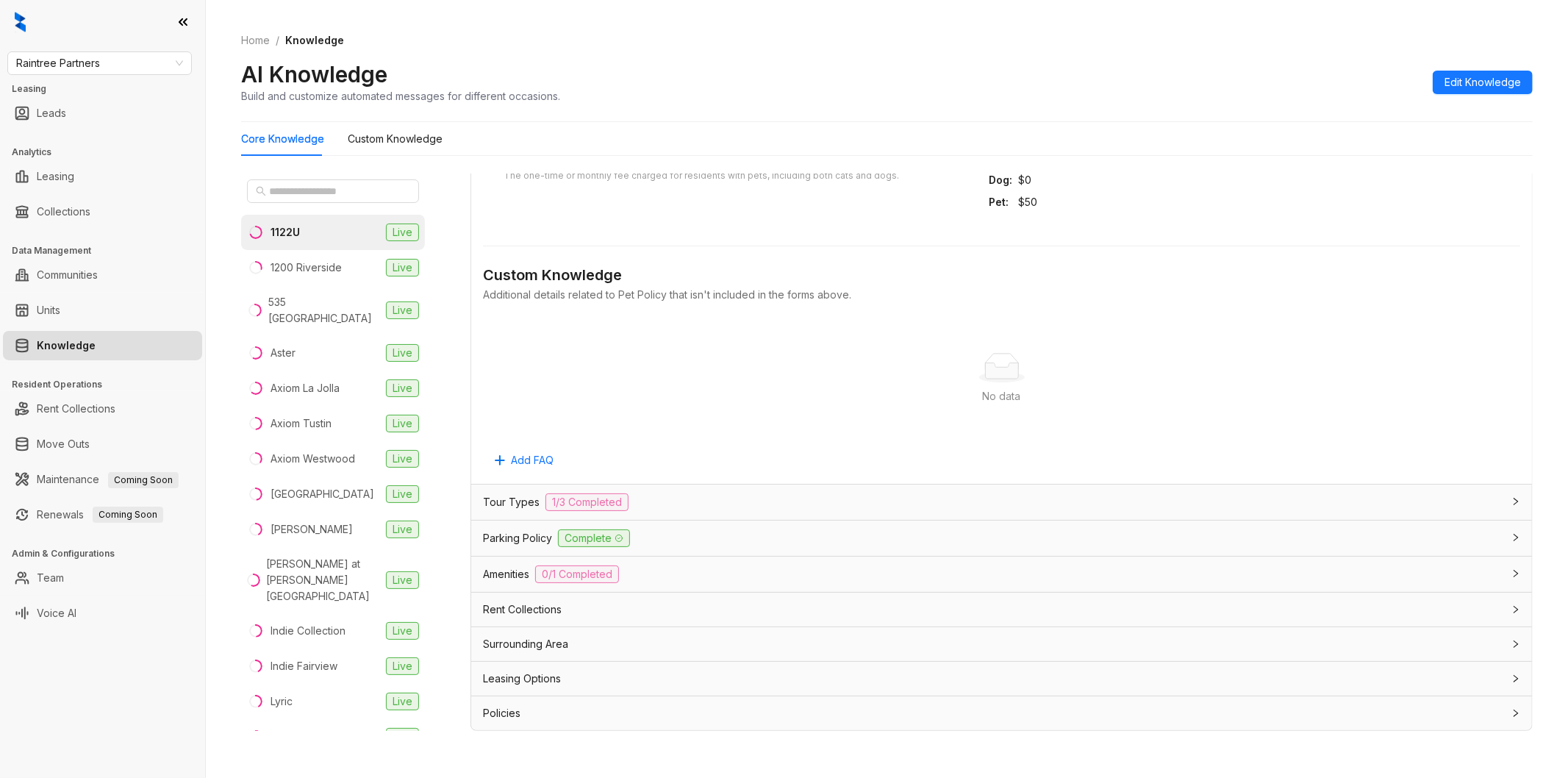
click at [791, 511] on div "Tour Types 1/3 Completed" at bounding box center [1001, 502] width 1061 height 35
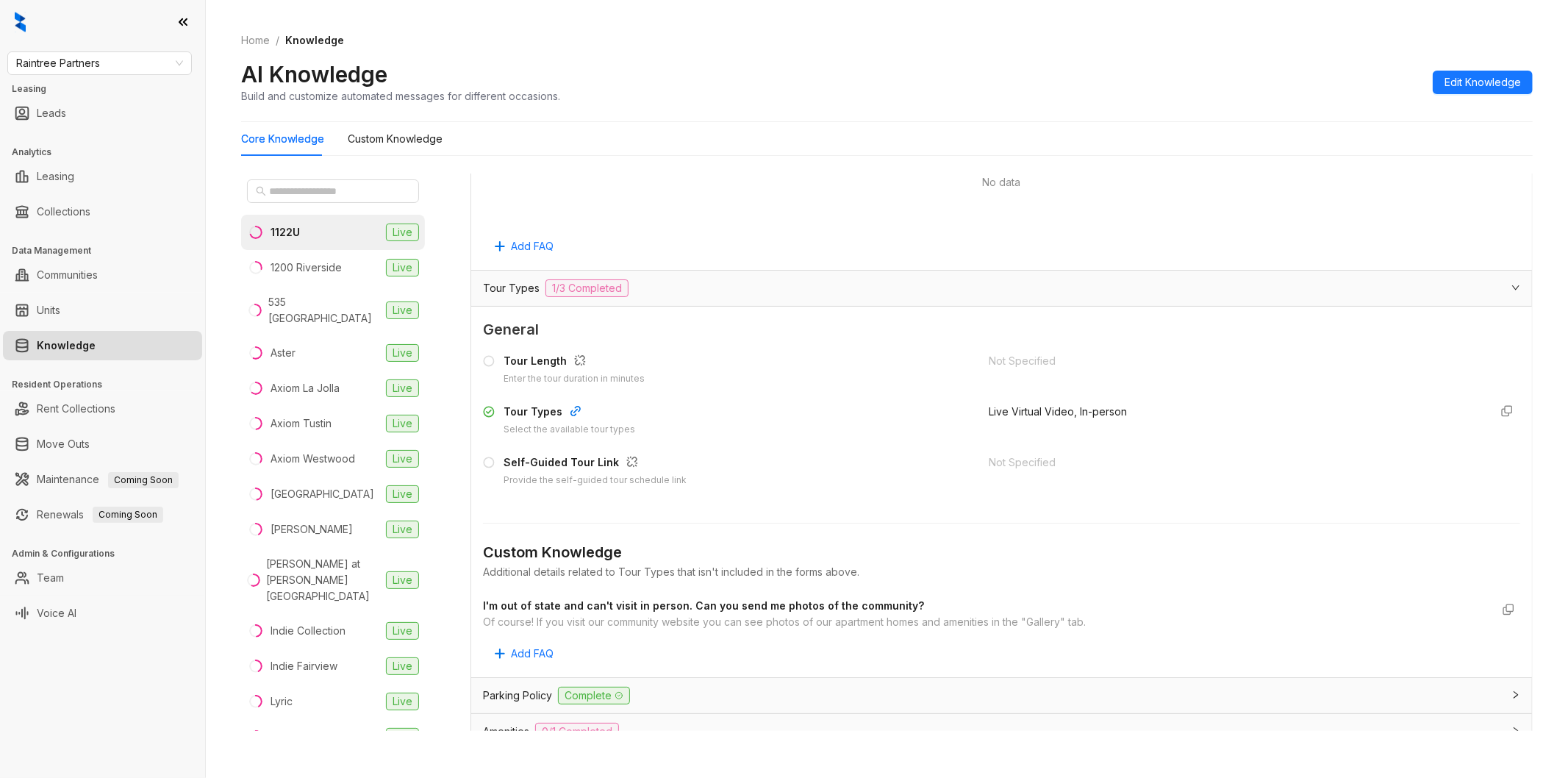
scroll to position [5298, 0]
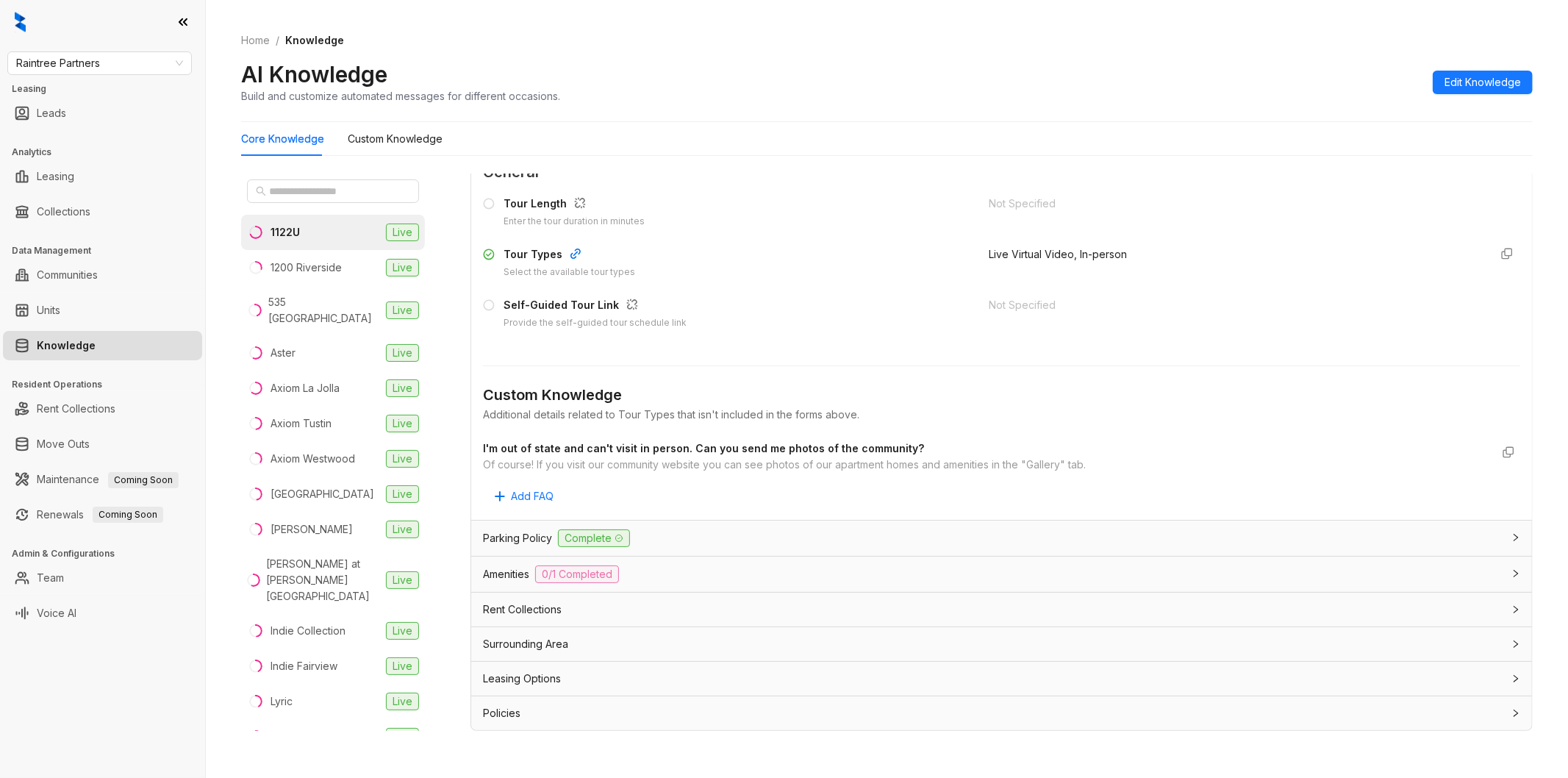
click at [789, 533] on div "Parking Policy Complete" at bounding box center [993, 538] width 1019 height 17
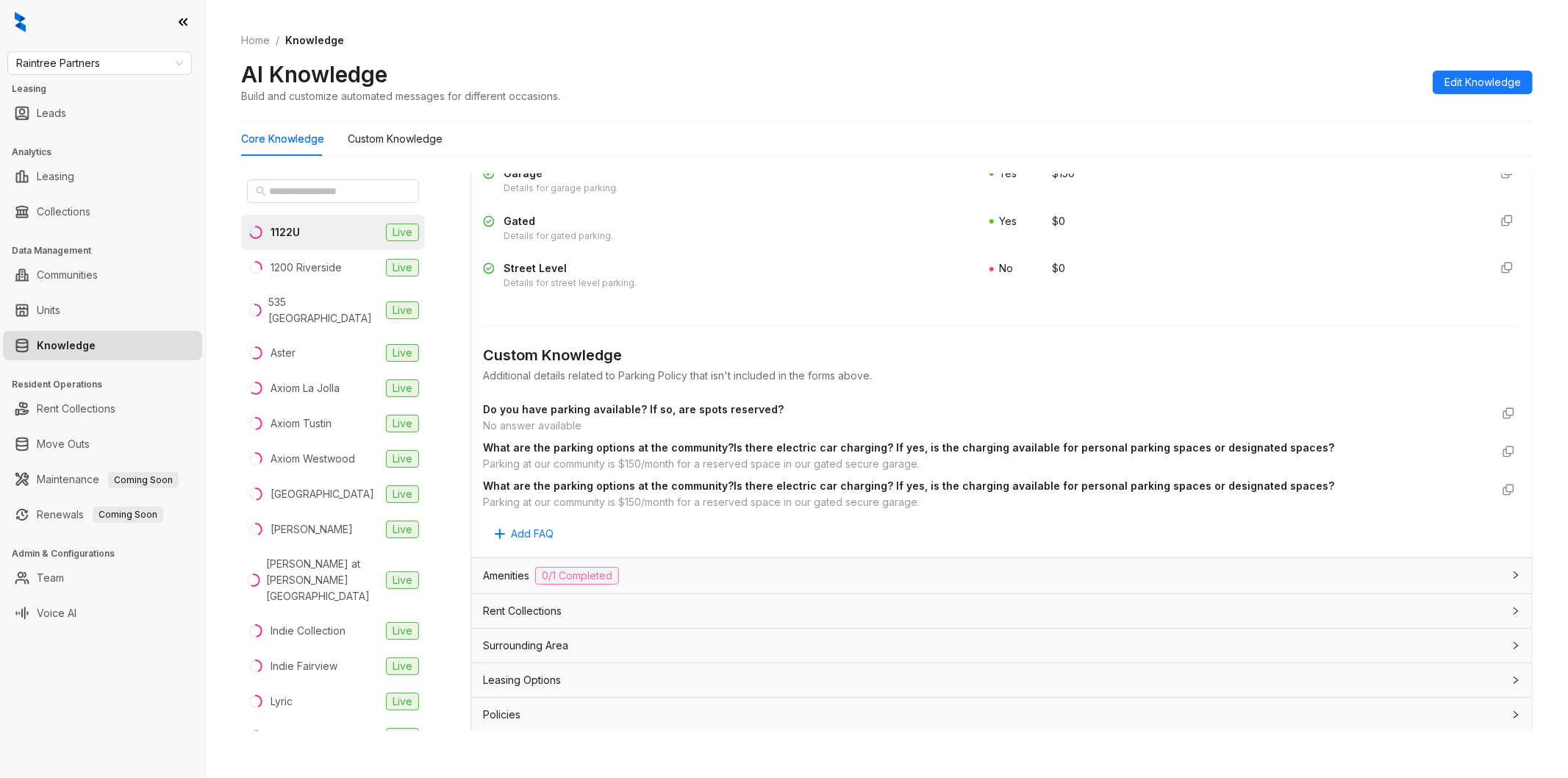
scroll to position [6312, 0]
click at [643, 615] on div "Rent Collections" at bounding box center [993, 611] width 1019 height 17
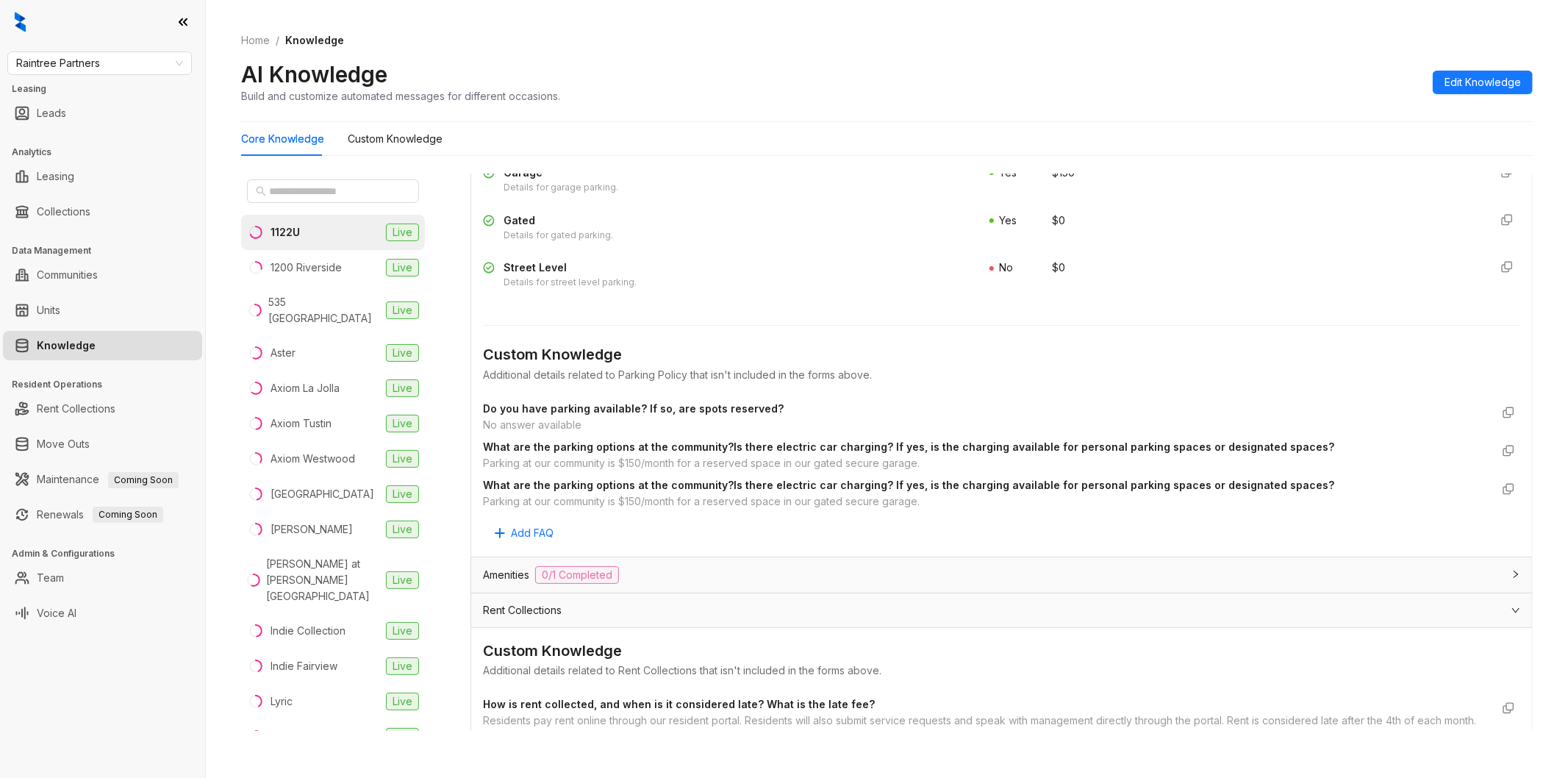
scroll to position [6592, 0]
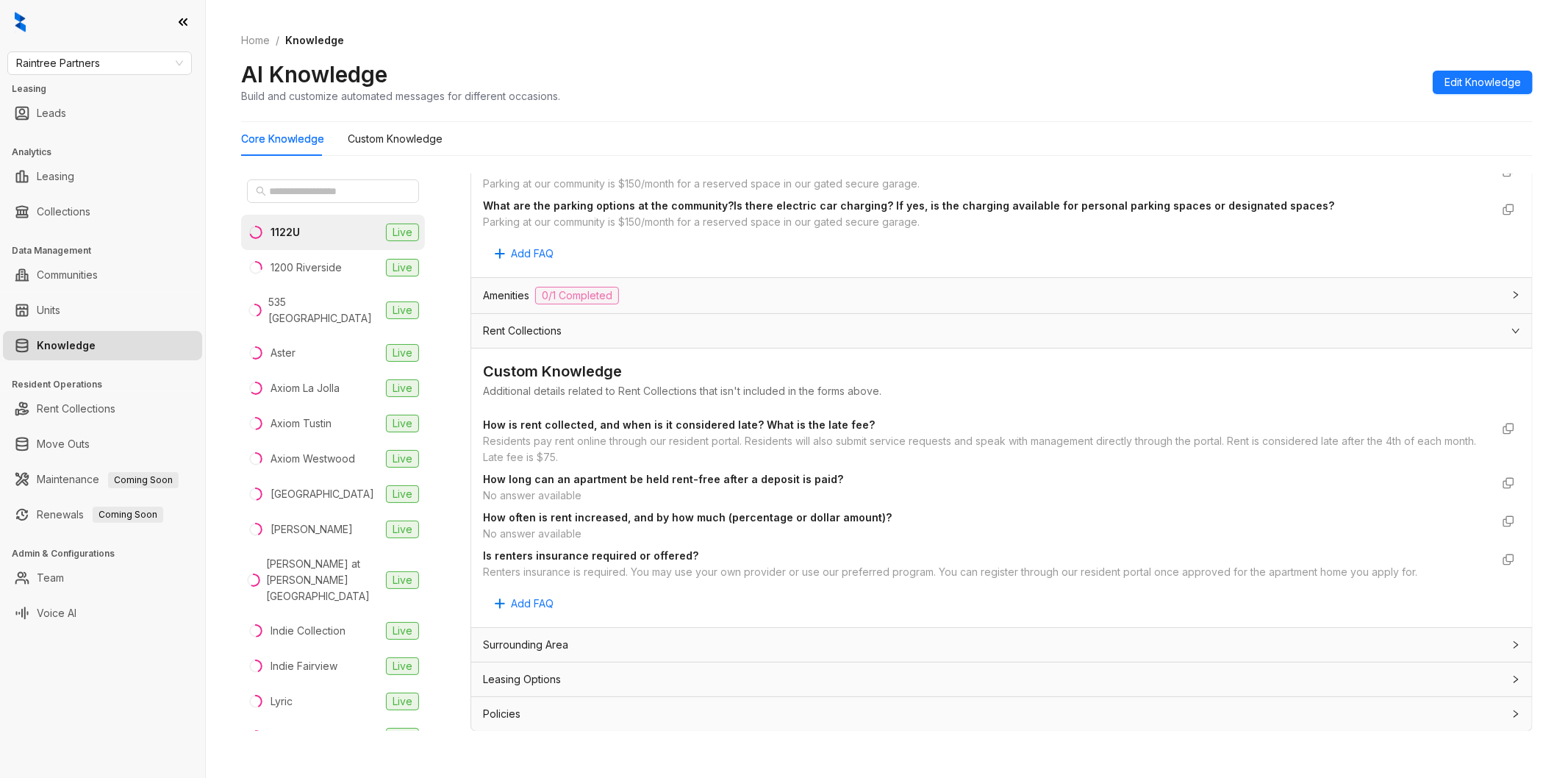
click at [645, 645] on div "Surrounding Area" at bounding box center [993, 645] width 1019 height 17
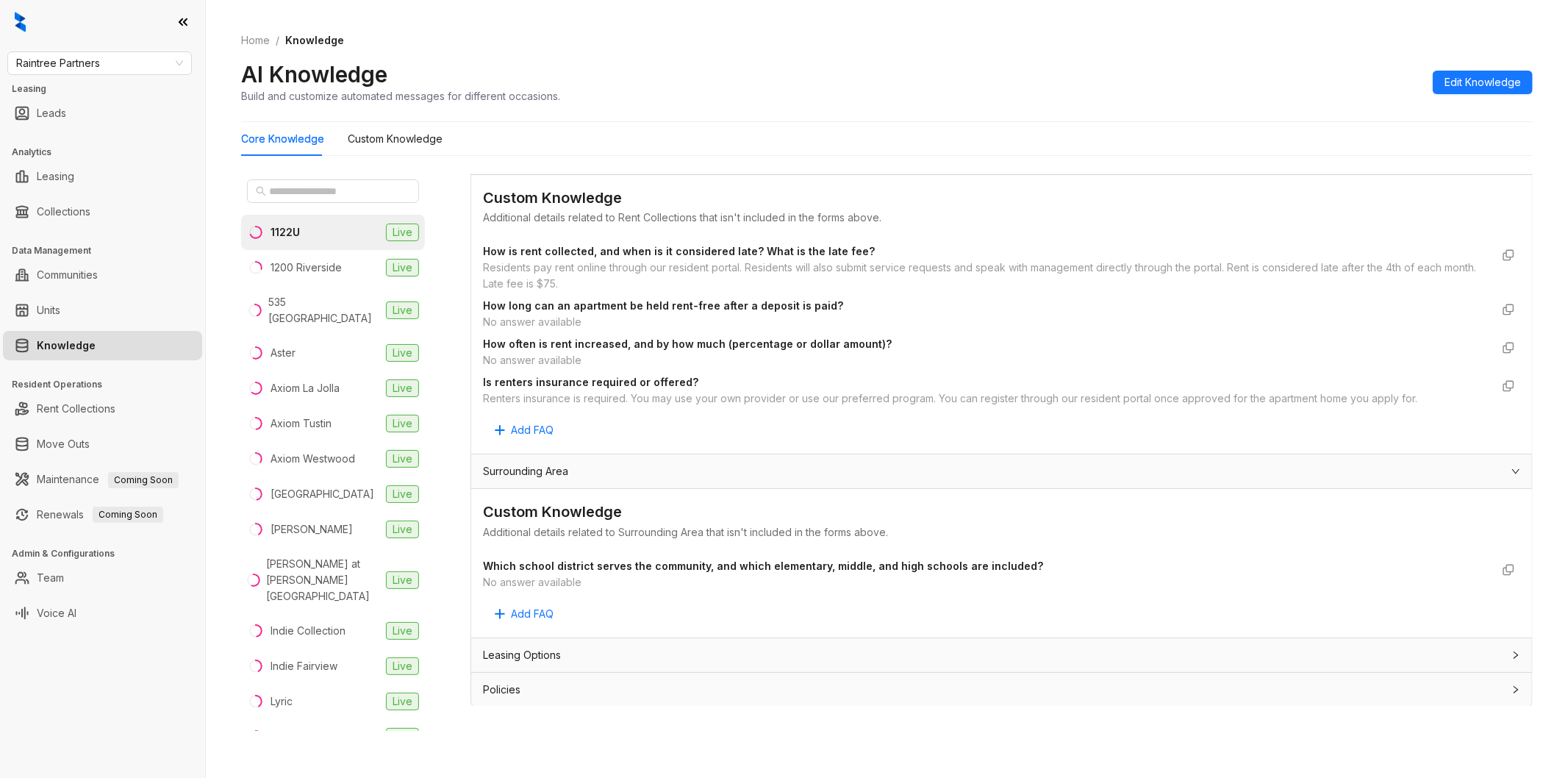
scroll to position [45, 0]
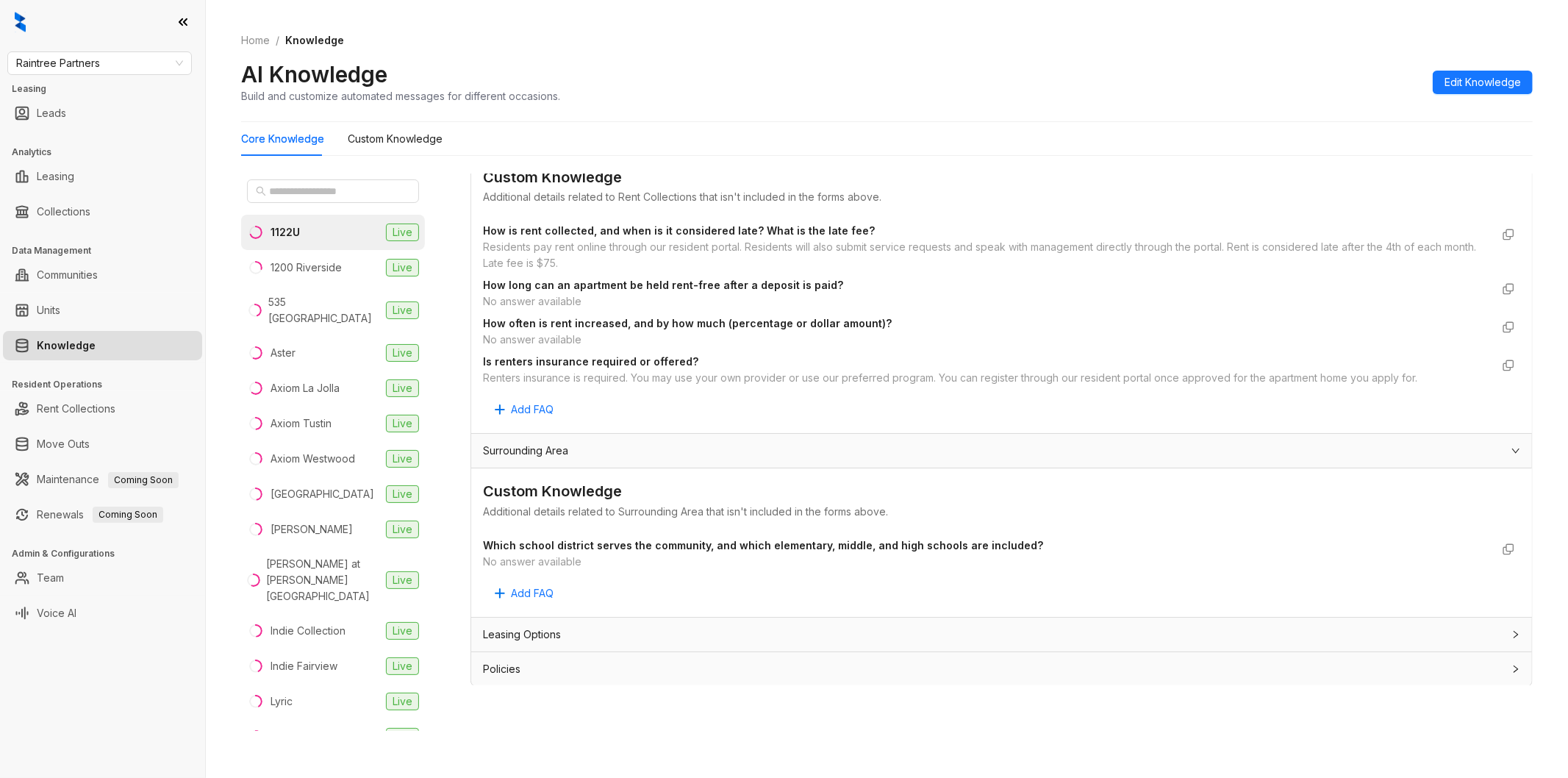
click at [687, 640] on div "Leasing Options" at bounding box center [993, 634] width 1019 height 17
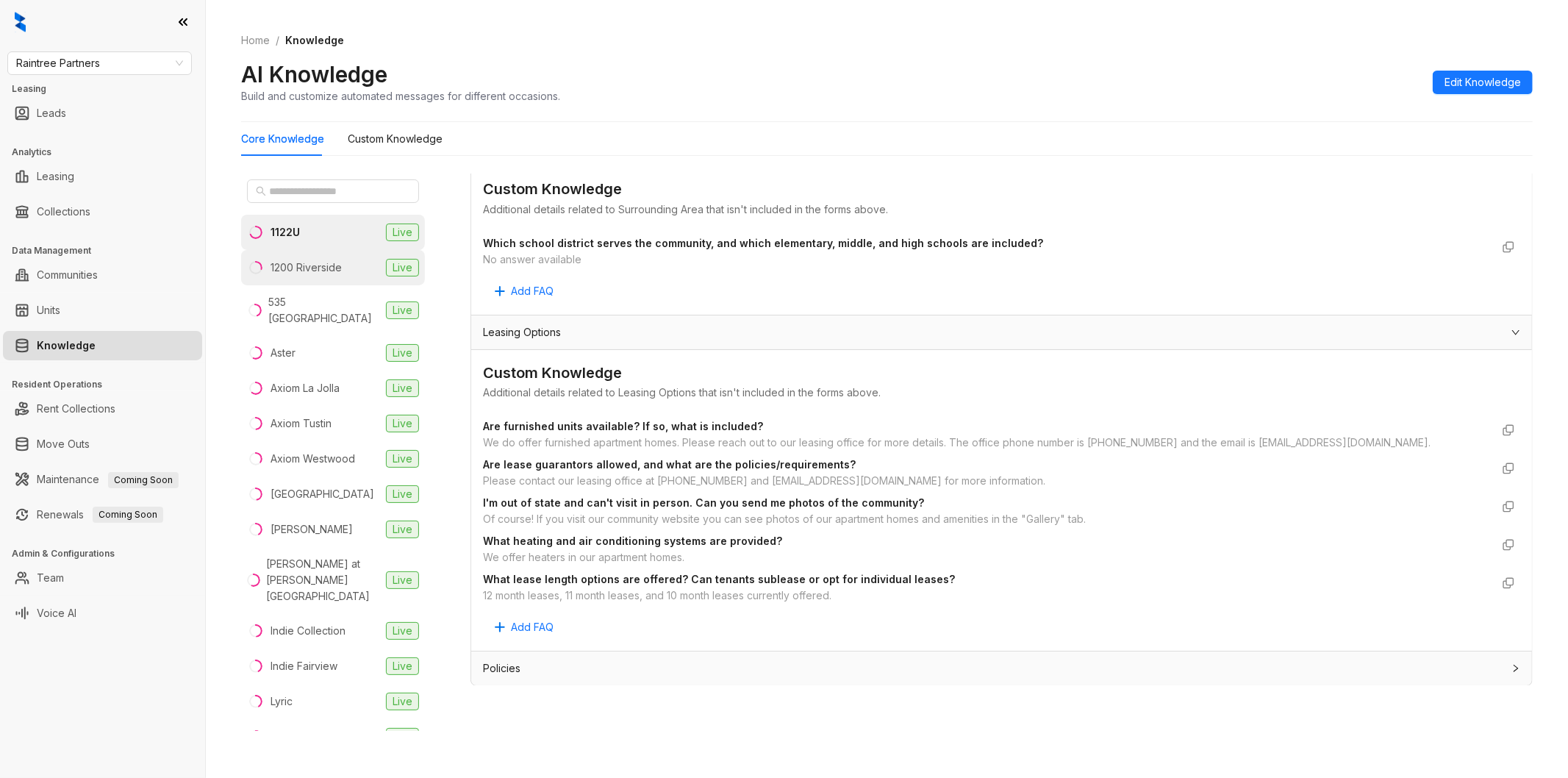
click at [327, 271] on div "1200 Riverside" at bounding box center [306, 268] width 71 height 17
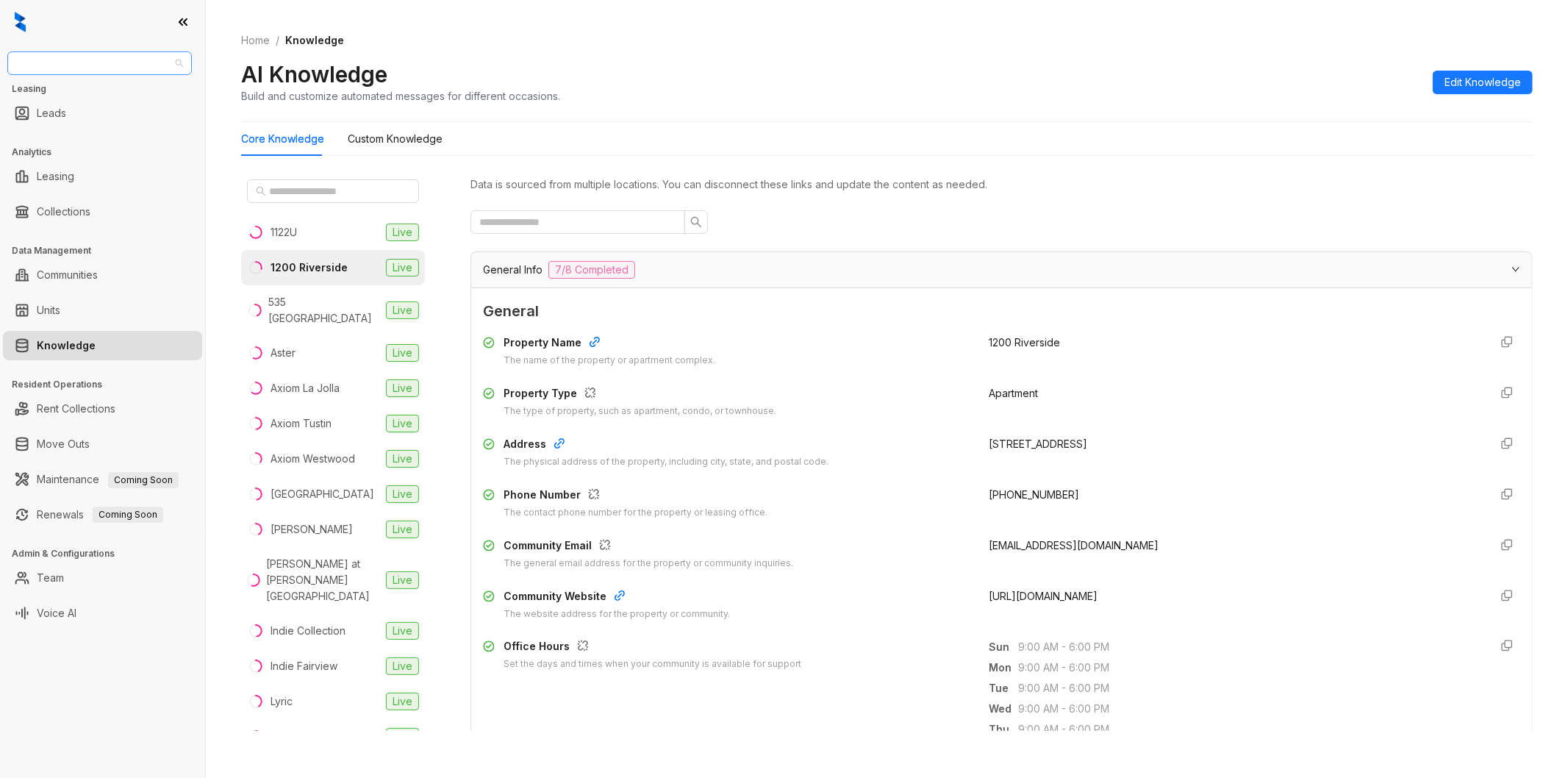
click at [139, 52] on span "Raintree Partners" at bounding box center [100, 63] width 167 height 22
type input "****"
click at [118, 92] on div "Magnolia Capital" at bounding box center [99, 93] width 161 height 17
